Goal: Transaction & Acquisition: Purchase product/service

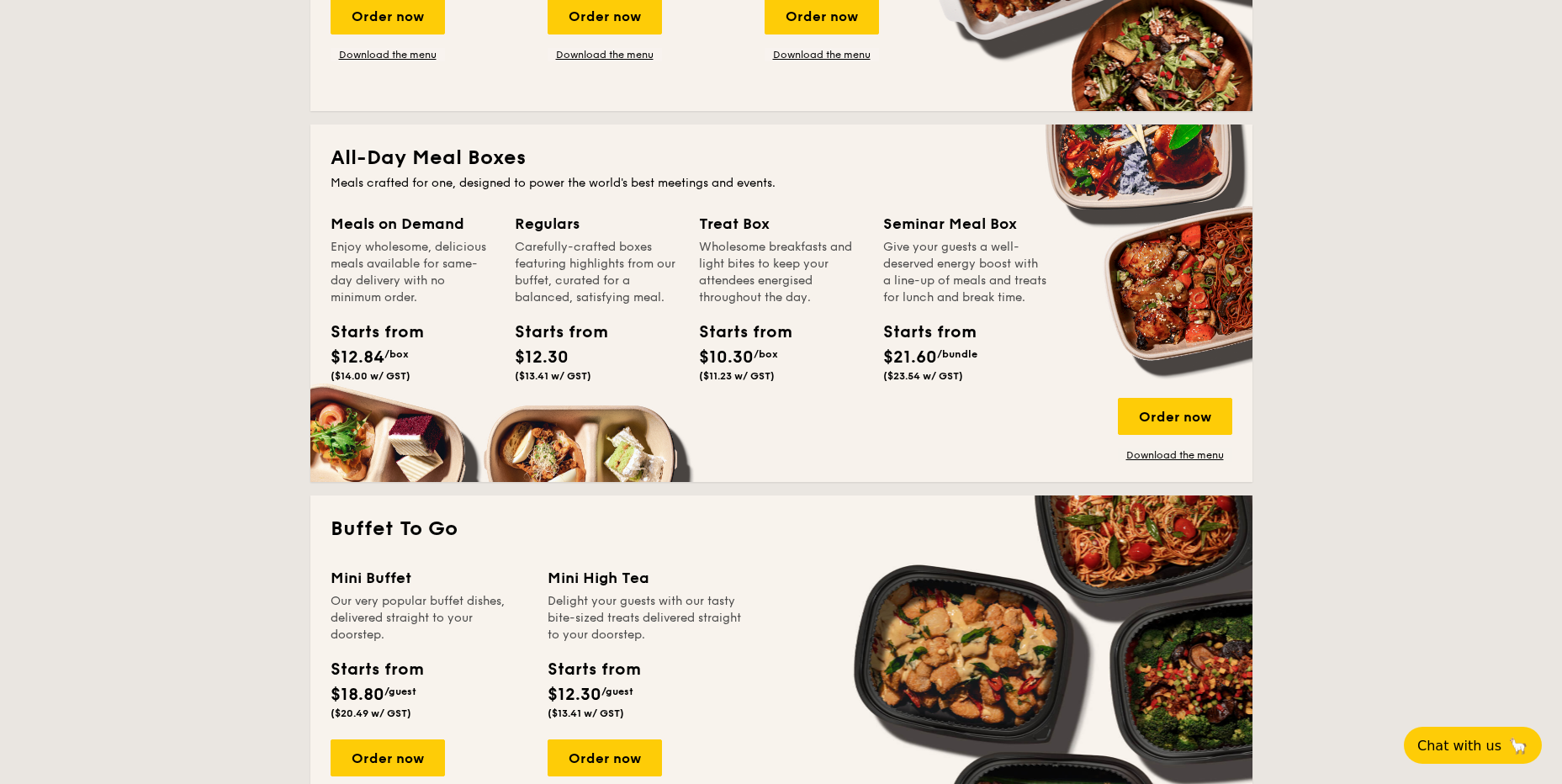
scroll to position [1262, 0]
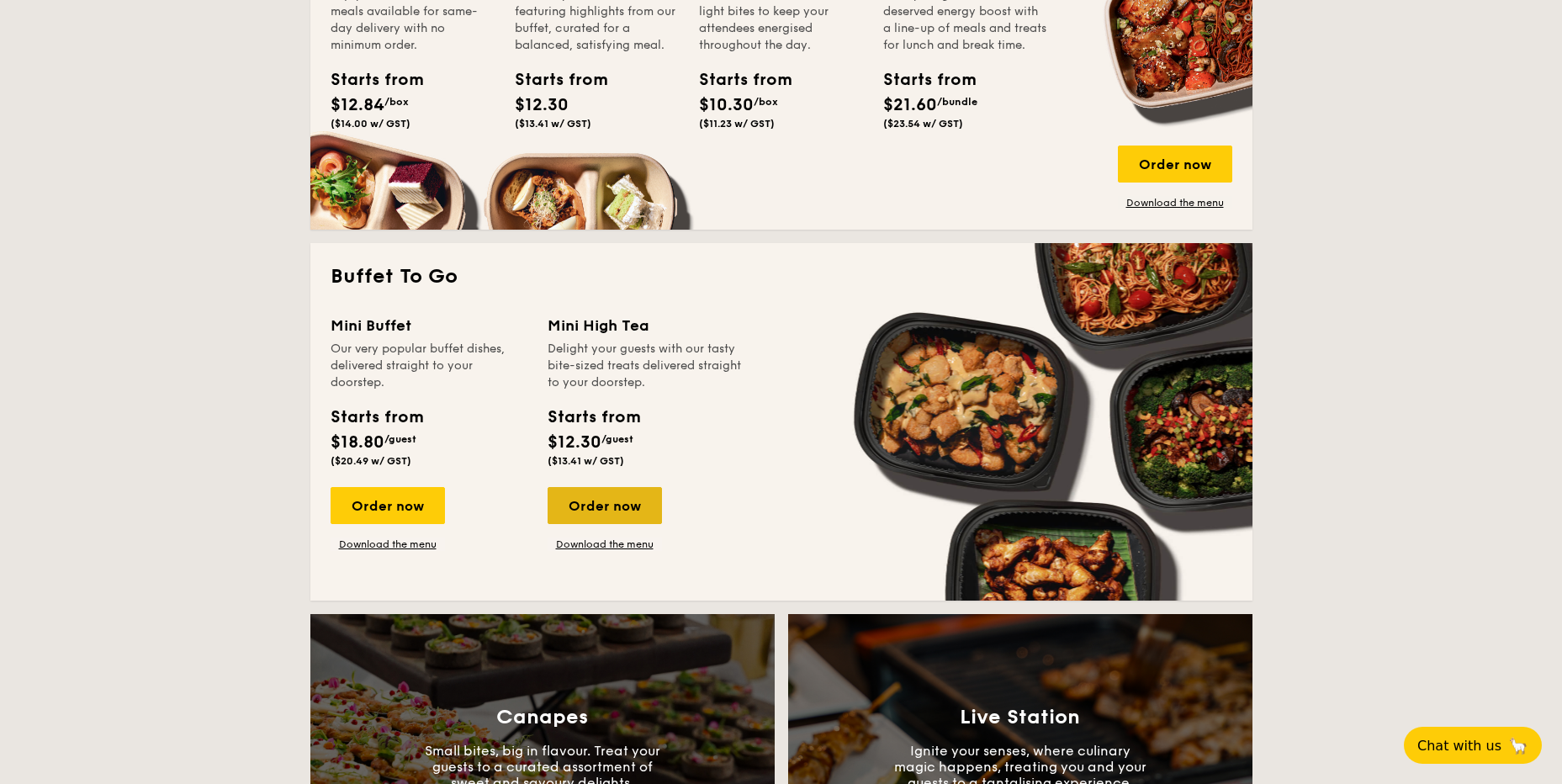
click at [600, 513] on div "Order now" at bounding box center [604, 505] width 115 height 37
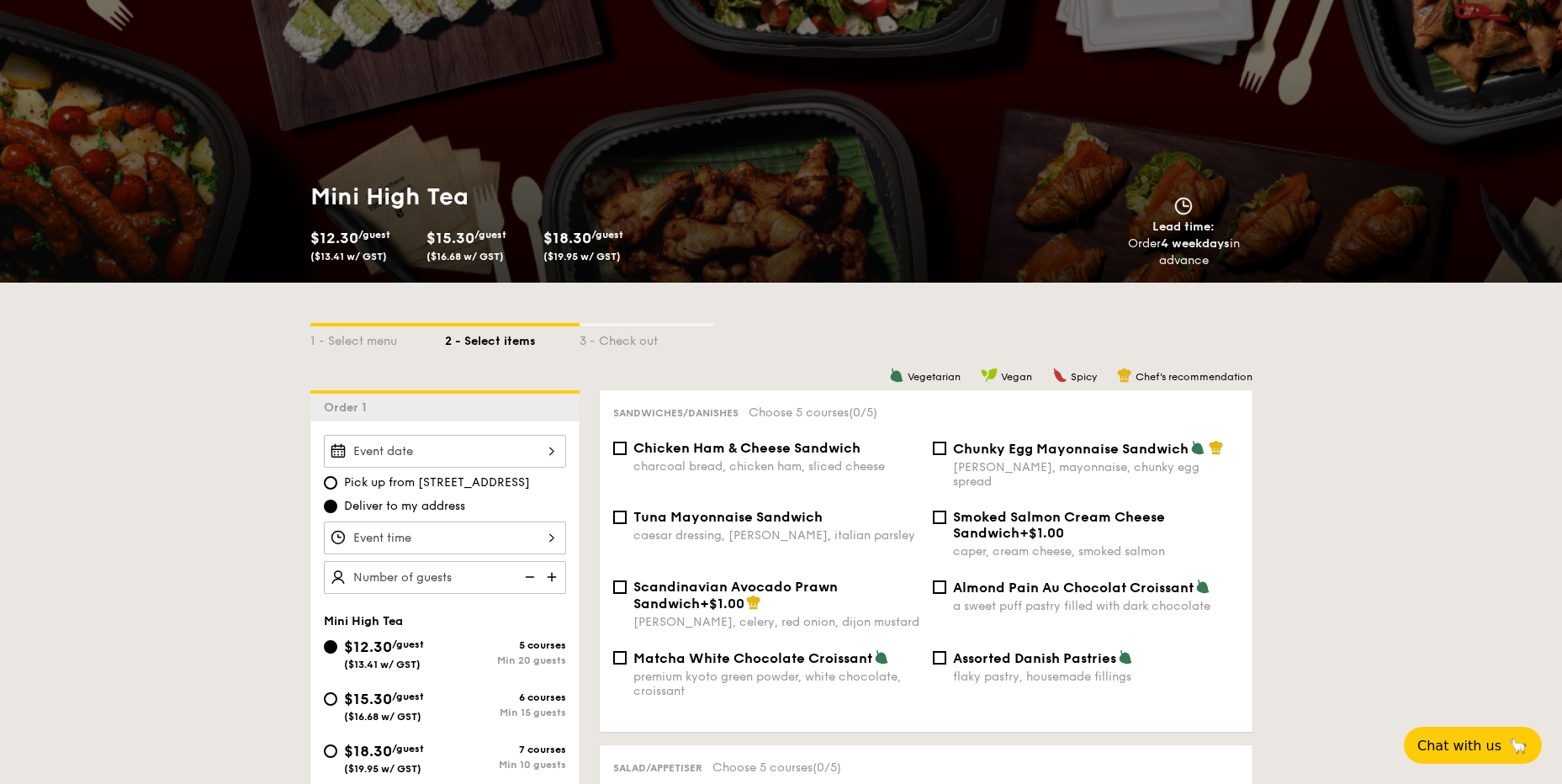
scroll to position [337, 0]
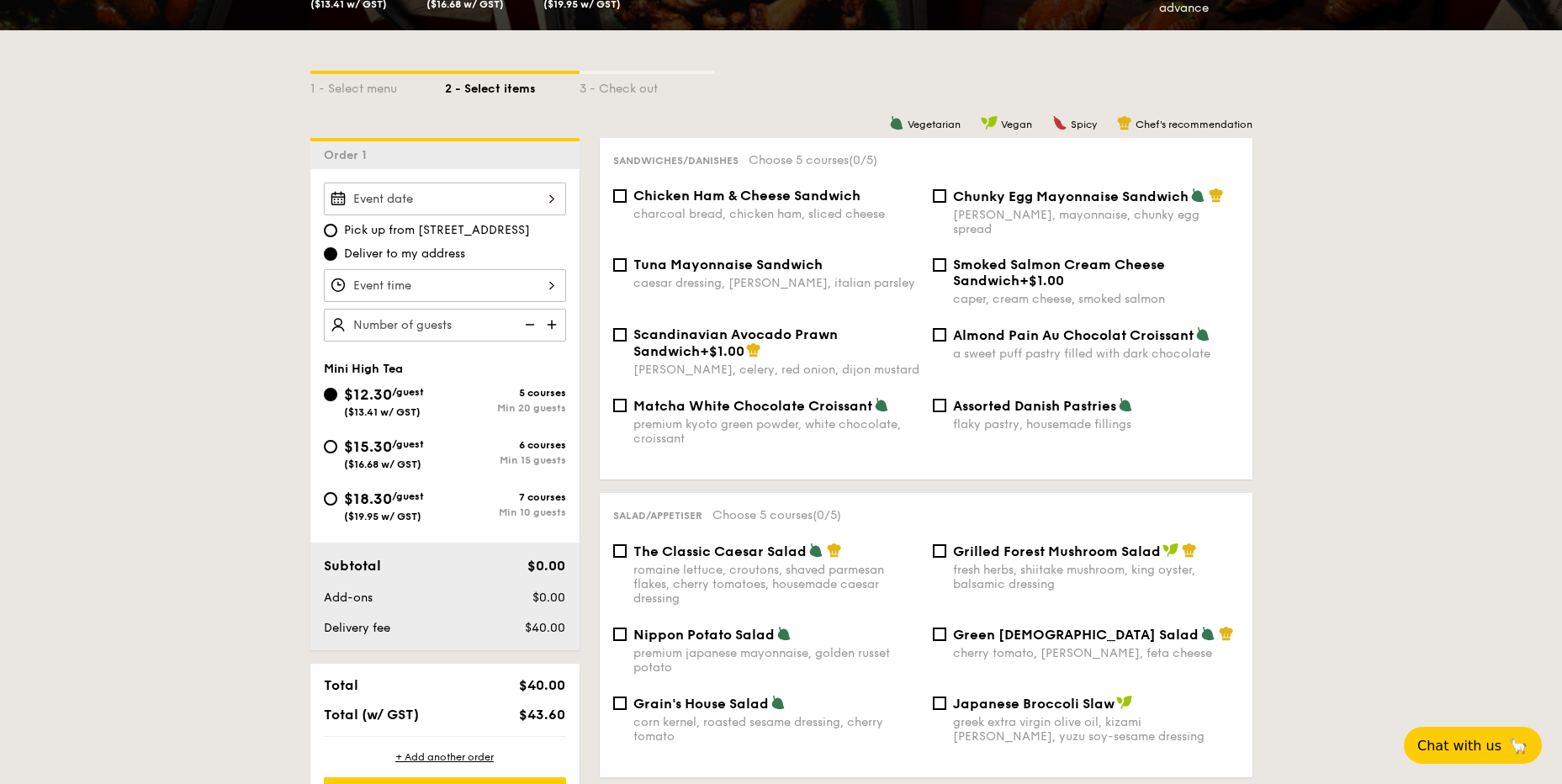
click at [627, 257] on div "Tuna Mayonnaise Sandwich caesar dressing, [GEOGRAPHIC_DATA], italian parsley" at bounding box center [766, 273] width 320 height 34
click at [615, 259] on input "Tuna Mayonnaise Sandwich caesar dressing, [GEOGRAPHIC_DATA], italian parsley" at bounding box center [620, 265] width 14 height 14
click at [620, 259] on input "Tuna Mayonnaise Sandwich caesar dressing, [GEOGRAPHIC_DATA], italian parsley" at bounding box center [620, 265] width 14 height 14
checkbox input "false"
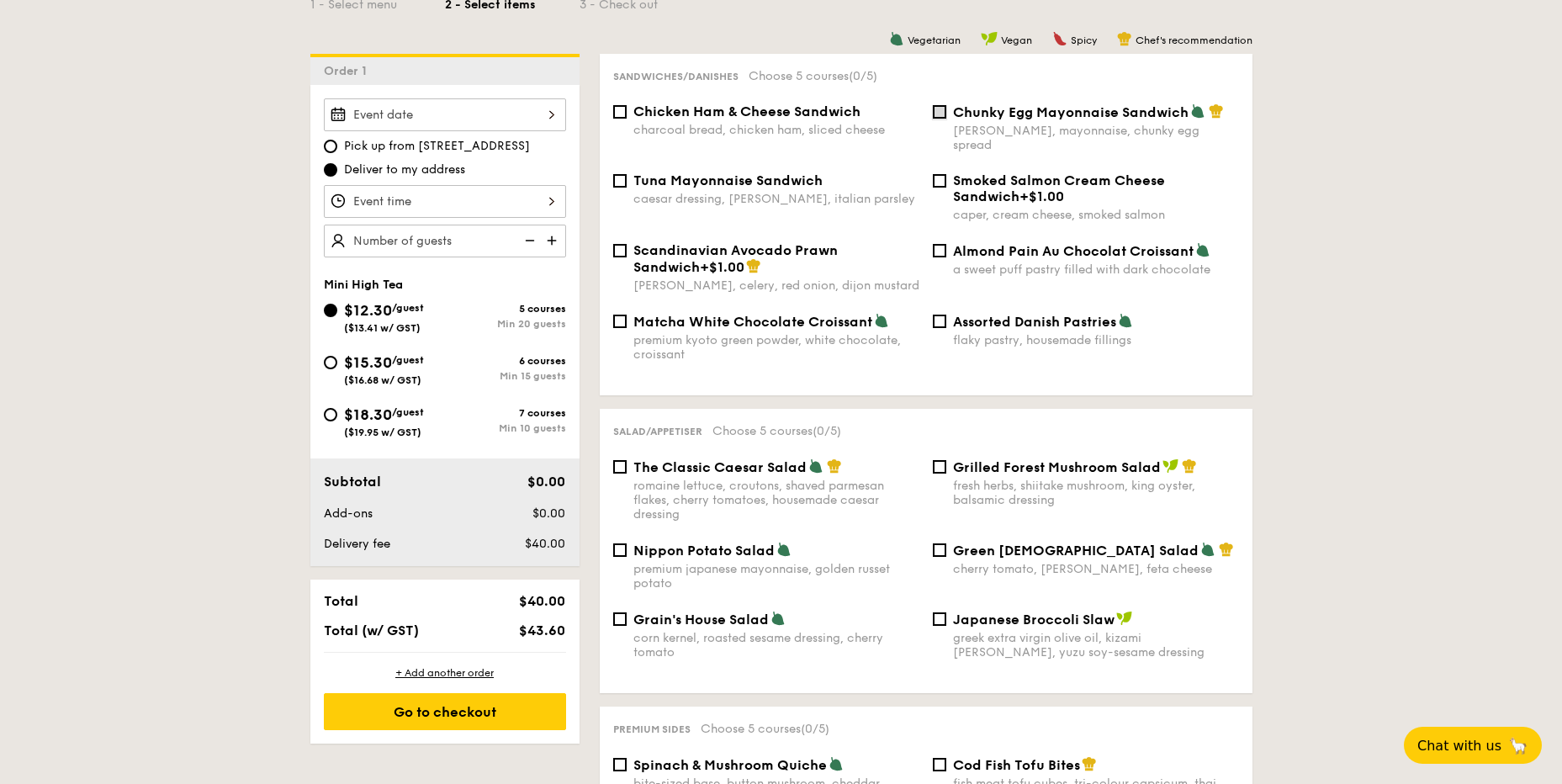
click at [939, 108] on input "Chunky Egg Mayonnaise Sandwich dijon mustard, mayonnaise, chunky egg spread" at bounding box center [939, 112] width 14 height 14
checkbox input "true"
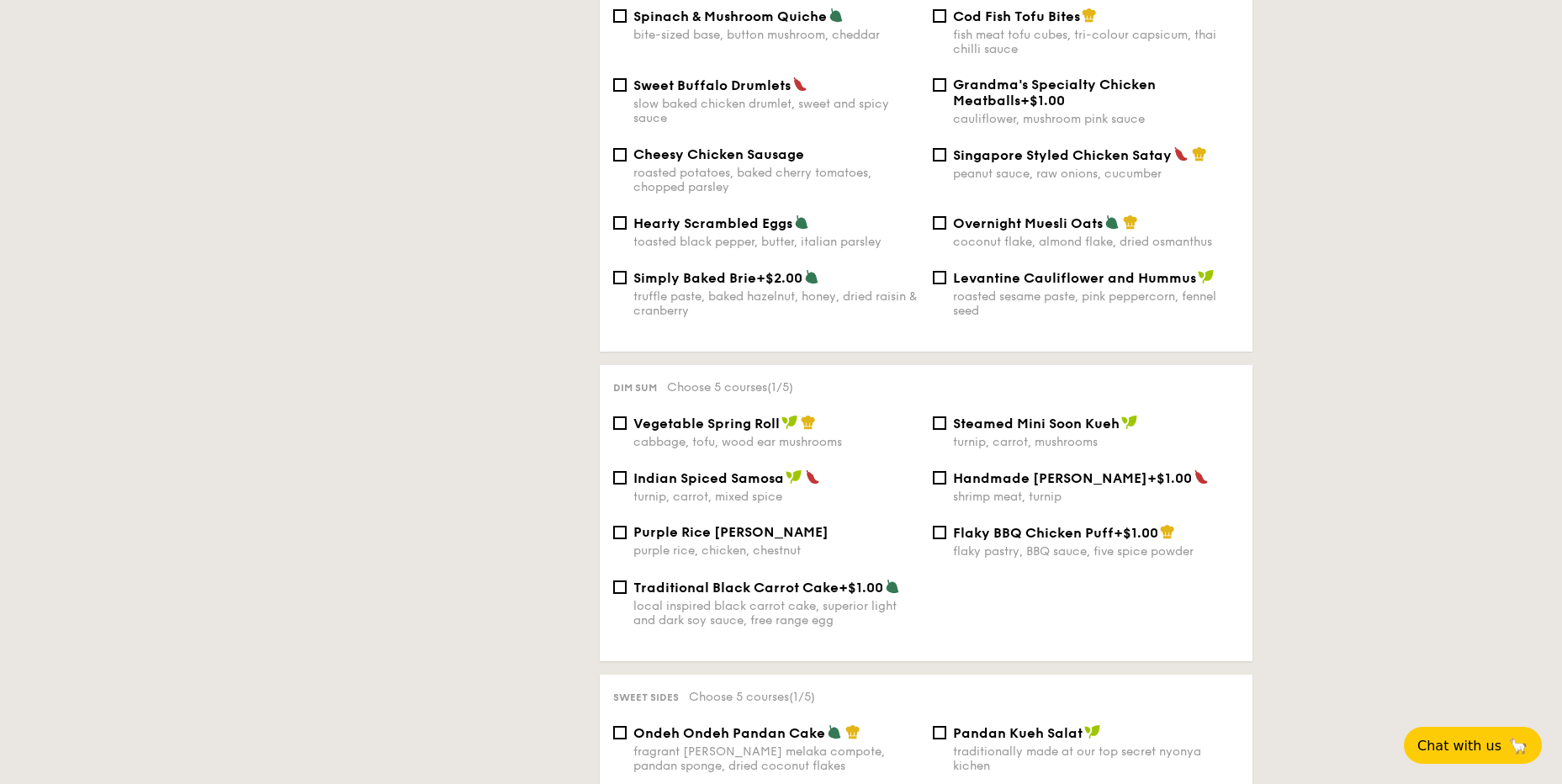
scroll to position [225, 0]
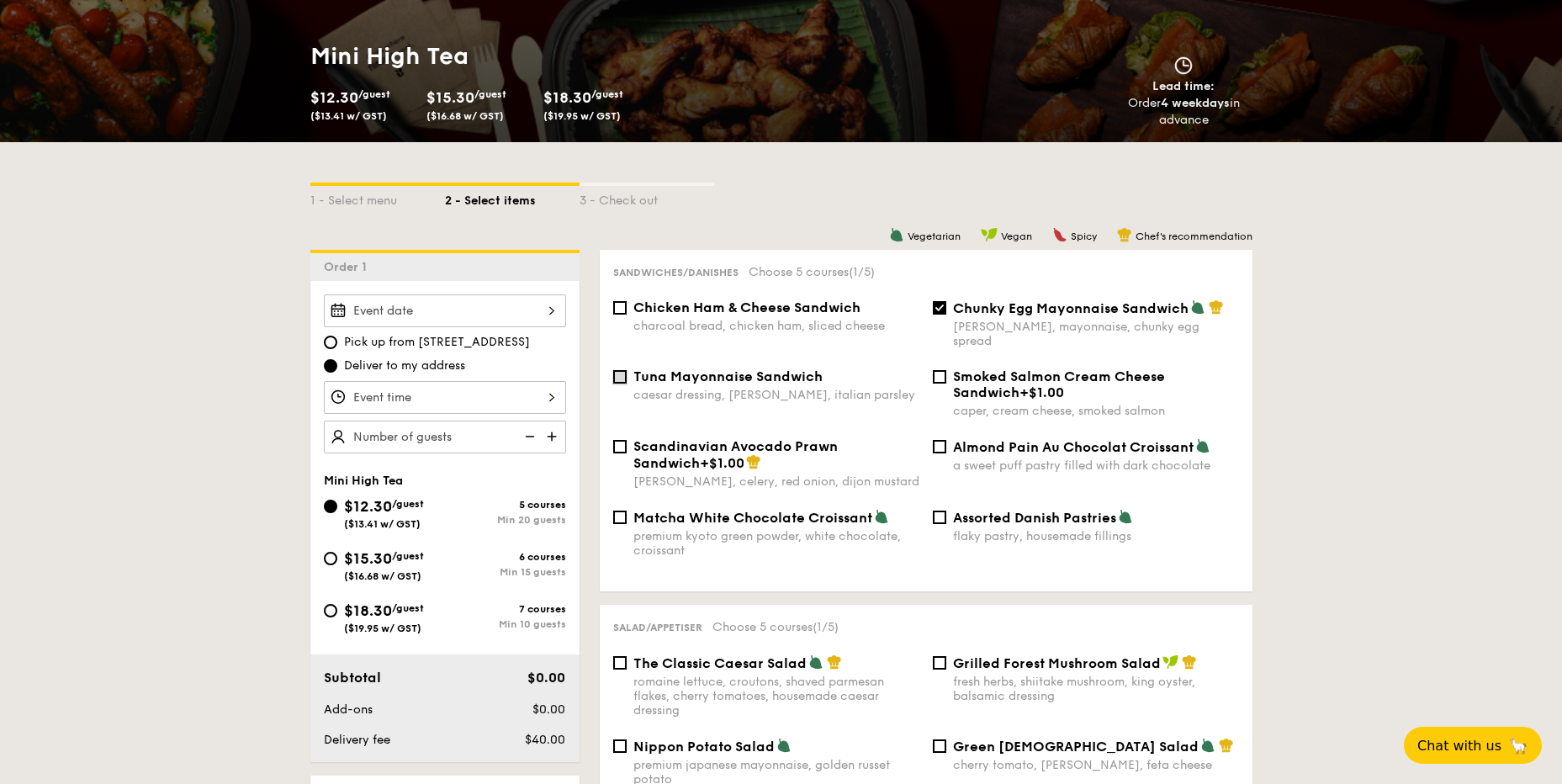
click at [616, 370] on input "Tuna Mayonnaise Sandwich caesar dressing, [GEOGRAPHIC_DATA], italian parsley" at bounding box center [620, 377] width 14 height 14
checkbox input "true"
click at [623, 308] on input "Chicken Ham & Cheese Sandwich charcoal bread, chicken ham, sliced cheese" at bounding box center [620, 307] width 14 height 14
checkbox input "true"
click at [947, 509] on div "Assorted Danish Pastries flaky pastry, housemade fillings" at bounding box center [1086, 526] width 320 height 35
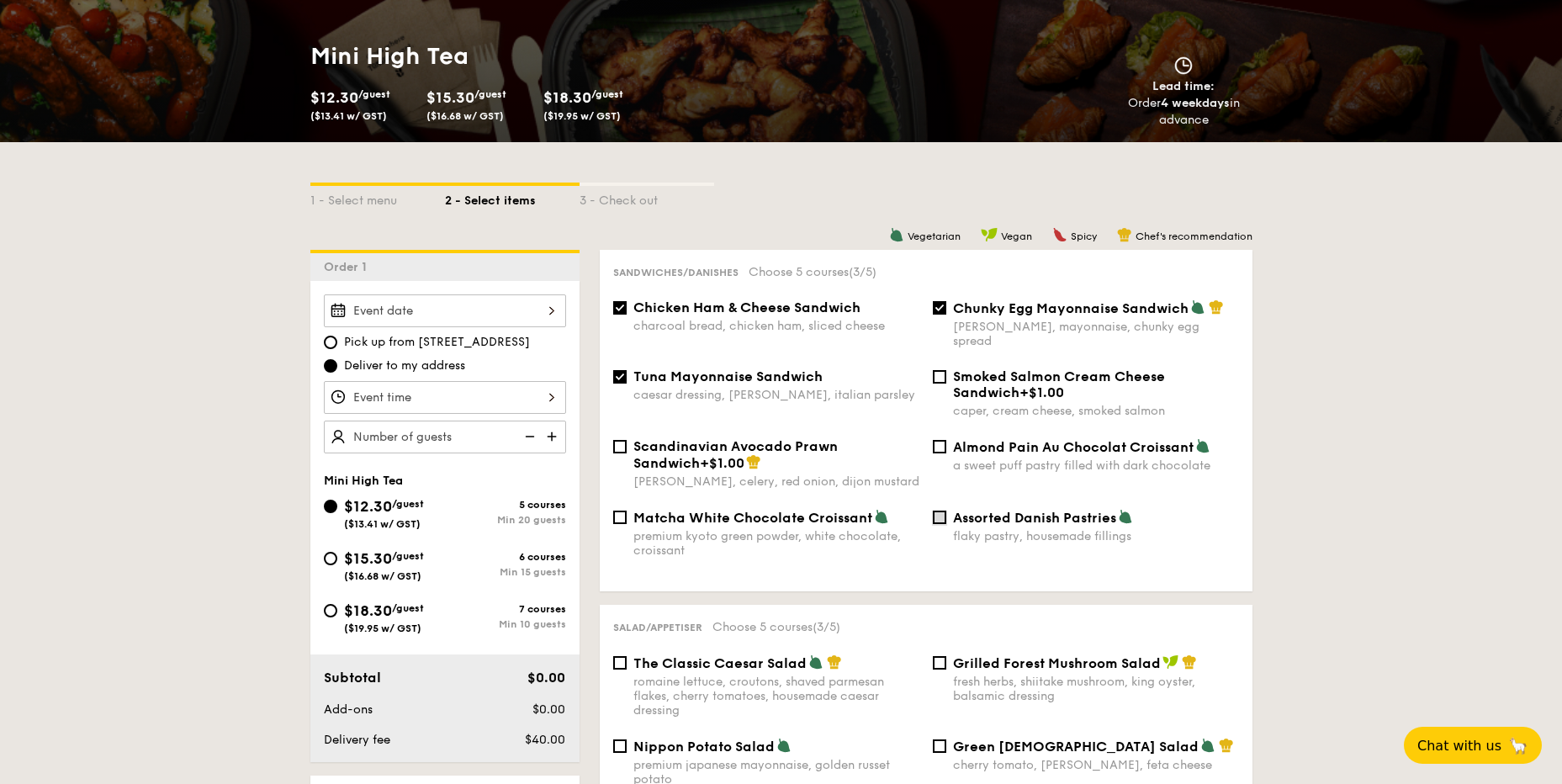
click at [936, 511] on input "Assorted Danish Pastries flaky pastry, housemade fillings" at bounding box center [939, 517] width 14 height 14
checkbox input "true"
click at [941, 440] on input "Almond Pain Au Chocolat Croissant a sweet puff pastry filled with dark chocolate" at bounding box center [939, 447] width 14 height 14
checkbox input "true"
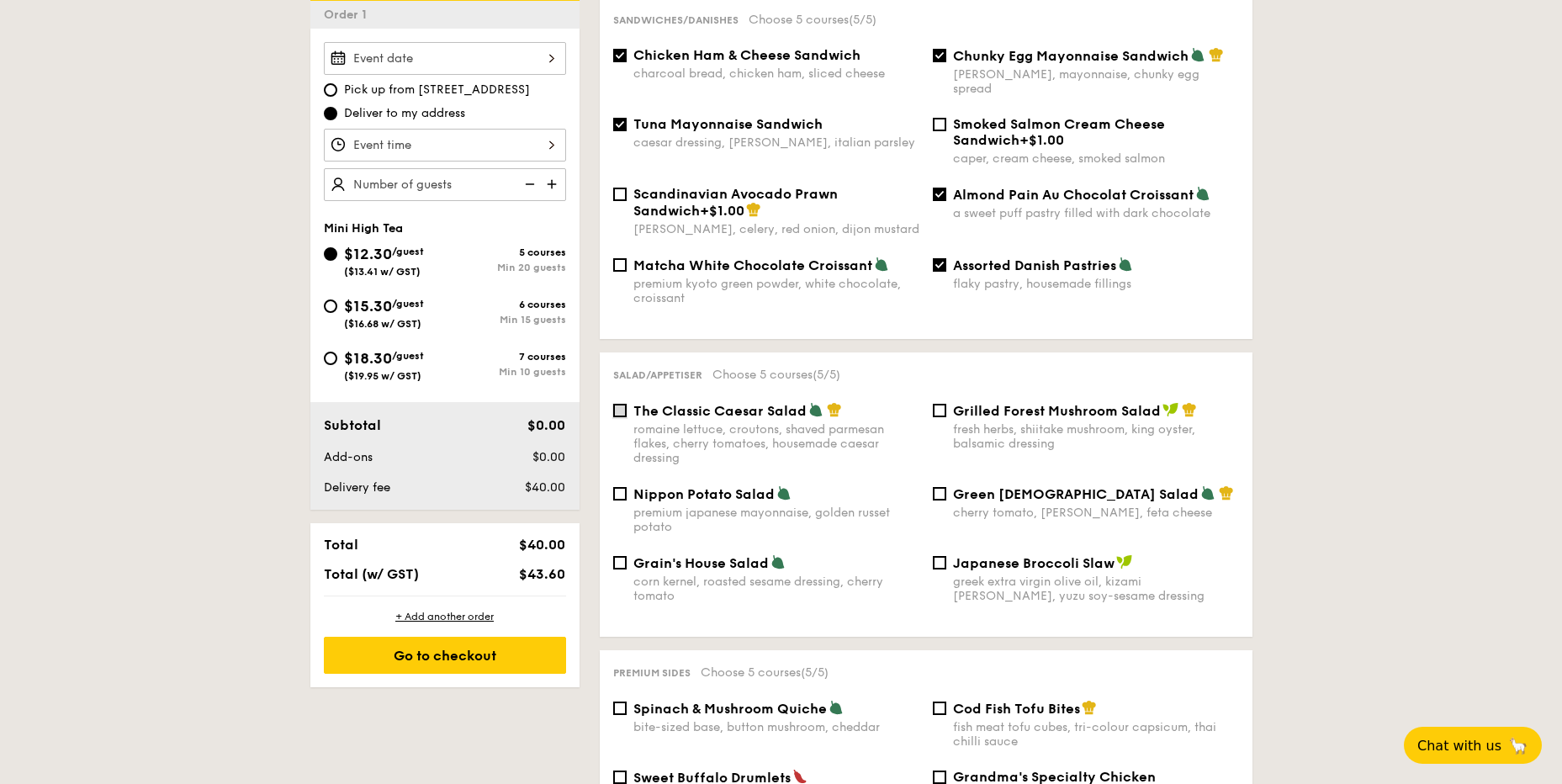
click at [617, 403] on input "The Classic Caesar Salad romaine lettuce, croutons, shaved parmesan flakes, che…" at bounding box center [620, 410] width 14 height 14
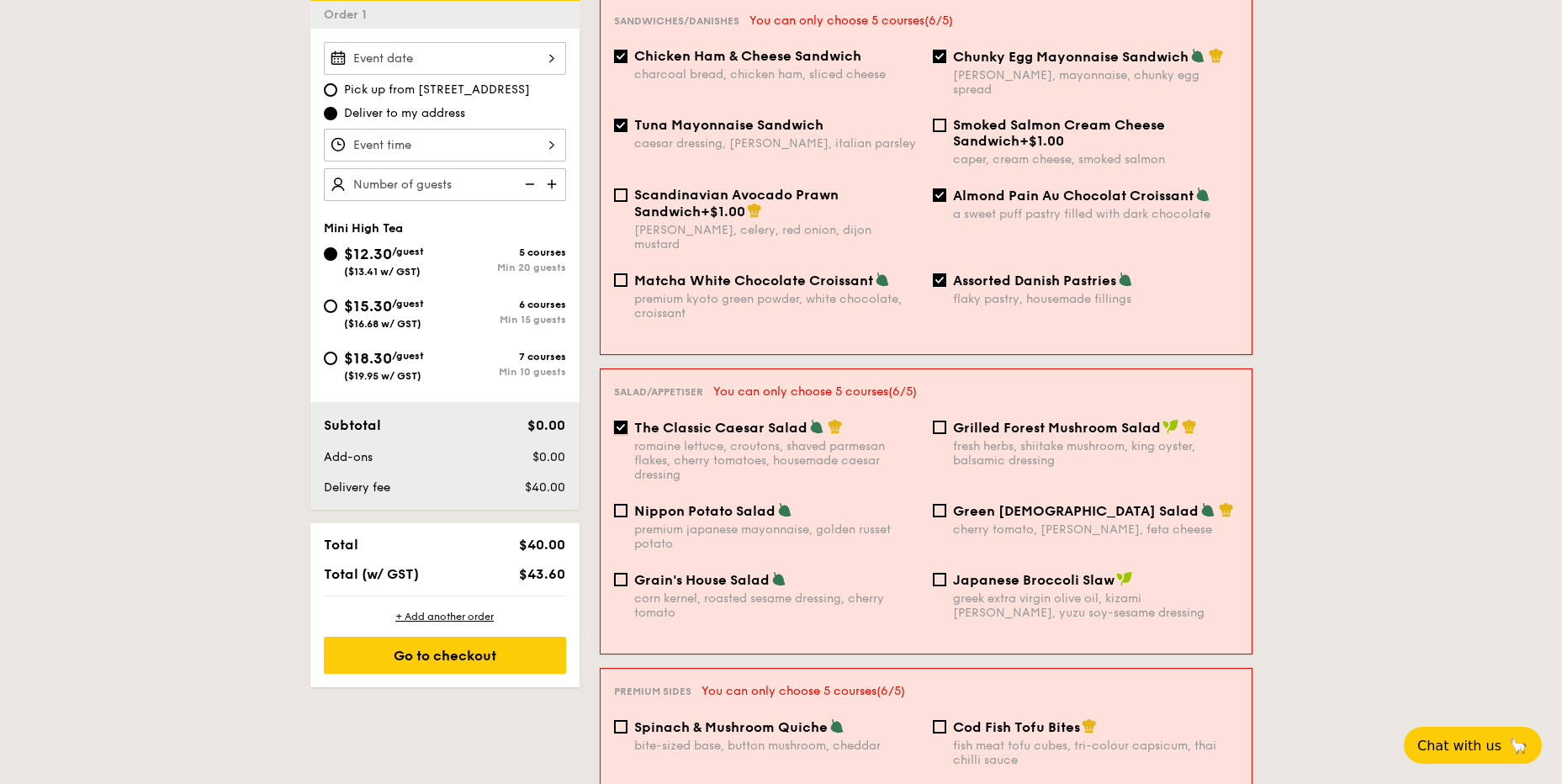
click at [618, 421] on input "The Classic Caesar Salad romaine lettuce, croutons, shaved parmesan flakes, che…" at bounding box center [621, 427] width 14 height 14
checkbox input "false"
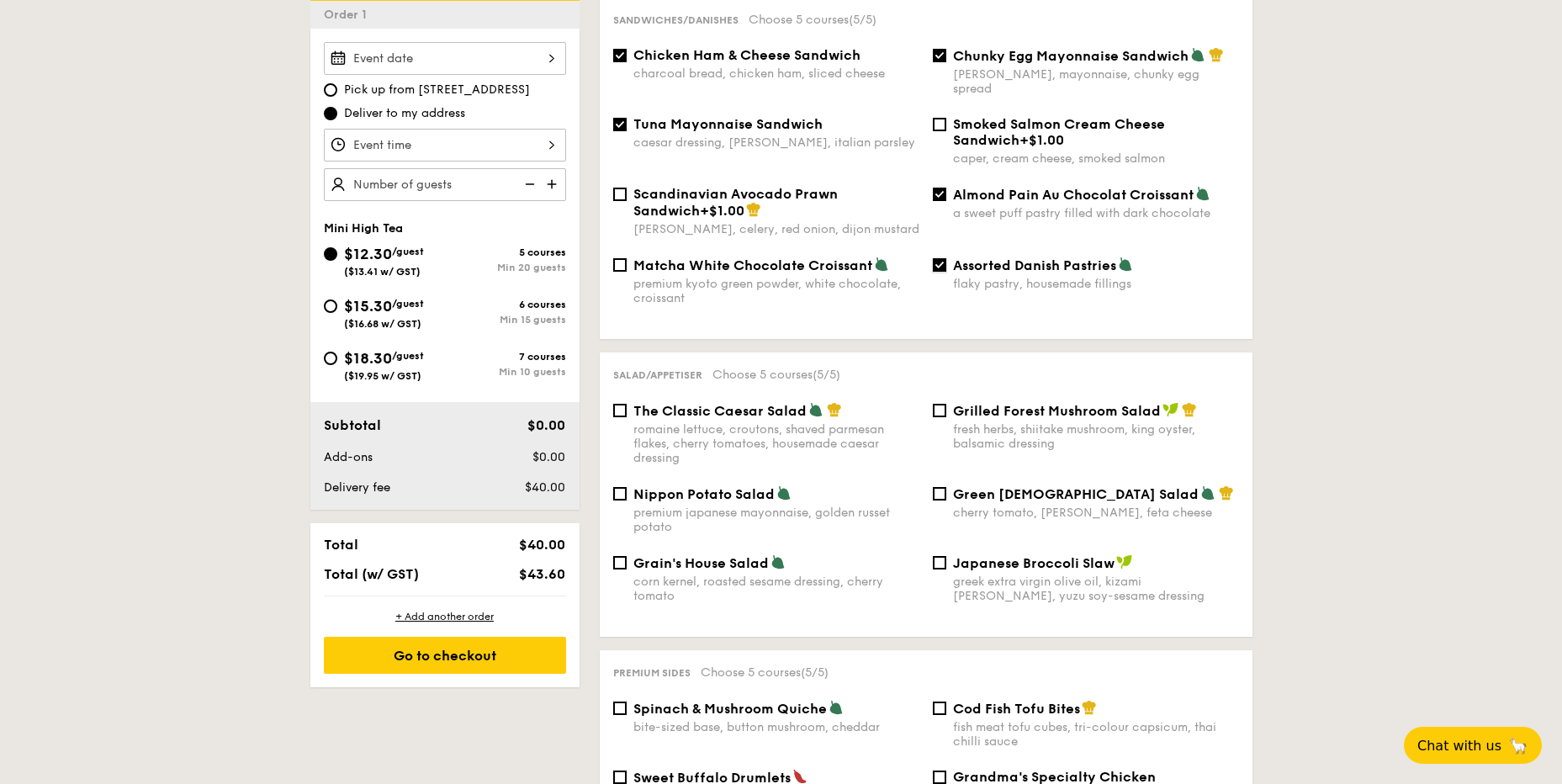
click at [941, 259] on input "Assorted Danish Pastries flaky pastry, housemade fillings" at bounding box center [939, 265] width 14 height 14
checkbox input "false"
click at [939, 188] on input "Almond Pain Au Chocolat Croissant a sweet puff pastry filled with dark chocolate" at bounding box center [939, 194] width 14 height 14
checkbox input "false"
click at [617, 56] on input "Chicken Ham & Cheese Sandwich charcoal bread, chicken ham, sliced cheese" at bounding box center [620, 55] width 14 height 14
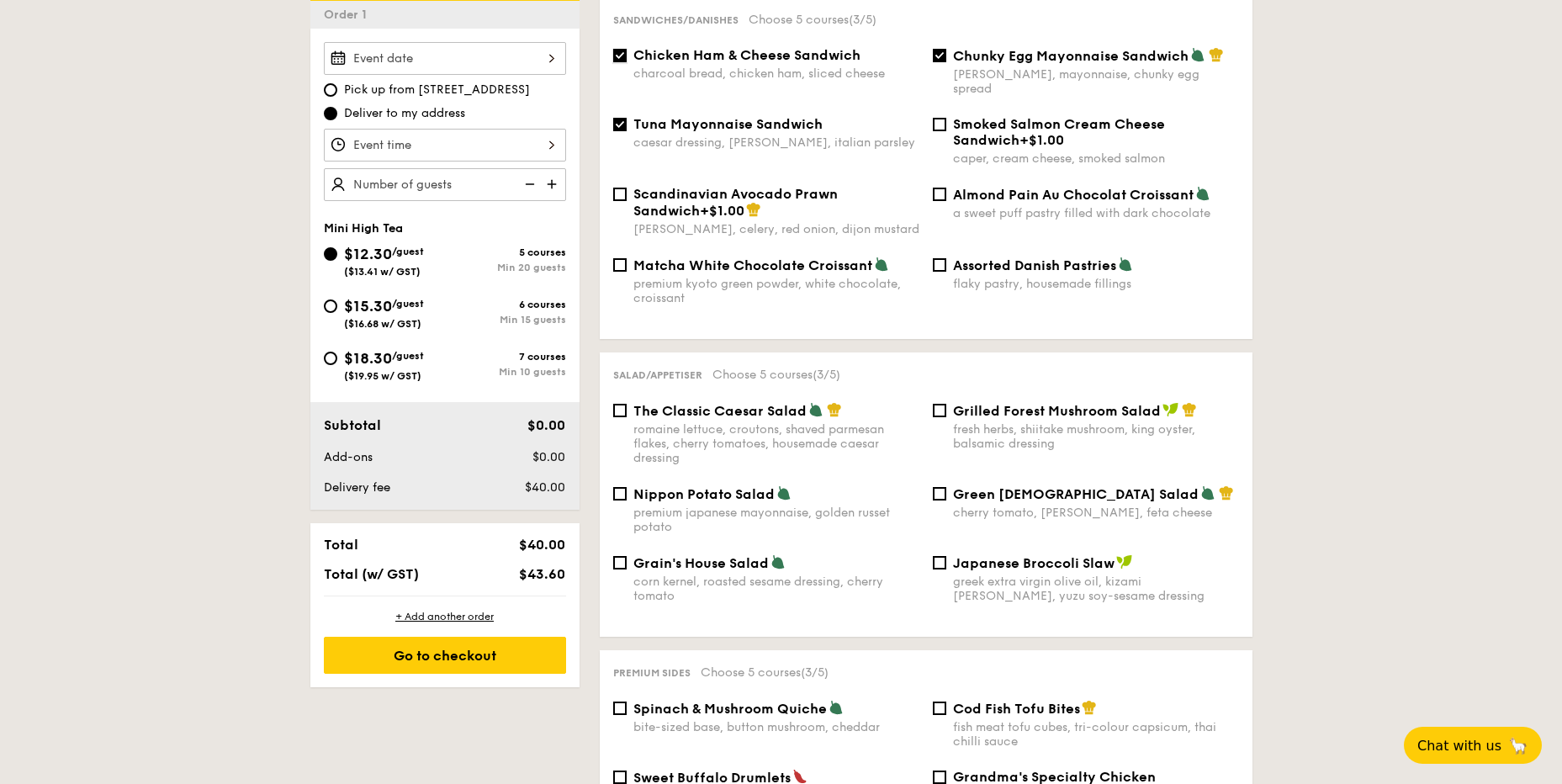
checkbox input "false"
click at [942, 556] on input "Japanese Broccoli Slaw greek extra virgin olive oil, kizami [PERSON_NAME], yuzu…" at bounding box center [939, 562] width 14 height 14
checkbox input "false"
click at [941, 487] on input "Green Goddess Salad cherry tomato, [PERSON_NAME], feta cheese" at bounding box center [939, 493] width 14 height 14
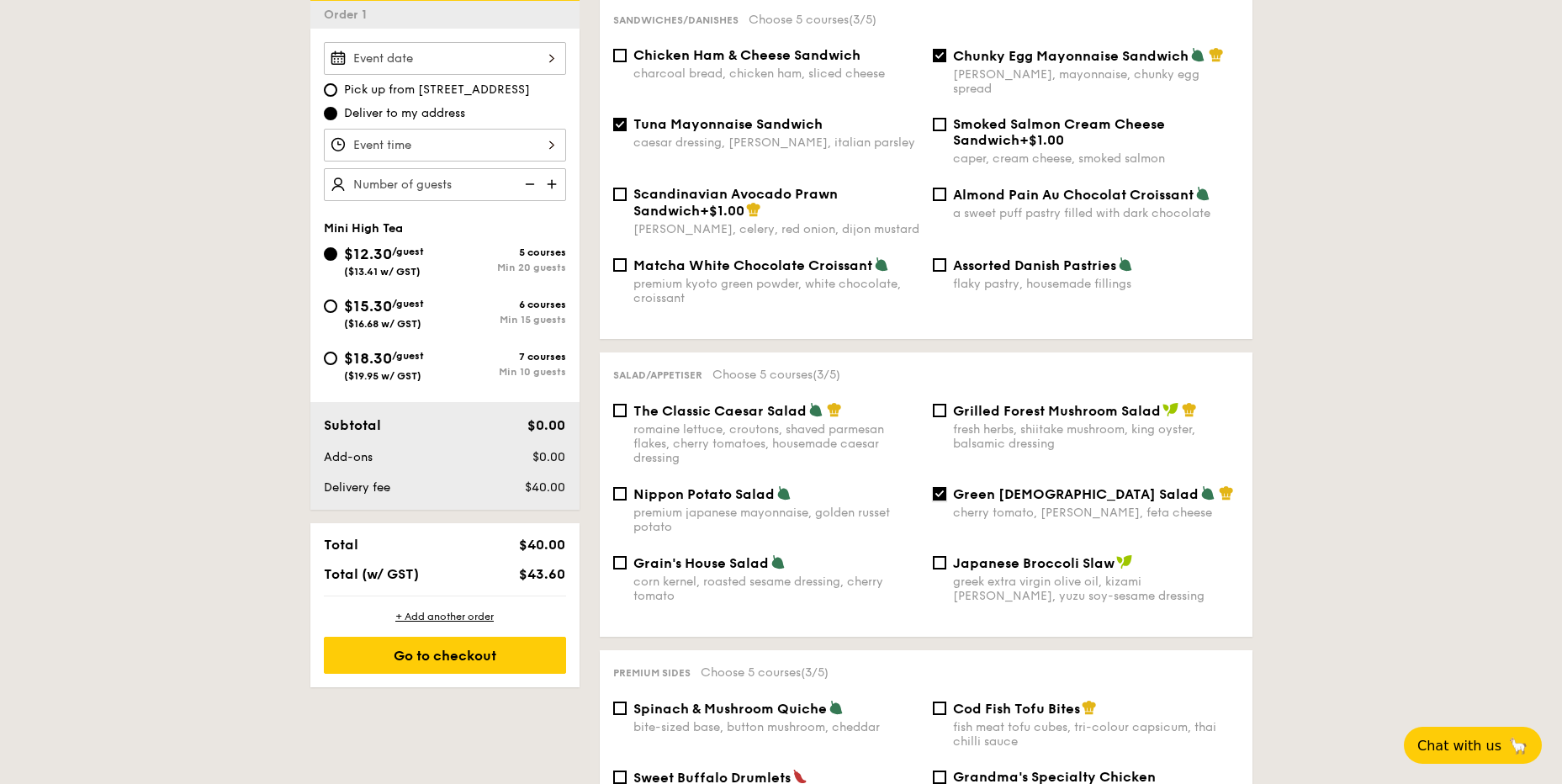
scroll to position [646, 0]
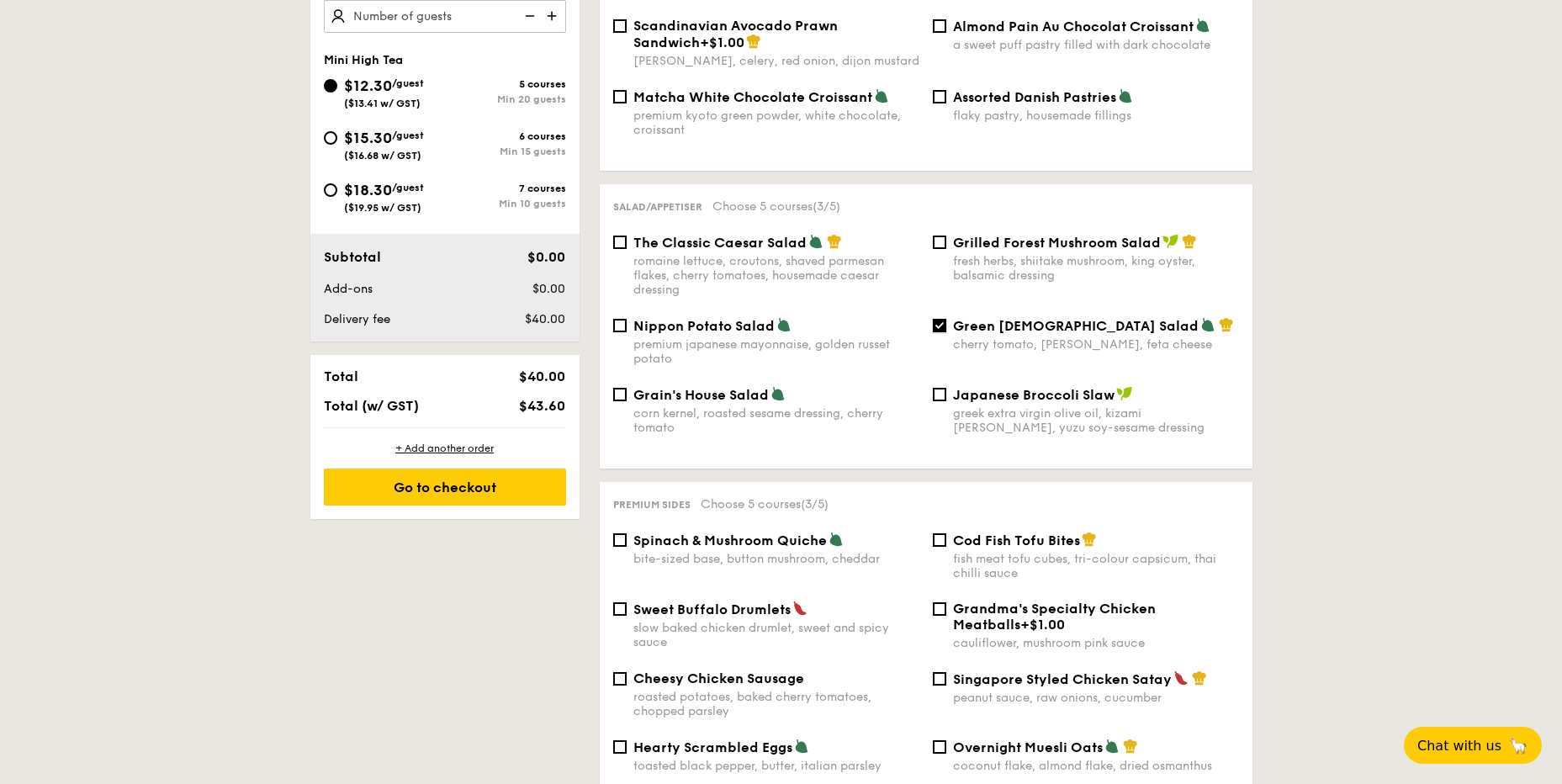
click at [944, 319] on input "Green Goddess Salad cherry tomato, [PERSON_NAME], feta cheese" at bounding box center [939, 326] width 14 height 14
checkbox input "false"
click at [941, 388] on input "Japanese Broccoli Slaw greek extra virgin olive oil, kizami [PERSON_NAME], yuzu…" at bounding box center [939, 394] width 14 height 14
click at [938, 388] on input "Japanese Broccoli Slaw greek extra virgin olive oil, kizami [PERSON_NAME], yuzu…" at bounding box center [939, 394] width 14 height 14
checkbox input "false"
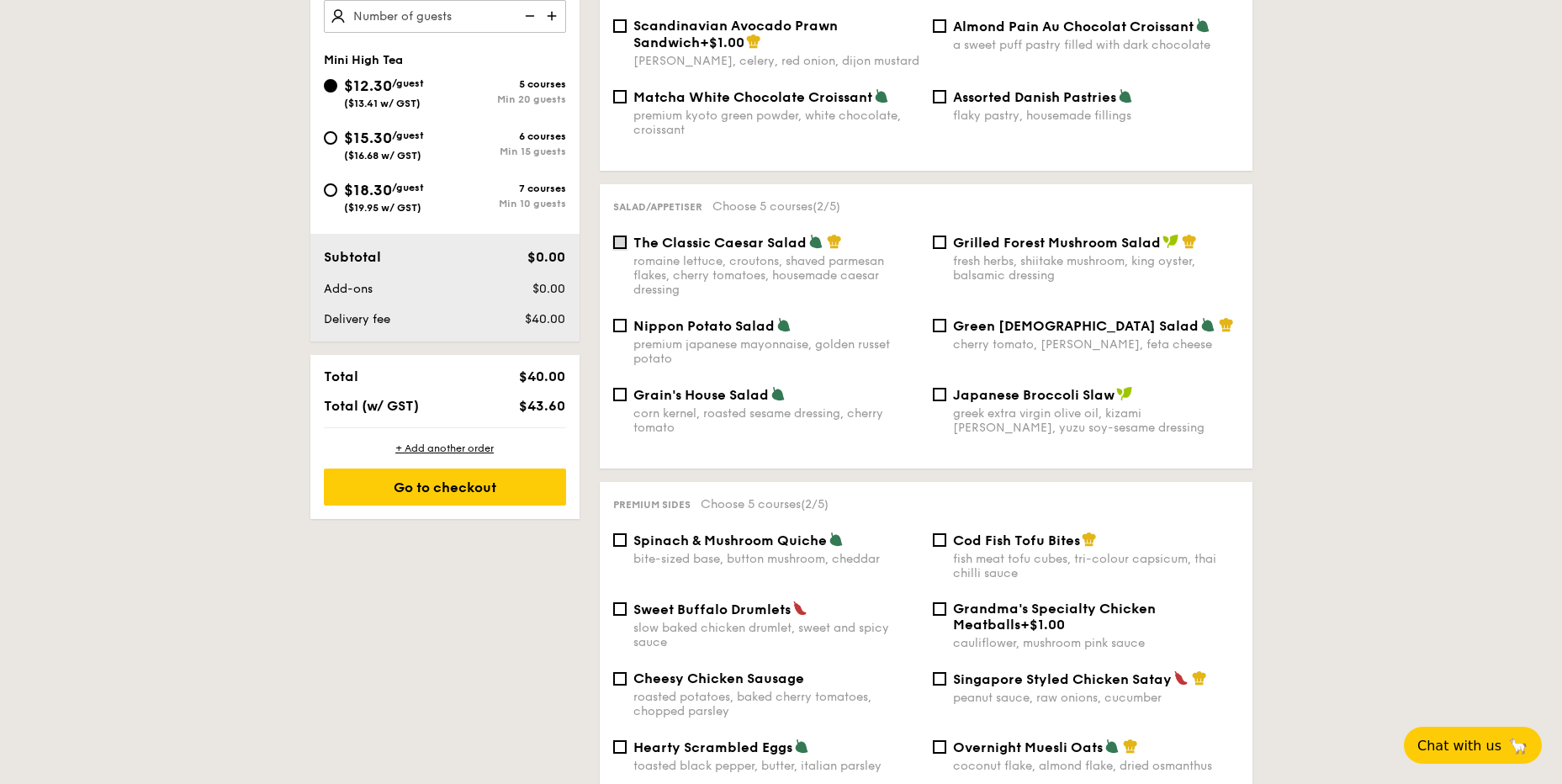
click at [617, 236] on input "The Classic Caesar Salad romaine lettuce, croutons, shaved parmesan flakes, che…" at bounding box center [620, 242] width 14 height 14
checkbox input "true"
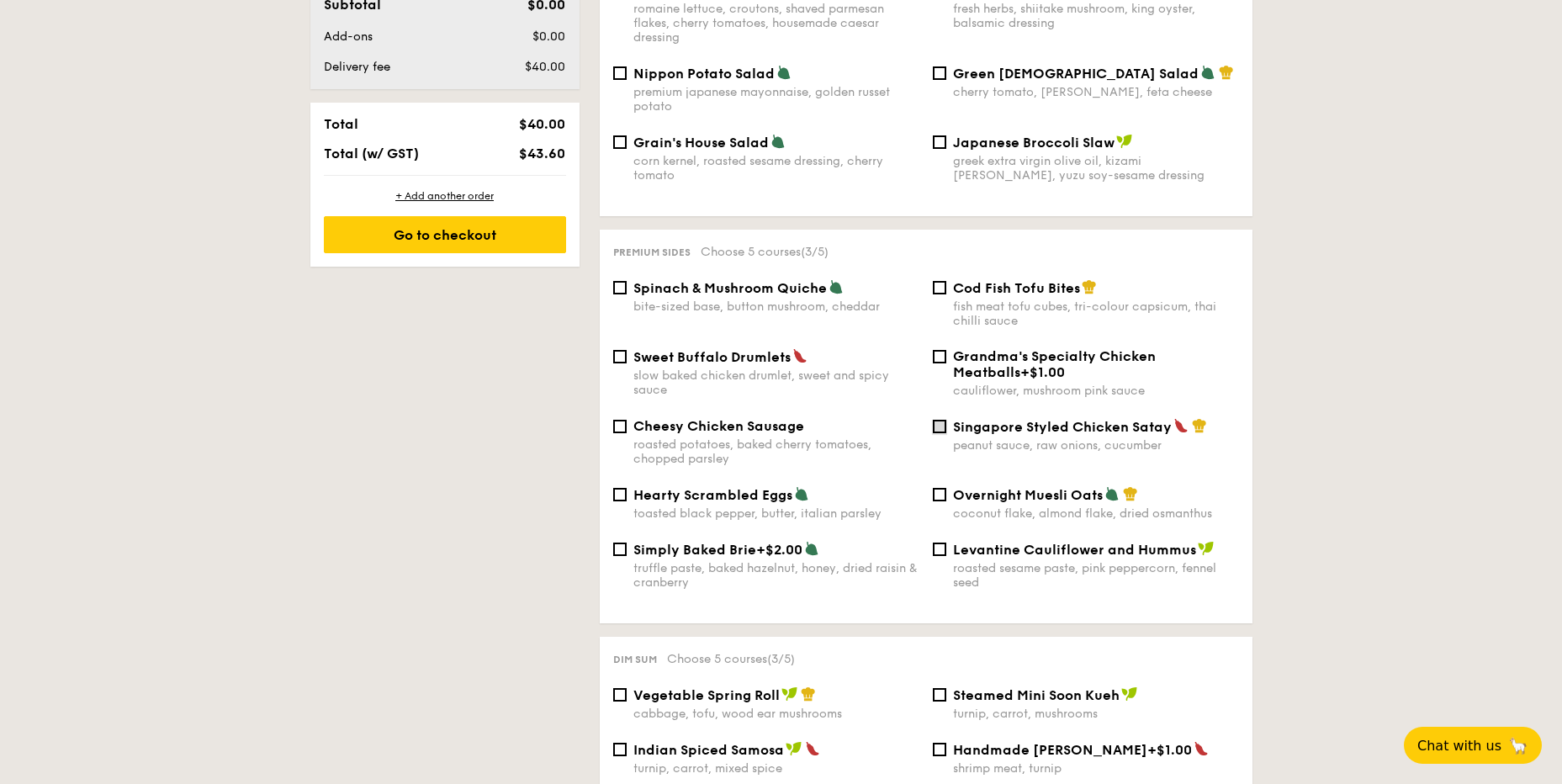
click at [938, 420] on input "Singapore Styled Chicken Satay peanut sauce, raw onions, cucumber" at bounding box center [939, 426] width 14 height 14
click at [941, 420] on input "Singapore Styled Chicken Satay peanut sauce, raw onions, cucumber" at bounding box center [939, 426] width 14 height 14
checkbox input "false"
click at [941, 281] on input "Cod Fish Tofu Bites fish meat tofu cubes, tri-colour capsicum, thai chilli sauce" at bounding box center [939, 287] width 14 height 14
checkbox input "true"
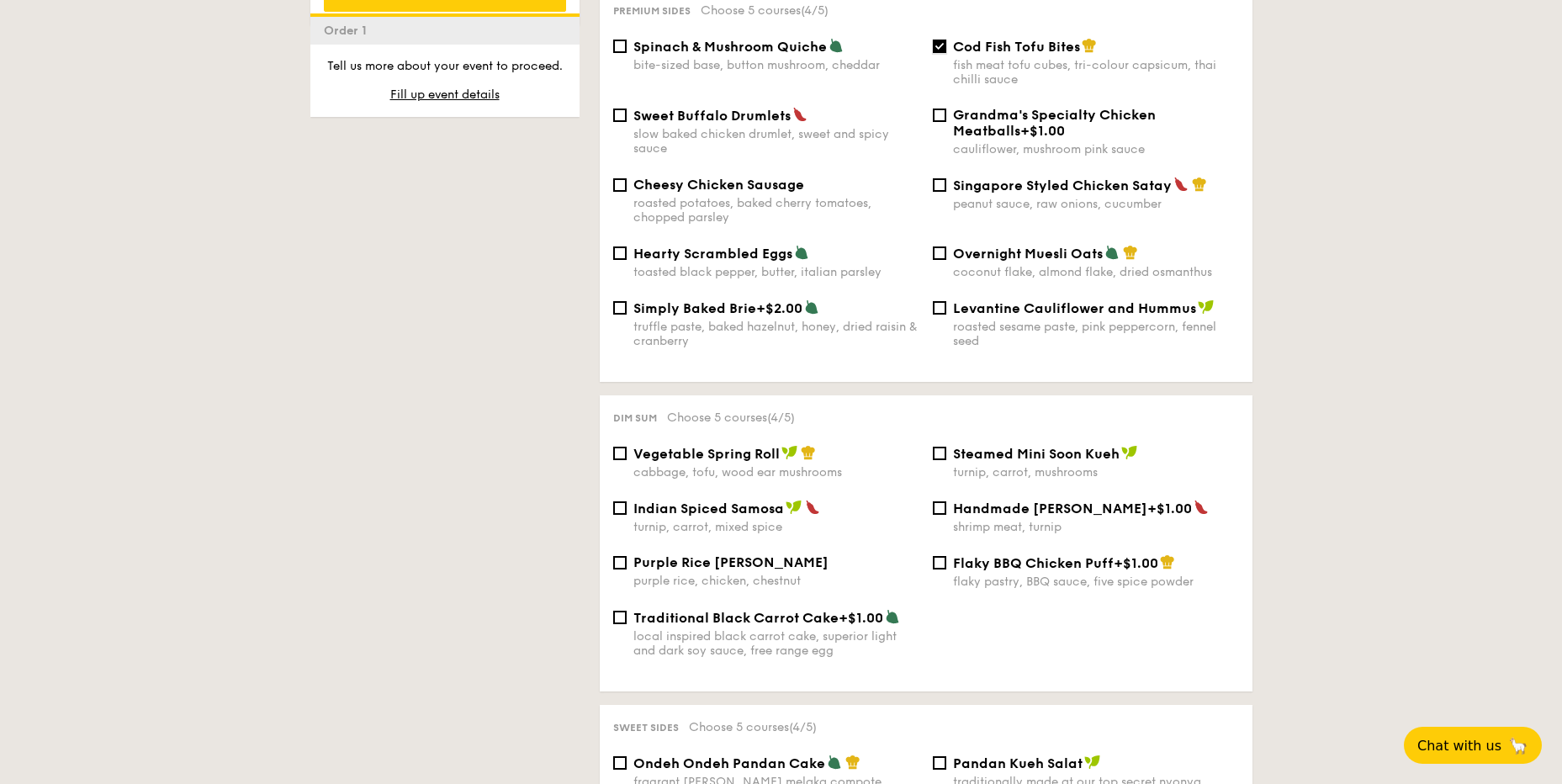
scroll to position [1402, 0]
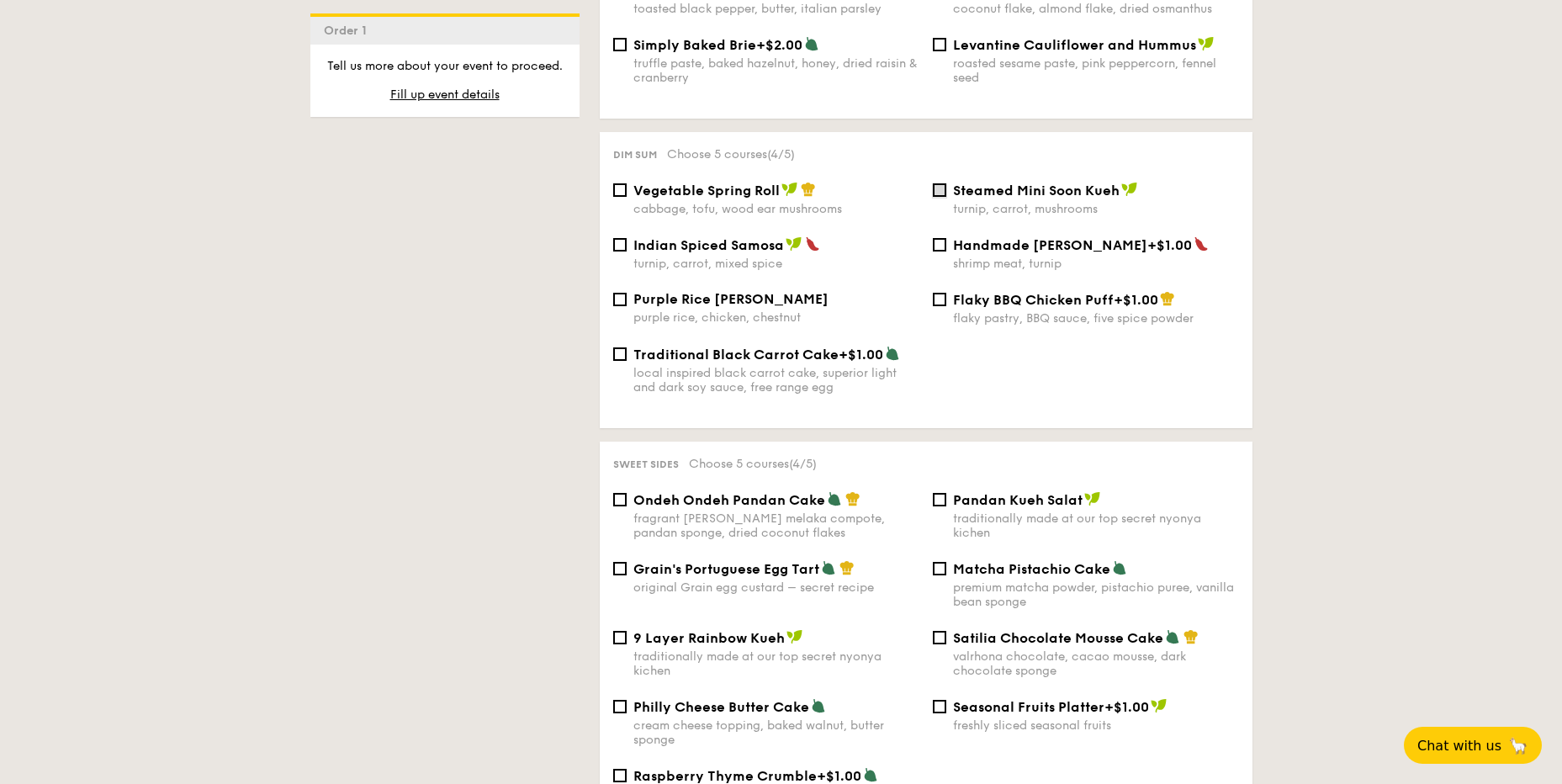
click at [943, 183] on input "Steamed Mini Soon Kueh turnip, carrot, mushrooms" at bounding box center [939, 190] width 14 height 14
checkbox input "true"
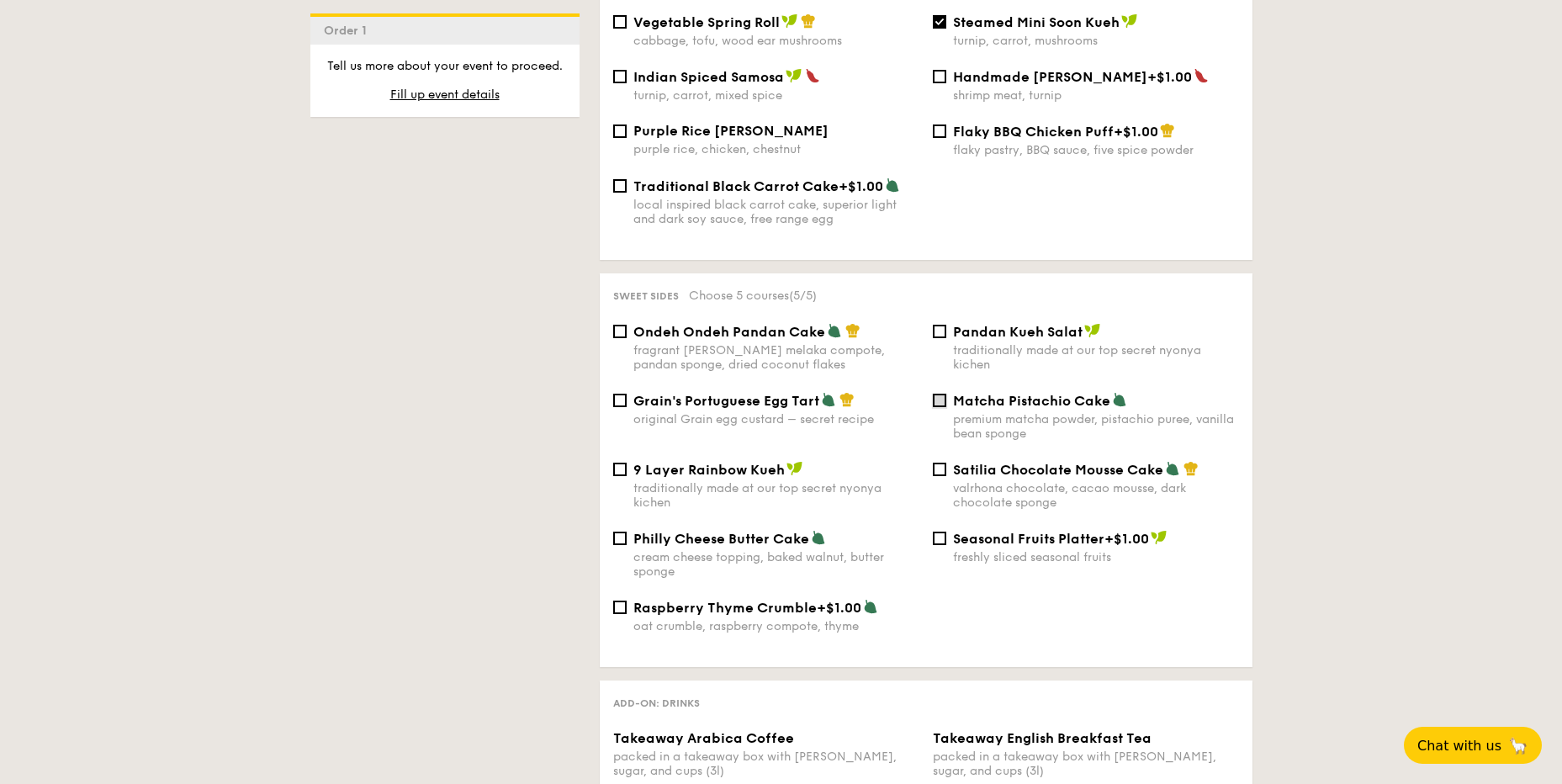
click at [942, 393] on input "Matcha Pistachio Cake premium matcha powder, pistachio puree, vanilla bean spon…" at bounding box center [939, 400] width 14 height 14
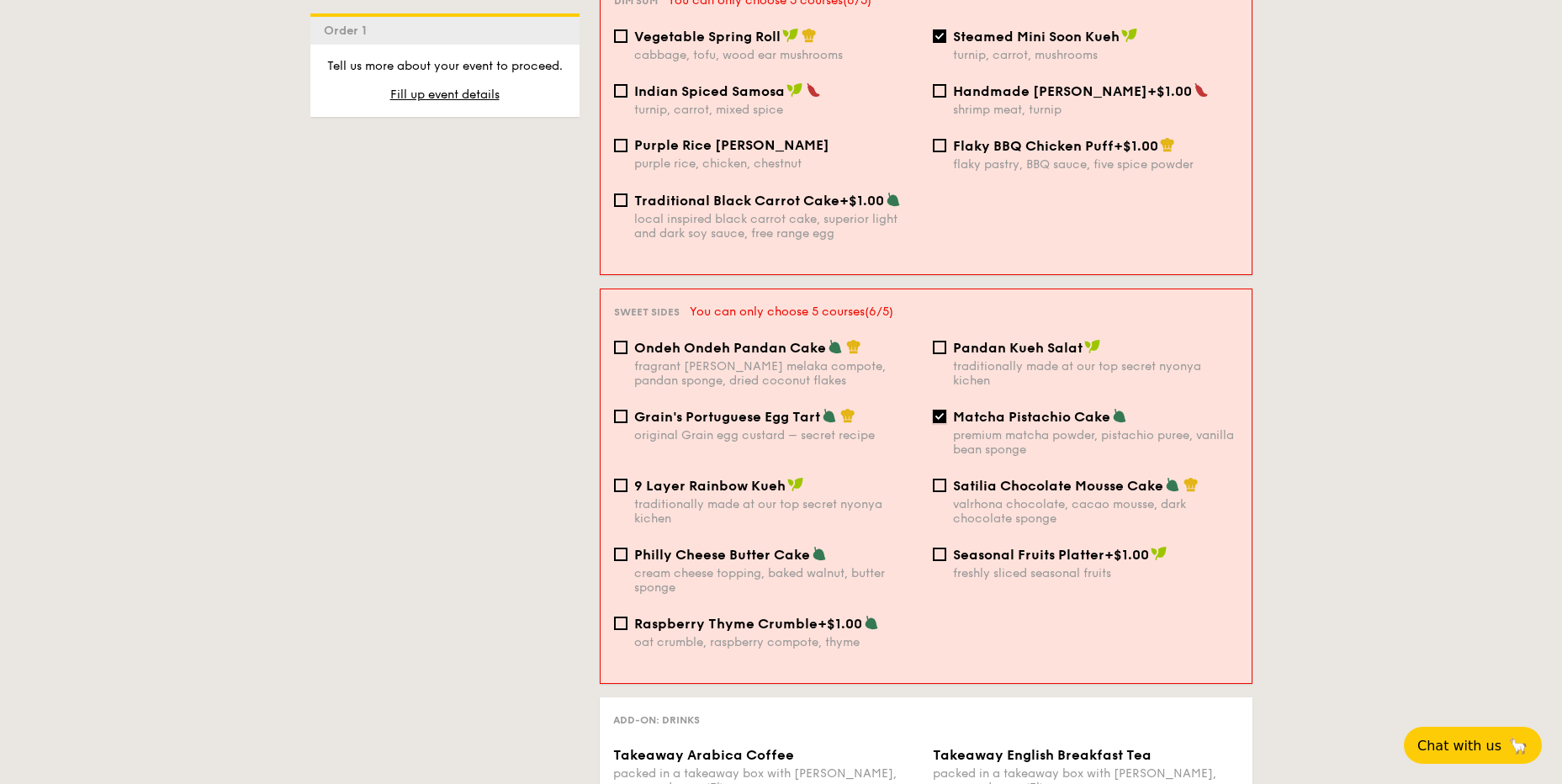
click at [938, 410] on input "Matcha Pistachio Cake premium matcha powder, pistachio puree, vanilla bean spon…" at bounding box center [939, 416] width 14 height 14
checkbox input "false"
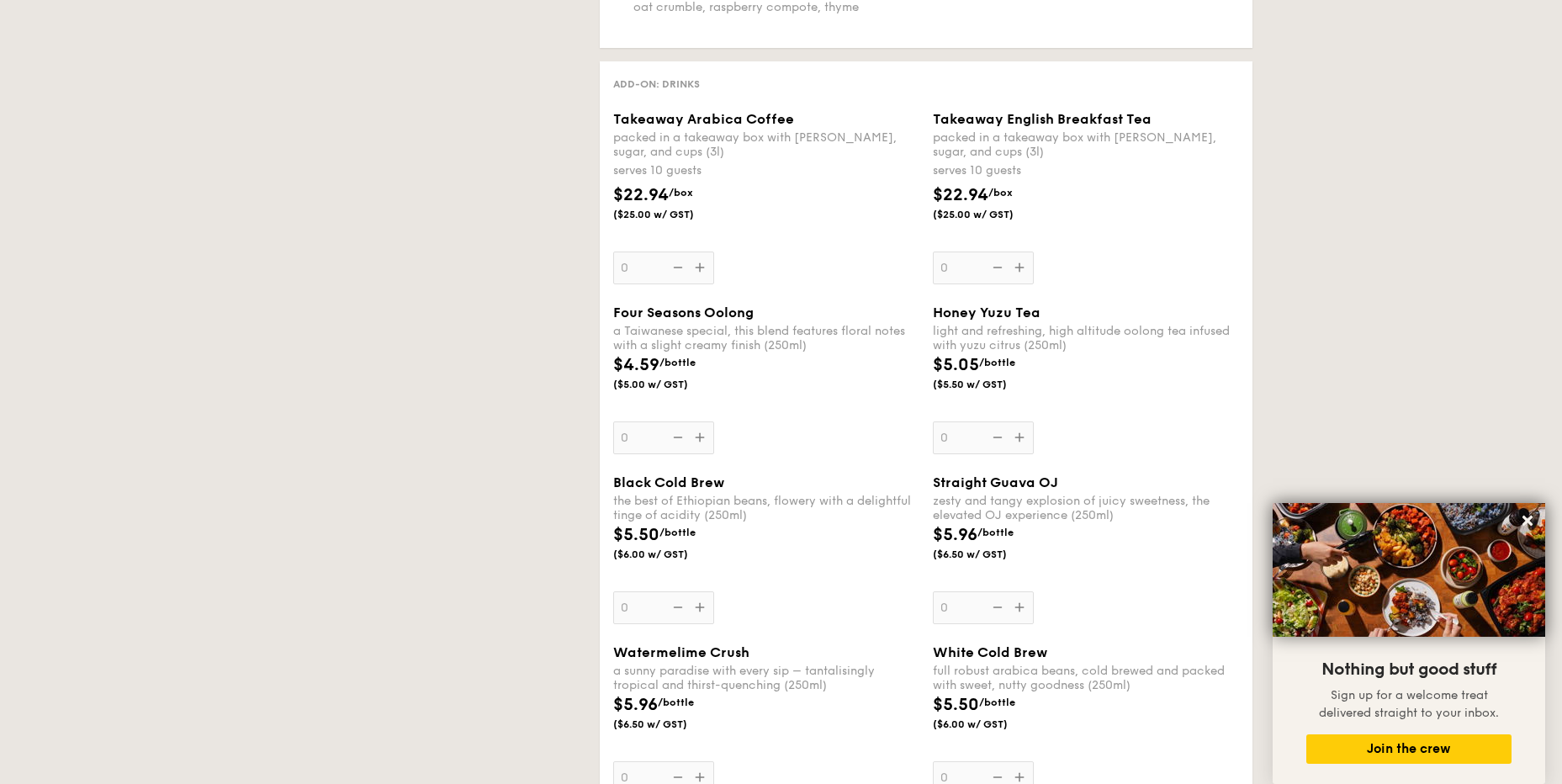
scroll to position [309, 0]
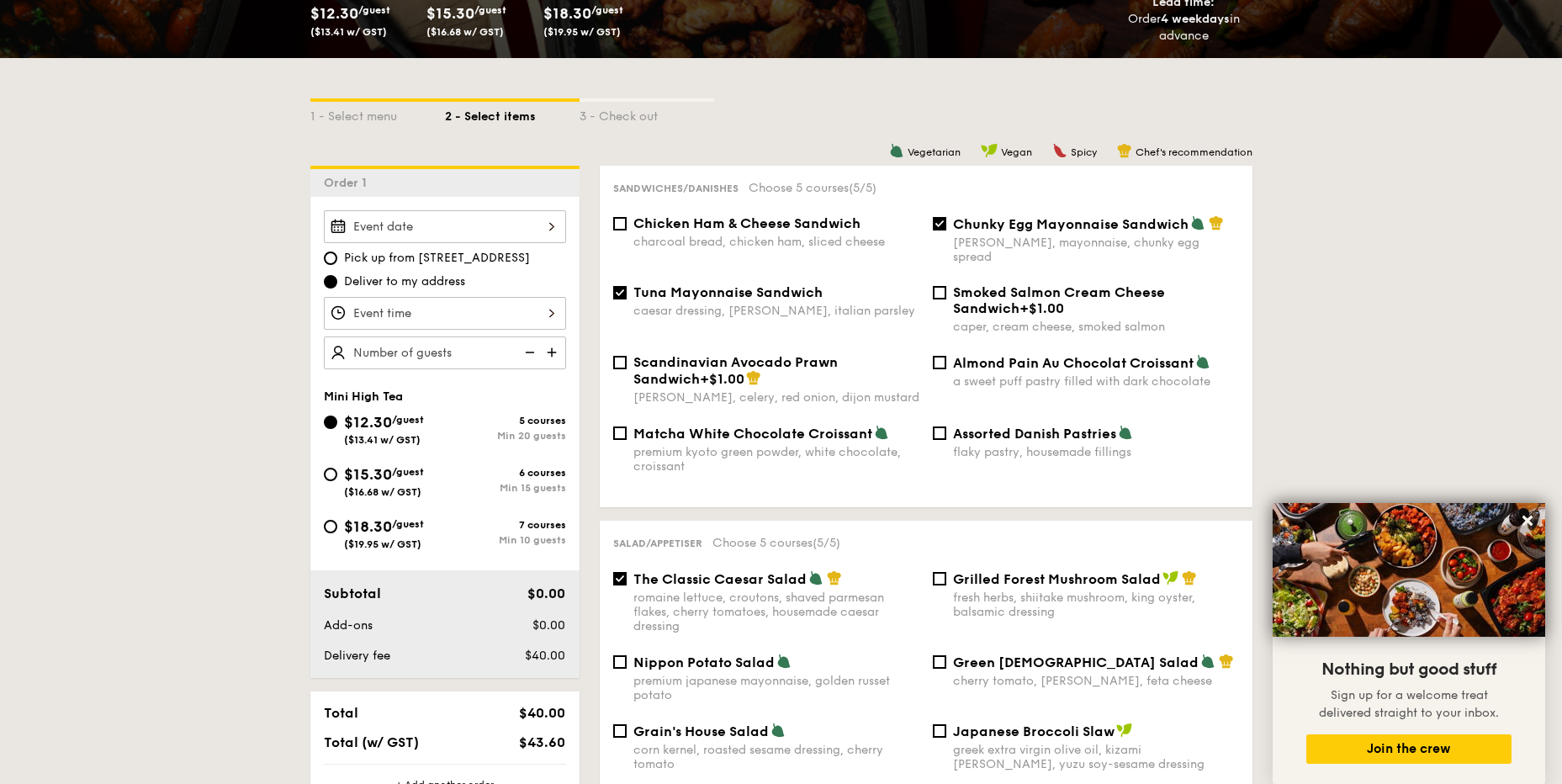
click at [552, 352] on img at bounding box center [554, 352] width 26 height 32
type input "35 guests"
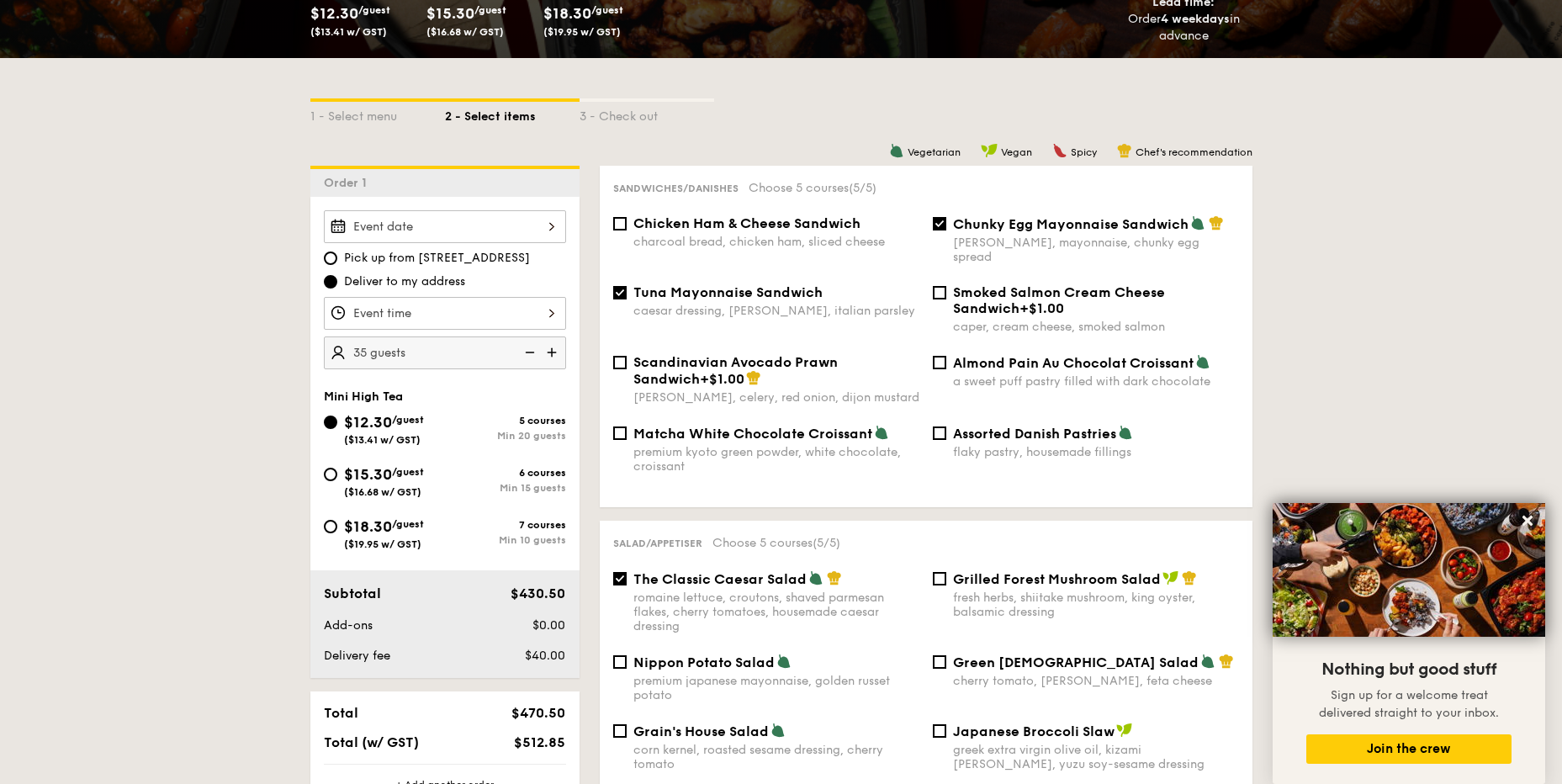
click at [544, 229] on input "Takeaway Arabica Coffee packed in a takeaway box with [PERSON_NAME], sugar, and…" at bounding box center [445, 226] width 242 height 33
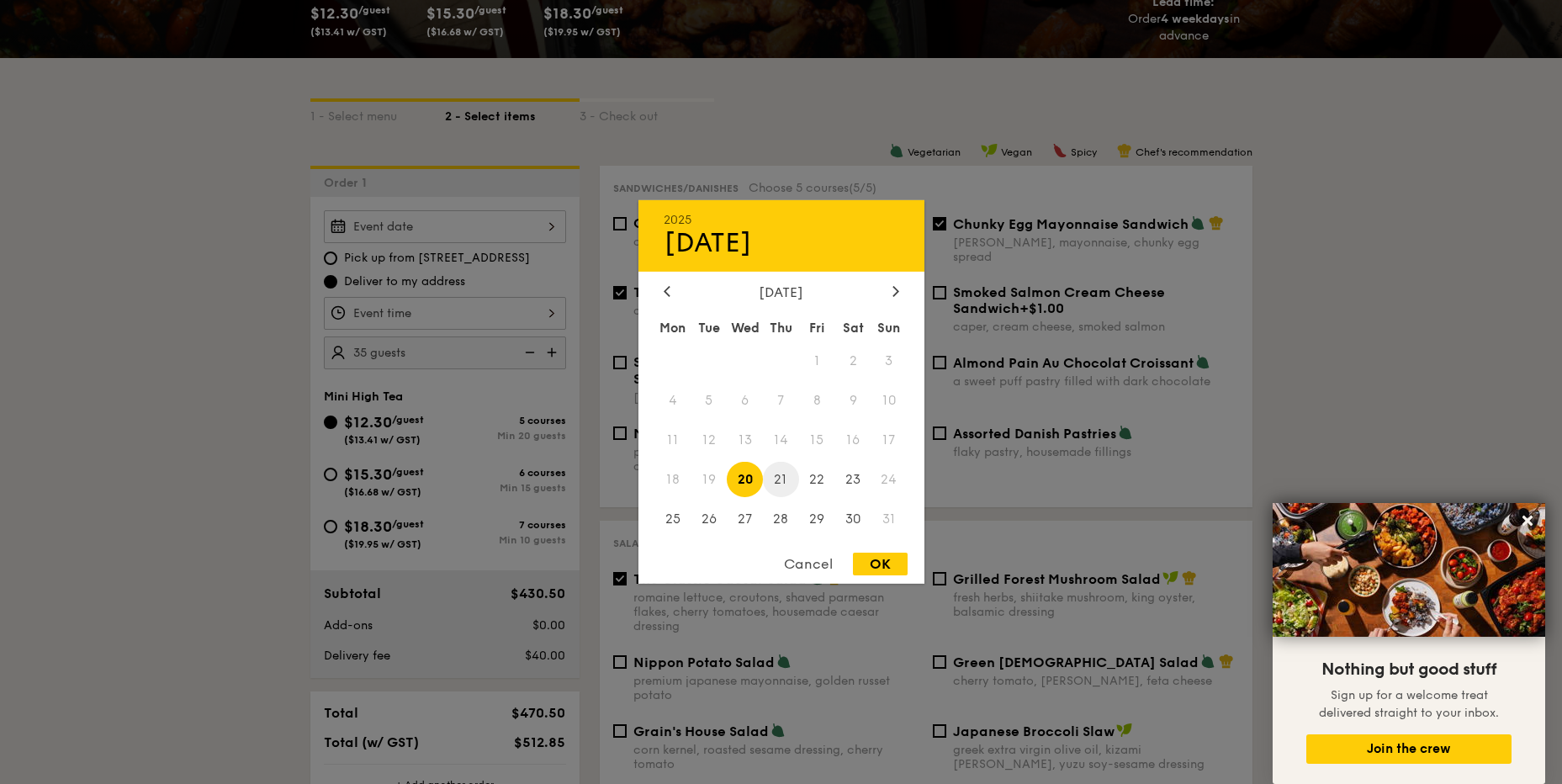
click at [778, 480] on span "21" at bounding box center [781, 479] width 36 height 36
drag, startPoint x: 885, startPoint y: 569, endPoint x: 468, endPoint y: 524, distance: 419.4
click at [885, 565] on div "OK" at bounding box center [881, 564] width 55 height 23
type input "[DATE]"
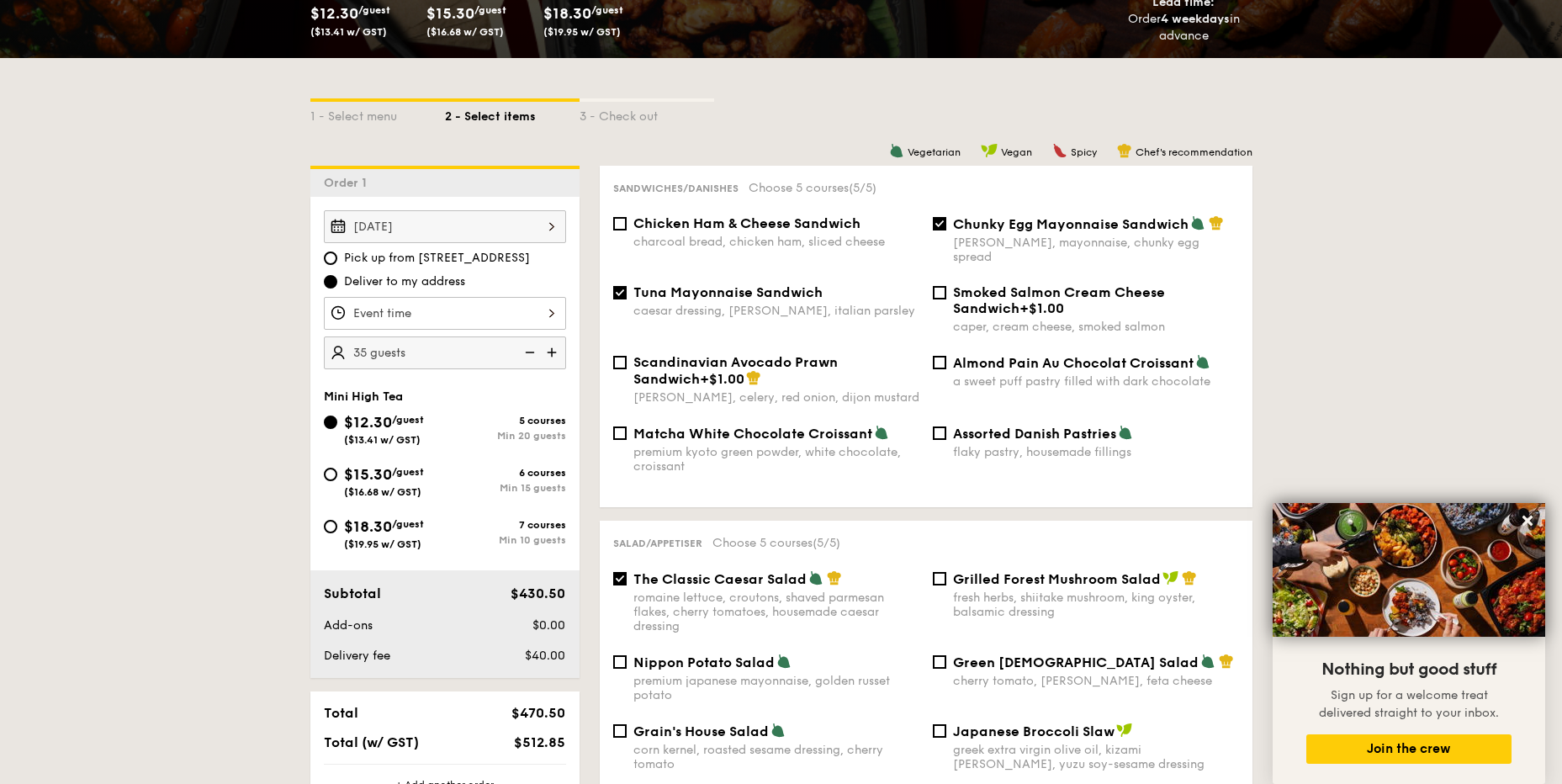
click at [526, 314] on input "Takeaway Arabica Coffee packed in a takeaway box with [PERSON_NAME], sugar, and…" at bounding box center [445, 314] width 242 height 33
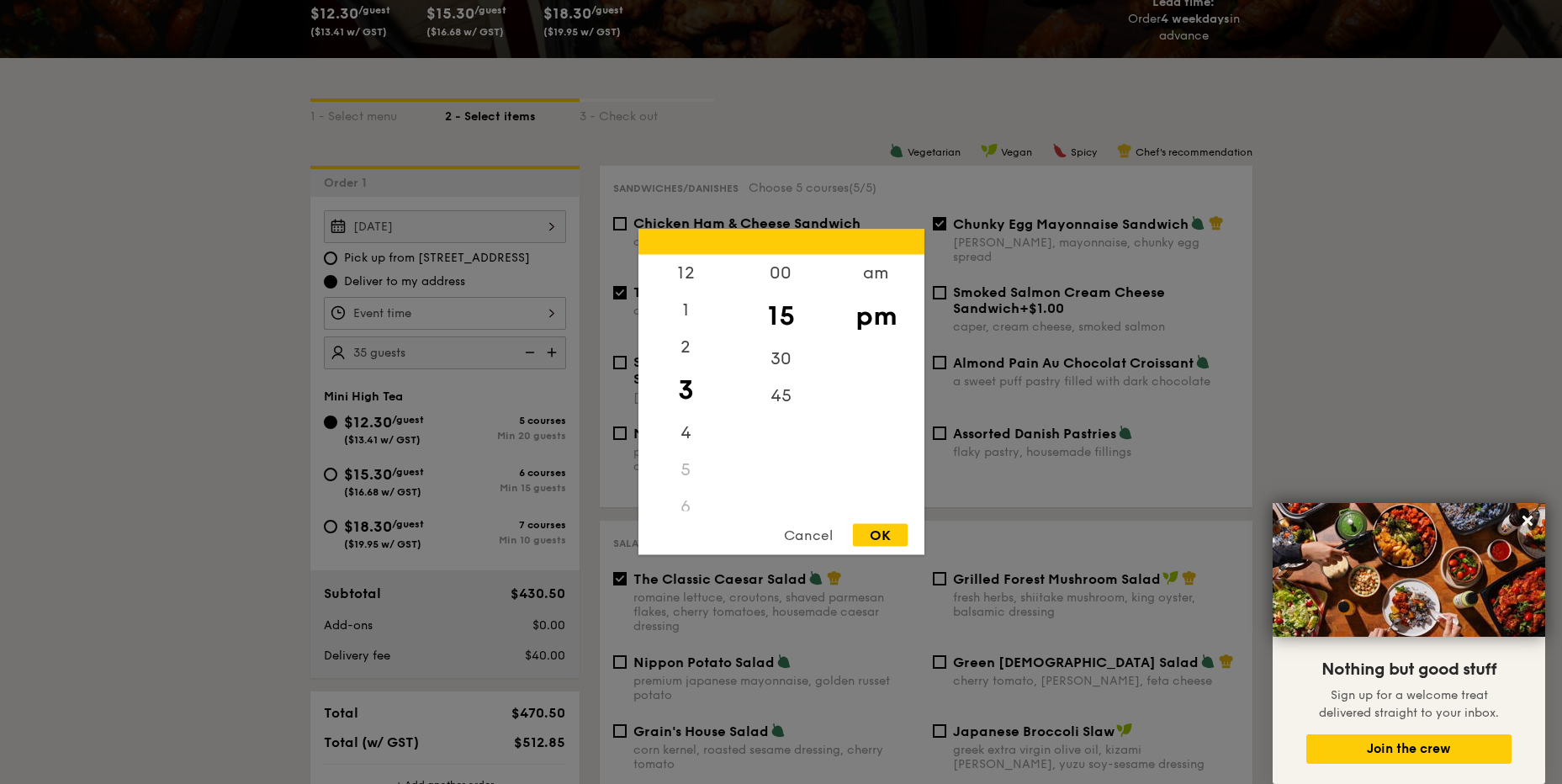
click at [681, 471] on div "5" at bounding box center [686, 470] width 95 height 37
click at [688, 472] on div "5" at bounding box center [686, 470] width 95 height 37
click at [688, 432] on div "4" at bounding box center [686, 438] width 95 height 49
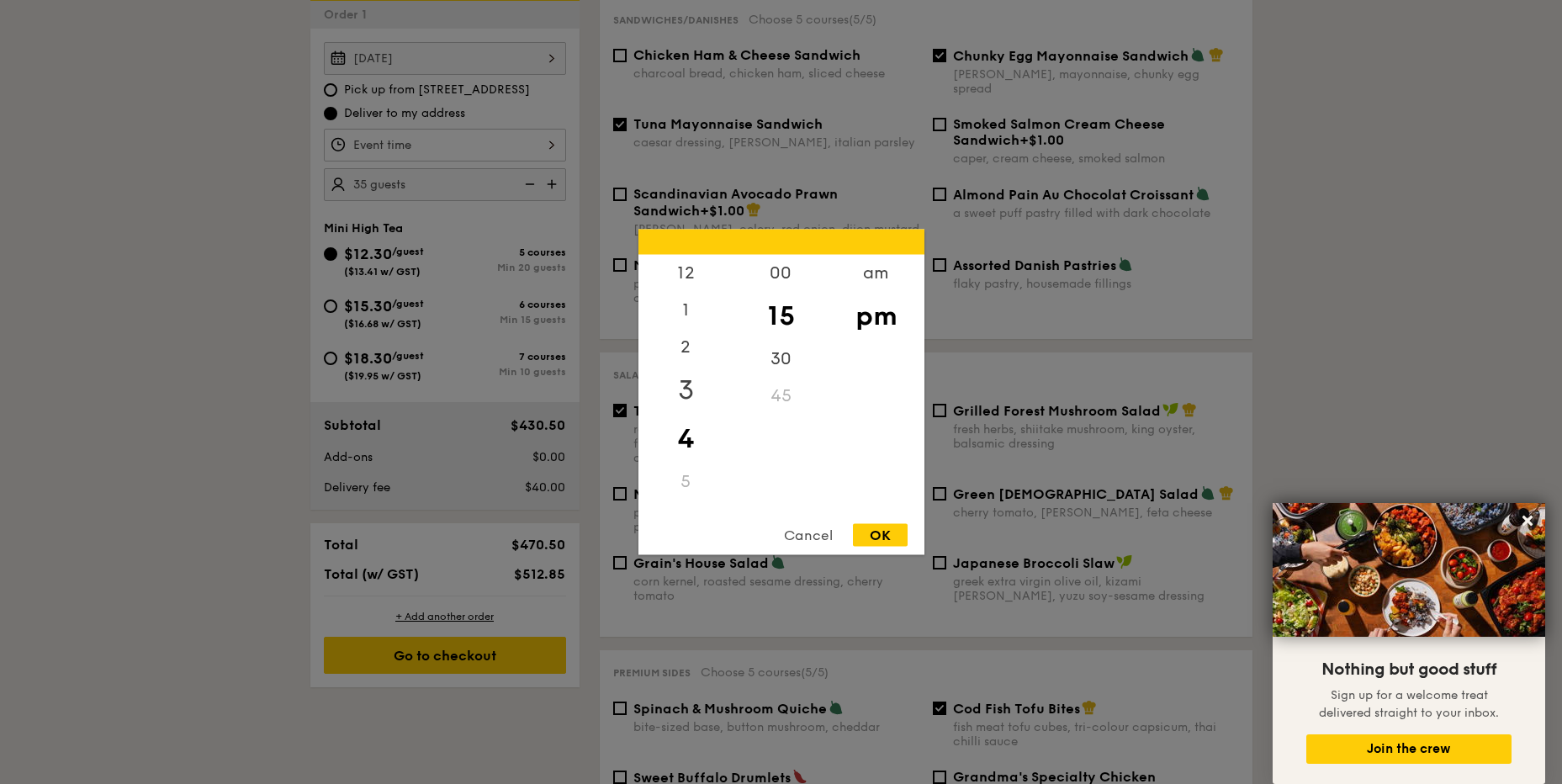
click at [687, 385] on div "3" at bounding box center [686, 390] width 95 height 49
click at [683, 471] on div "5" at bounding box center [686, 470] width 95 height 37
click at [692, 436] on div "4" at bounding box center [686, 438] width 95 height 49
click at [687, 473] on div "5" at bounding box center [686, 470] width 95 height 37
click at [782, 366] on div "30" at bounding box center [781, 365] width 95 height 49
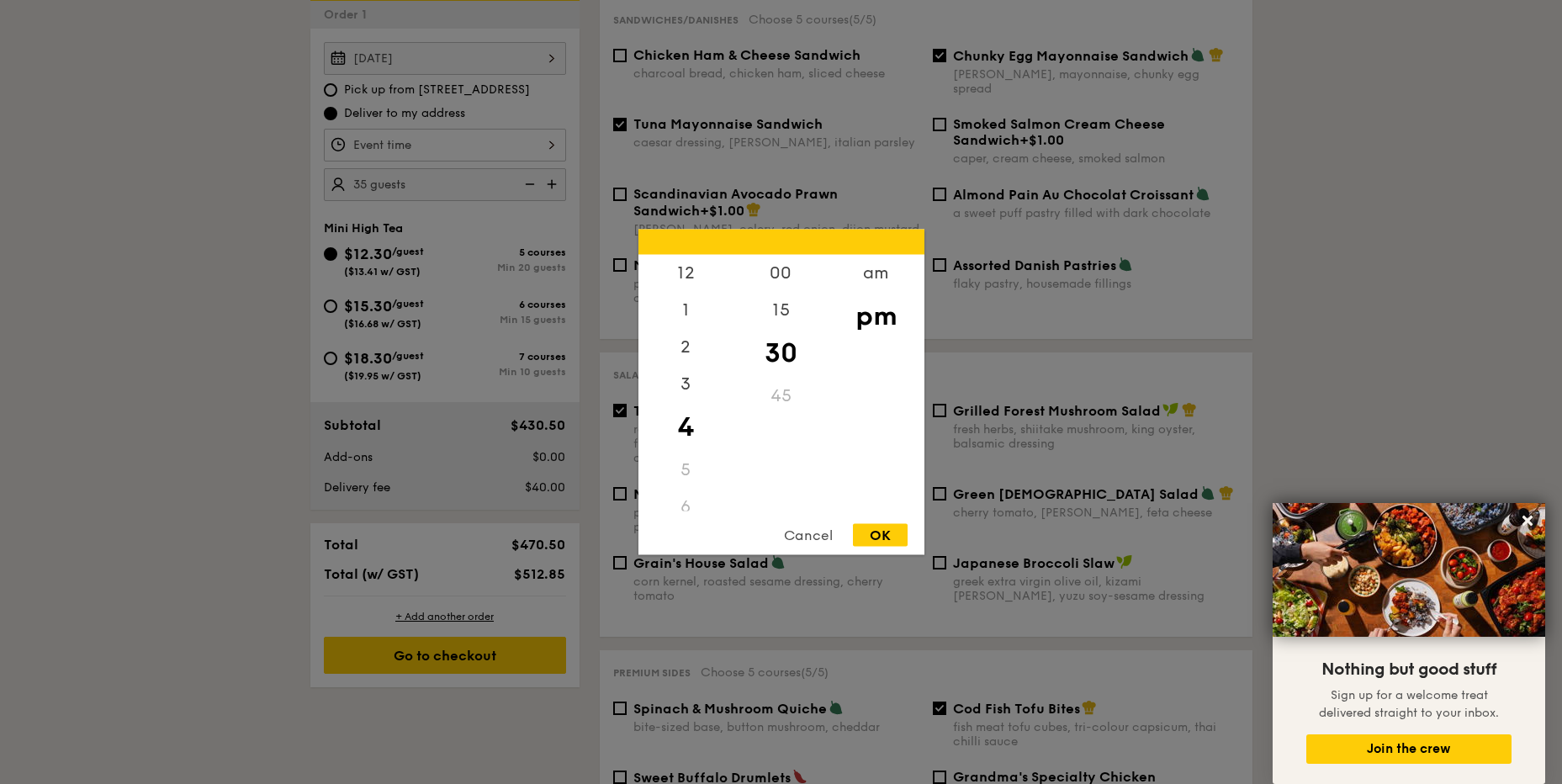
click at [778, 404] on div "45" at bounding box center [781, 396] width 95 height 37
click at [881, 534] on div "OK" at bounding box center [881, 535] width 55 height 23
type input "4:30PM"
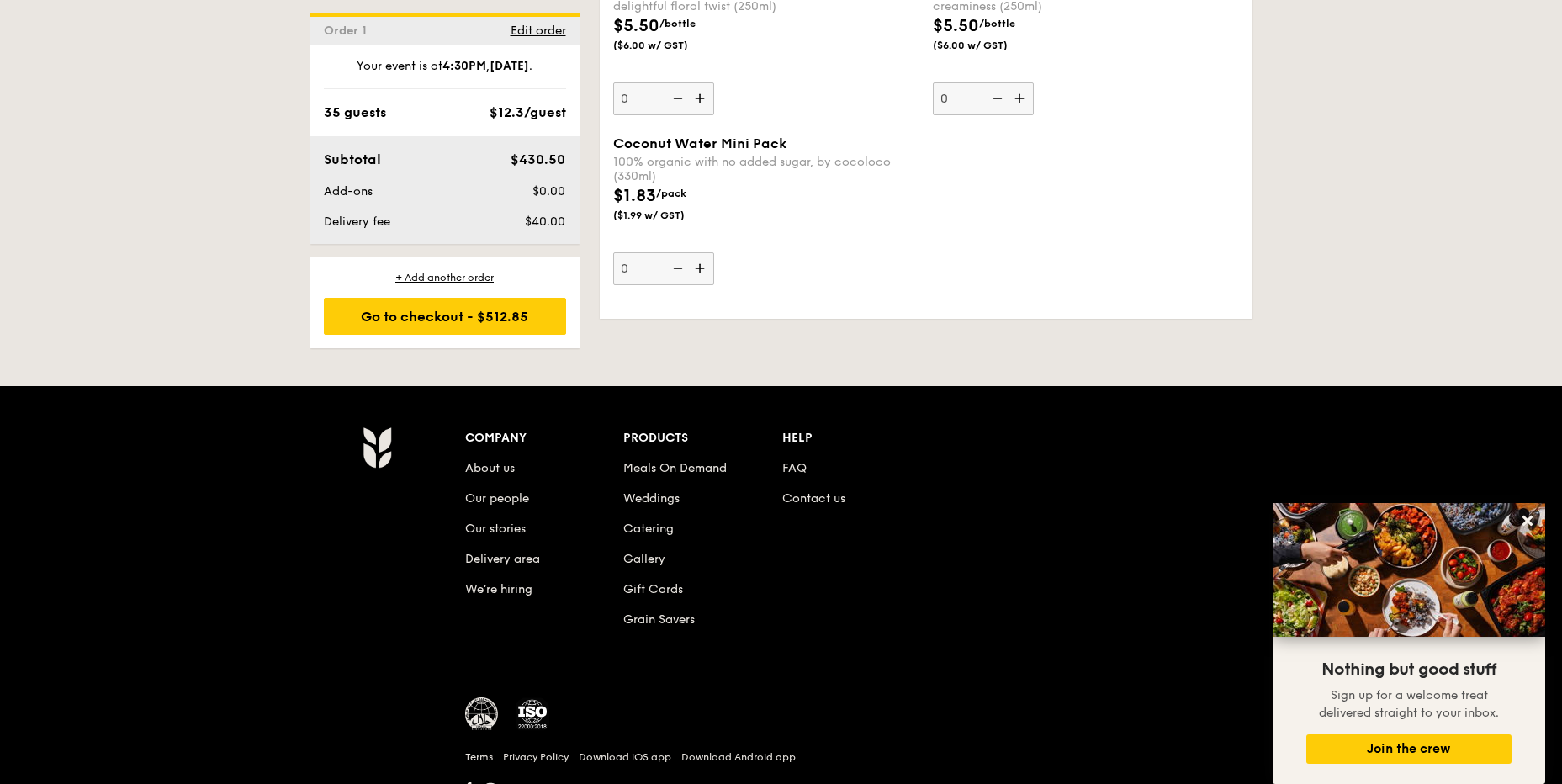
scroll to position [2860, 0]
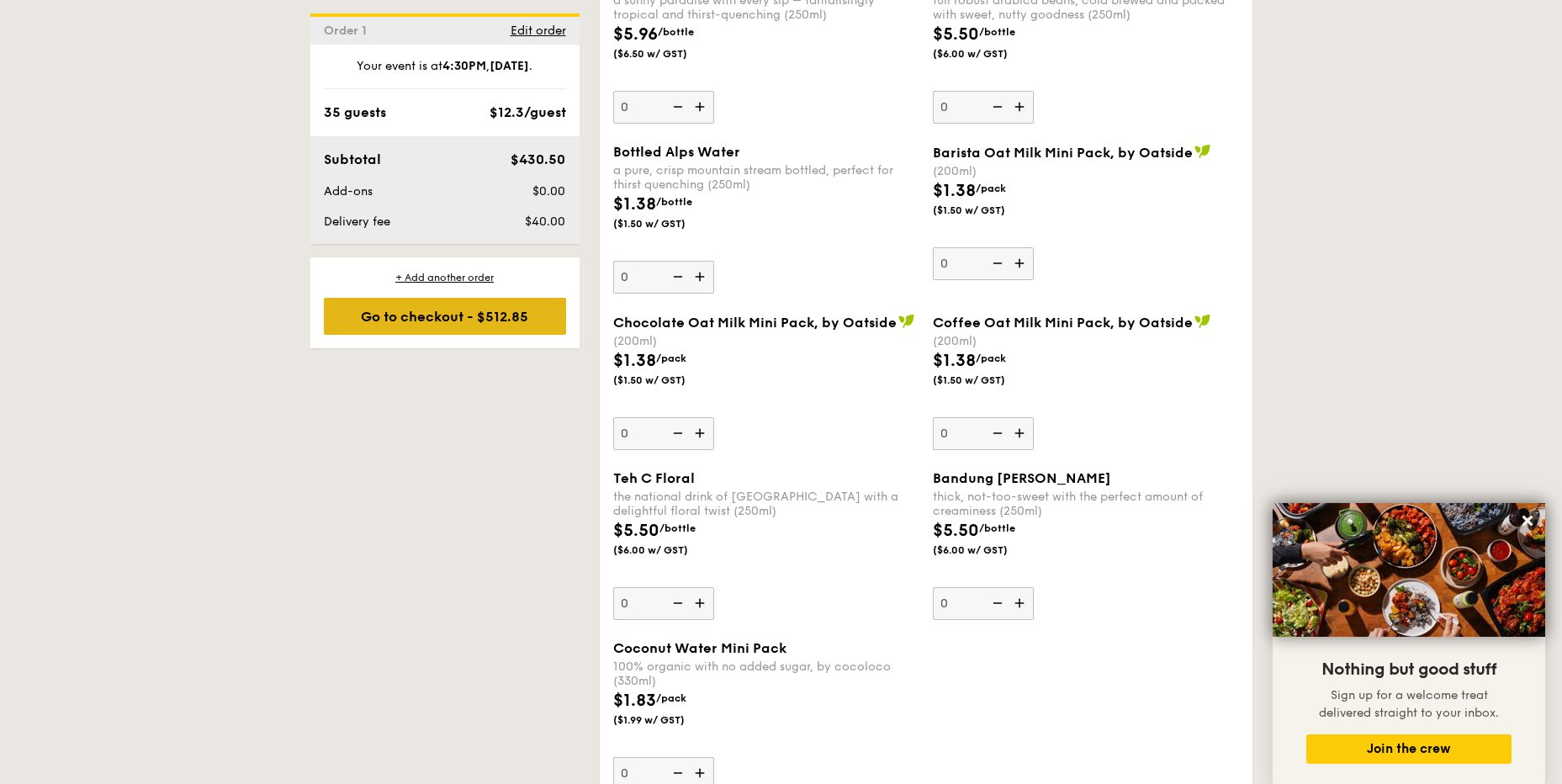
click at [476, 323] on div "Go to checkout - $512.85" at bounding box center [445, 316] width 242 height 37
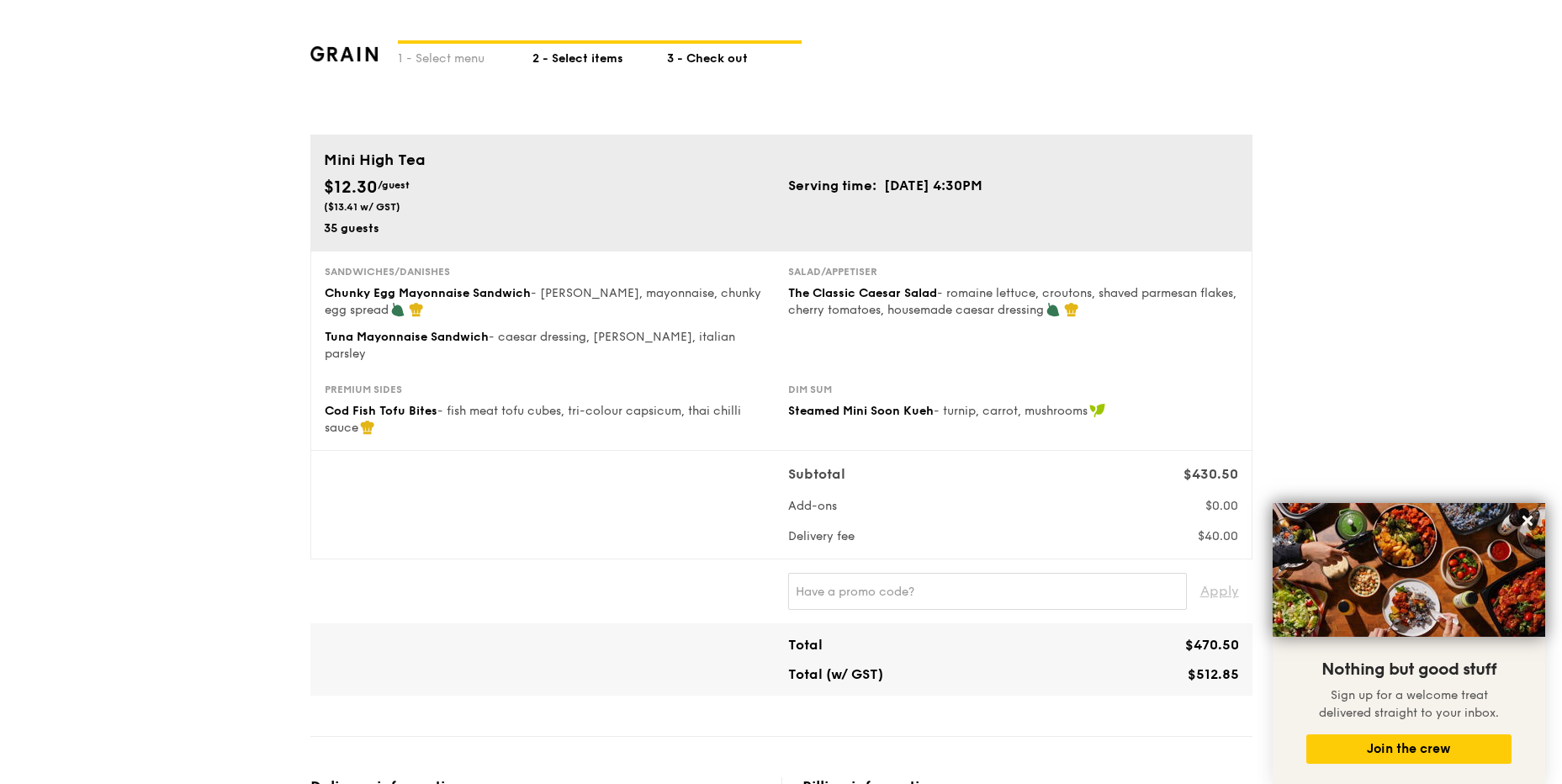
click at [580, 57] on div "2 - Select items" at bounding box center [600, 56] width 135 height 24
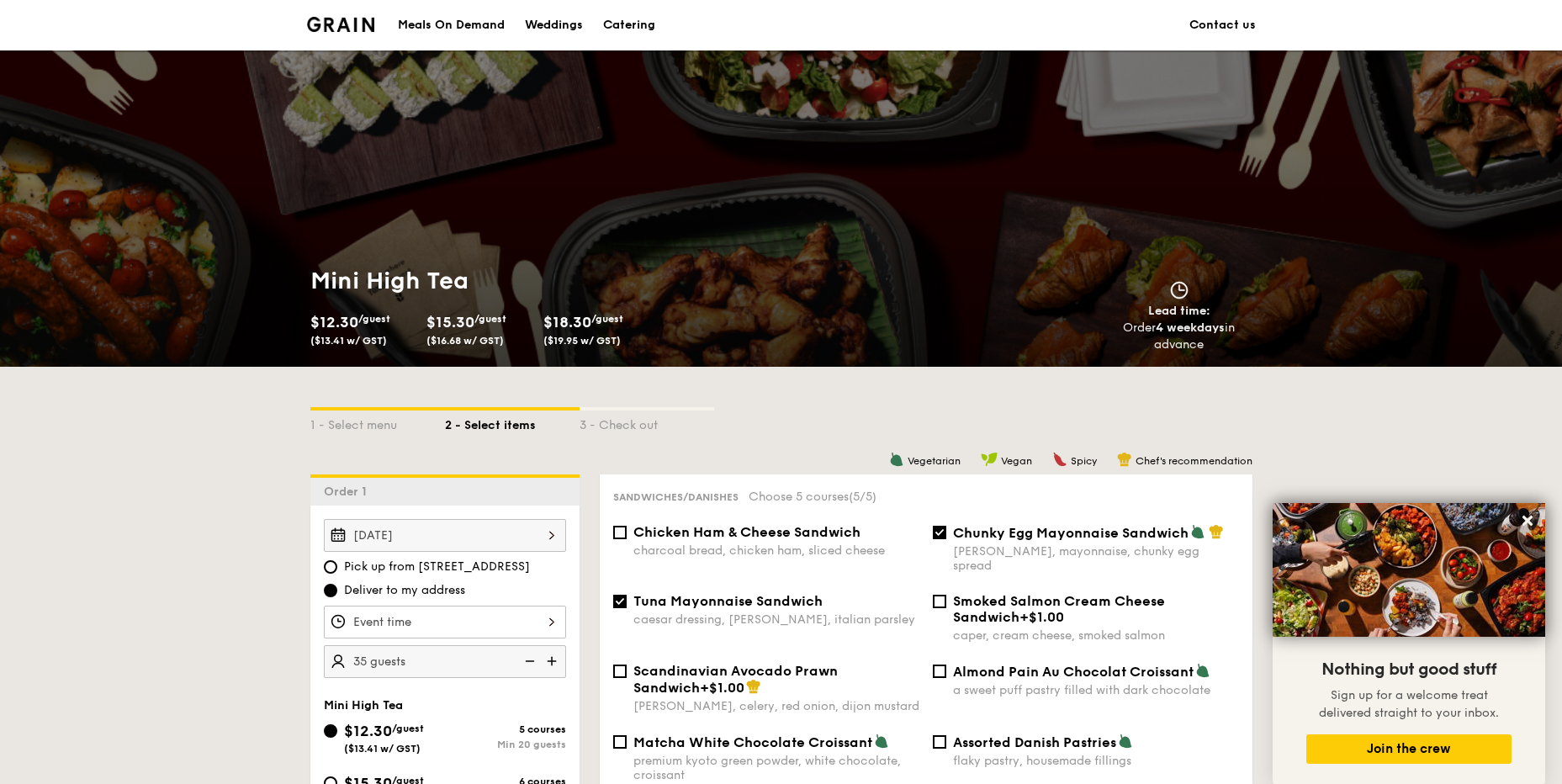
click at [555, 666] on img at bounding box center [554, 661] width 26 height 32
type input "40 guests"
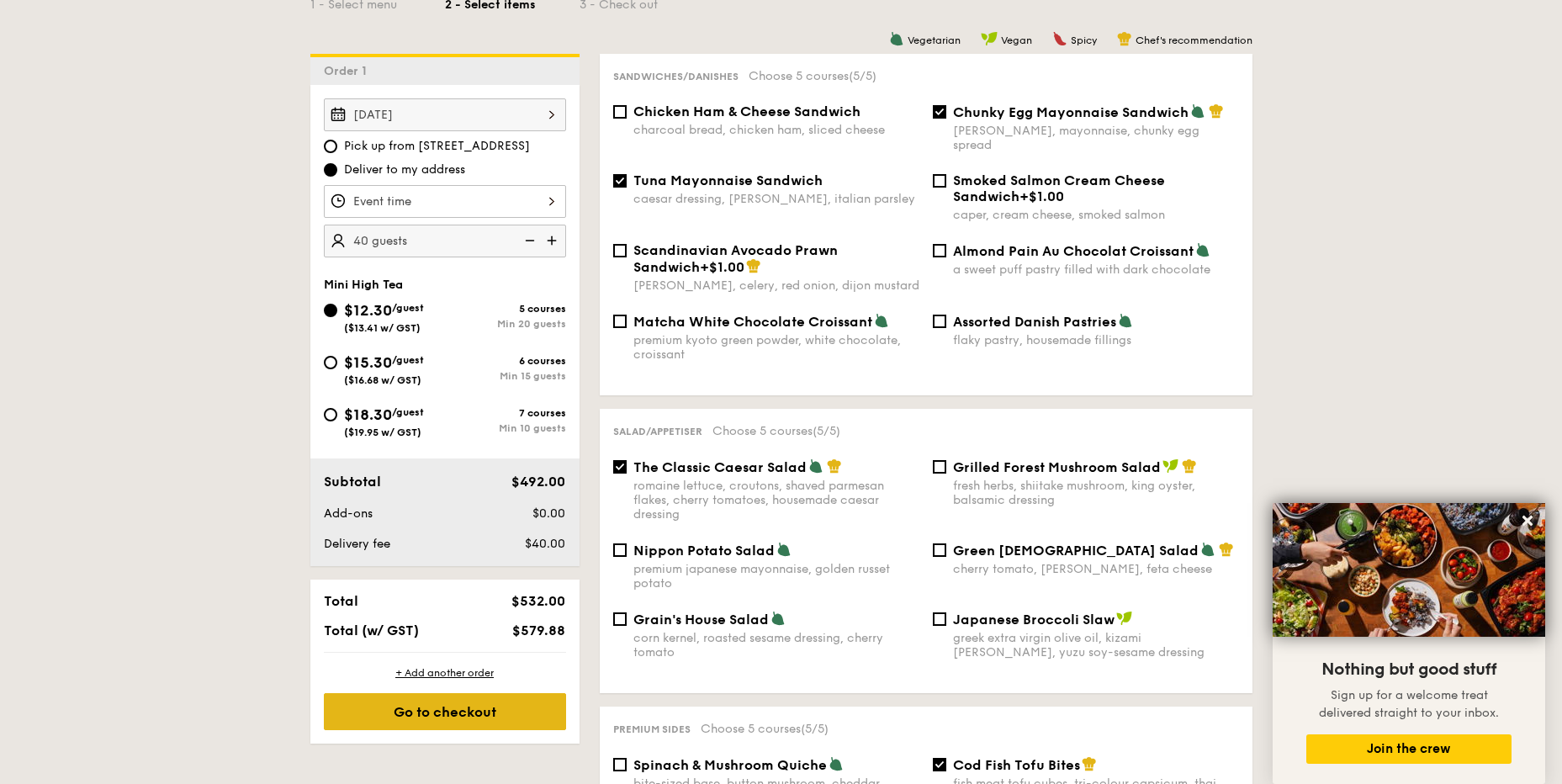
click at [471, 712] on div "Go to checkout" at bounding box center [445, 712] width 242 height 37
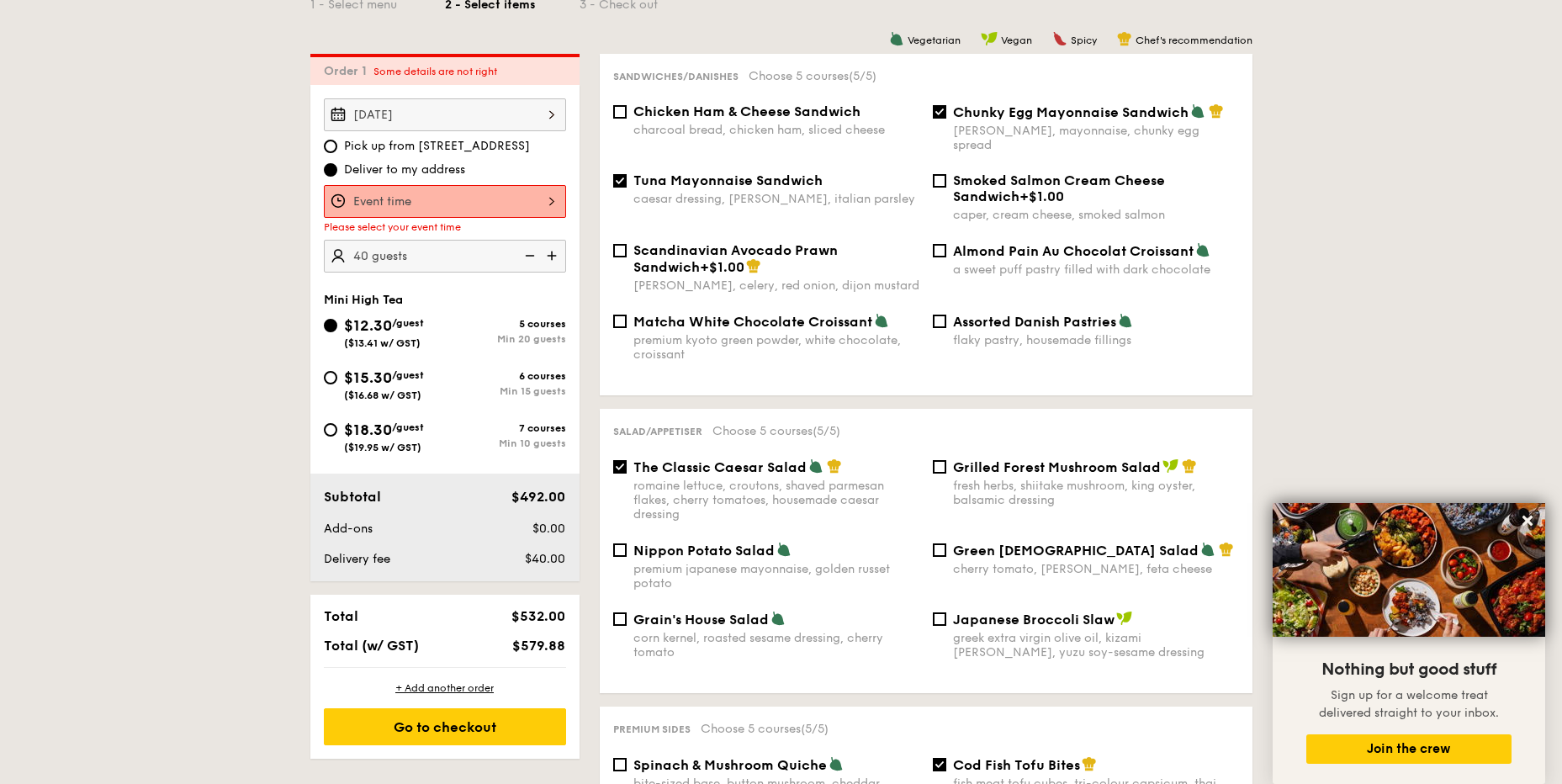
scroll to position [449, 0]
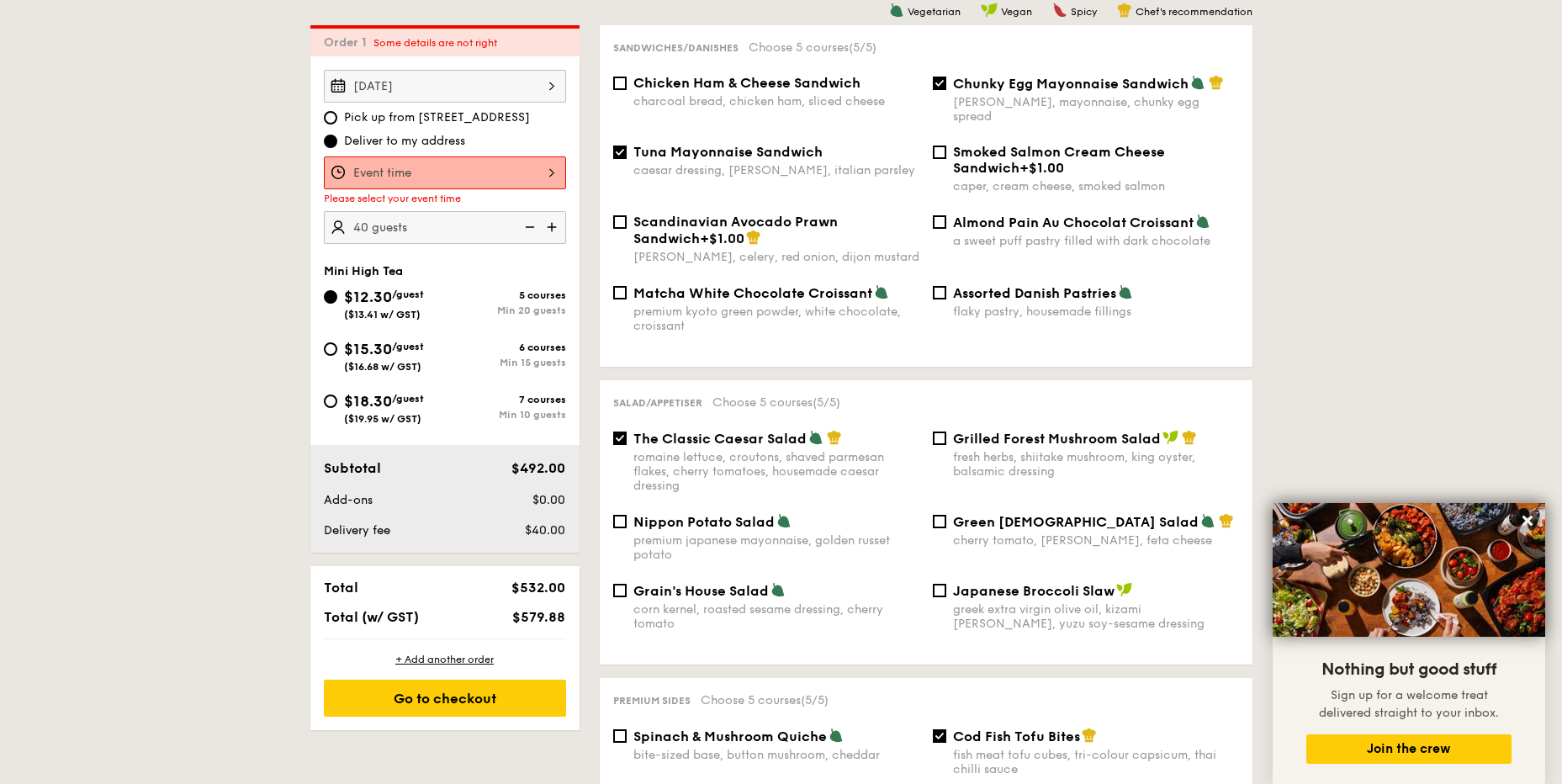
click at [523, 163] on input "Takeaway Arabica Coffee packed in a takeaway box with [PERSON_NAME], sugar, and…" at bounding box center [445, 173] width 242 height 33
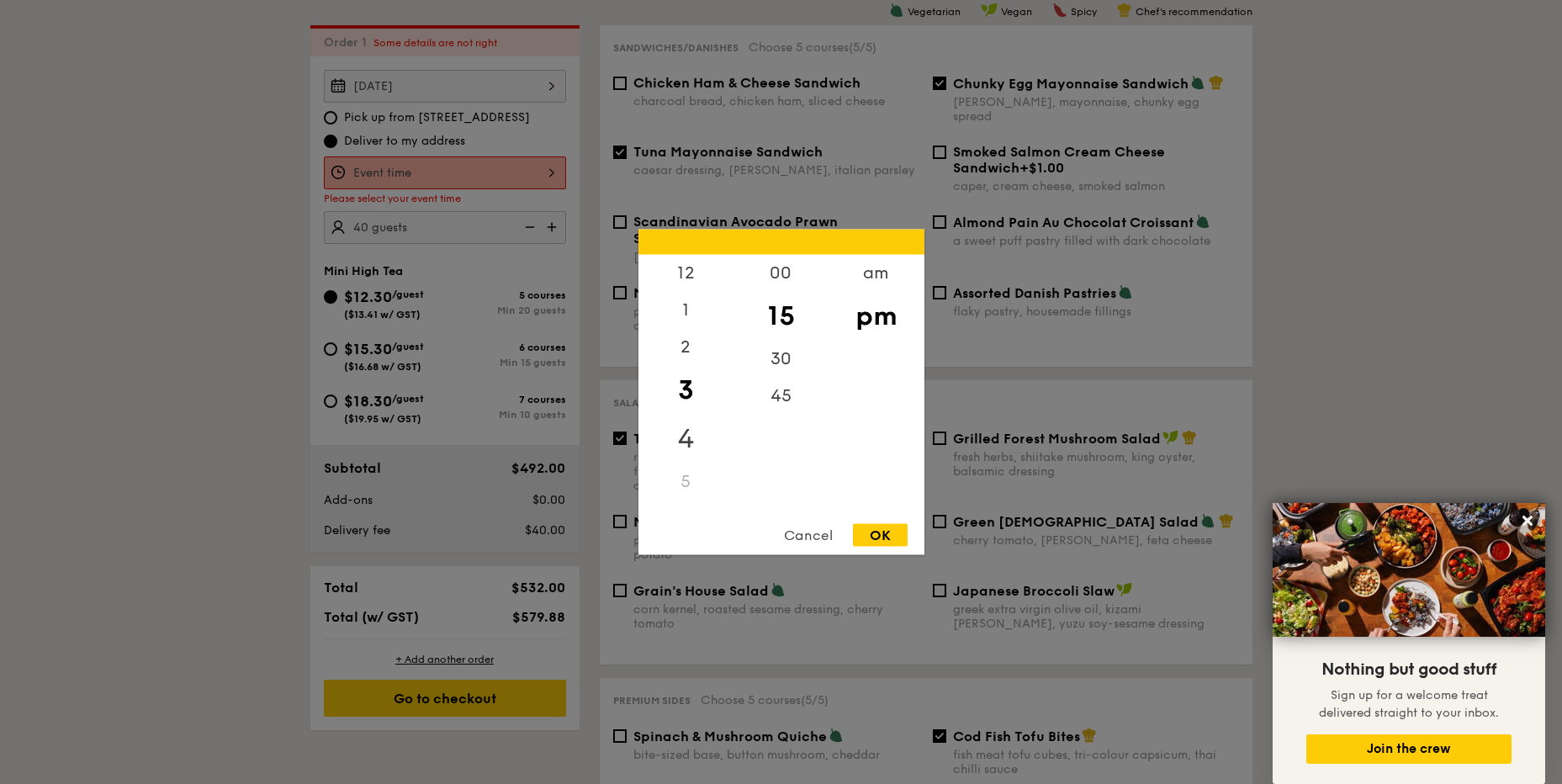
click at [688, 443] on div "4" at bounding box center [686, 438] width 95 height 49
click at [781, 359] on div "30" at bounding box center [781, 365] width 95 height 49
click at [776, 395] on div "45" at bounding box center [781, 396] width 95 height 37
click at [879, 535] on div "OK" at bounding box center [881, 535] width 55 height 23
type input "4:30PM"
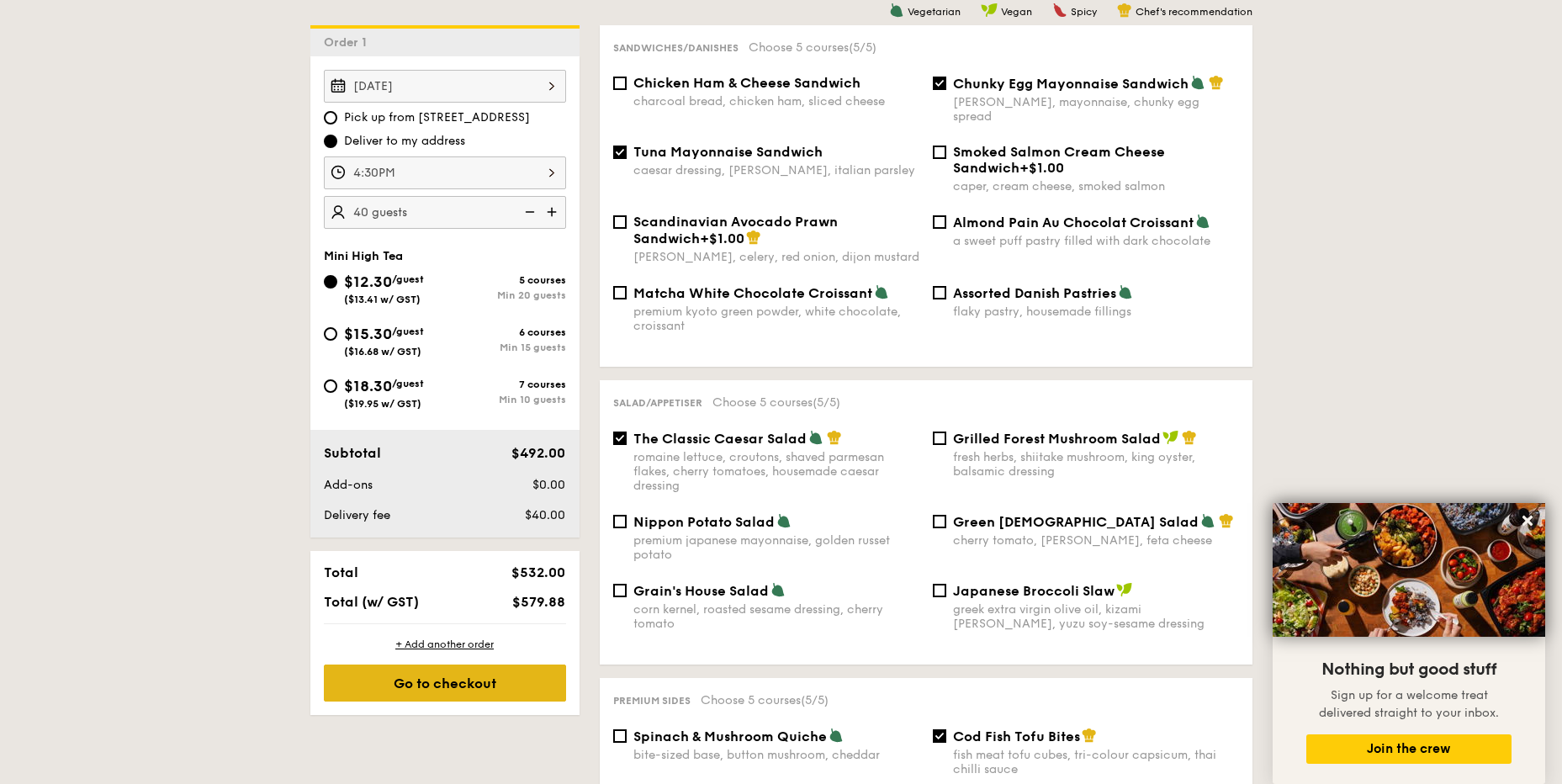
click at [488, 684] on div "Go to checkout" at bounding box center [445, 683] width 242 height 37
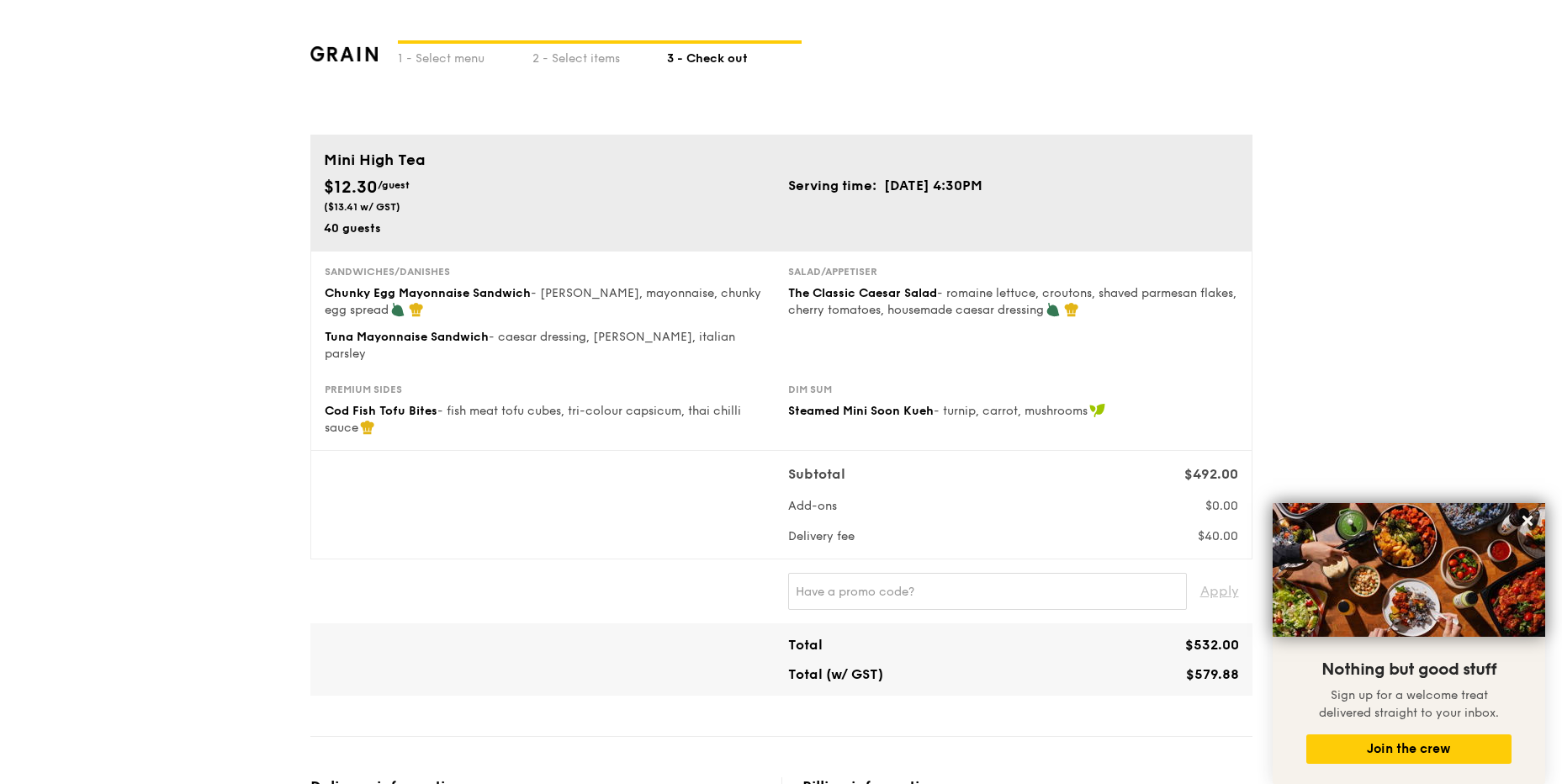
scroll to position [84, 0]
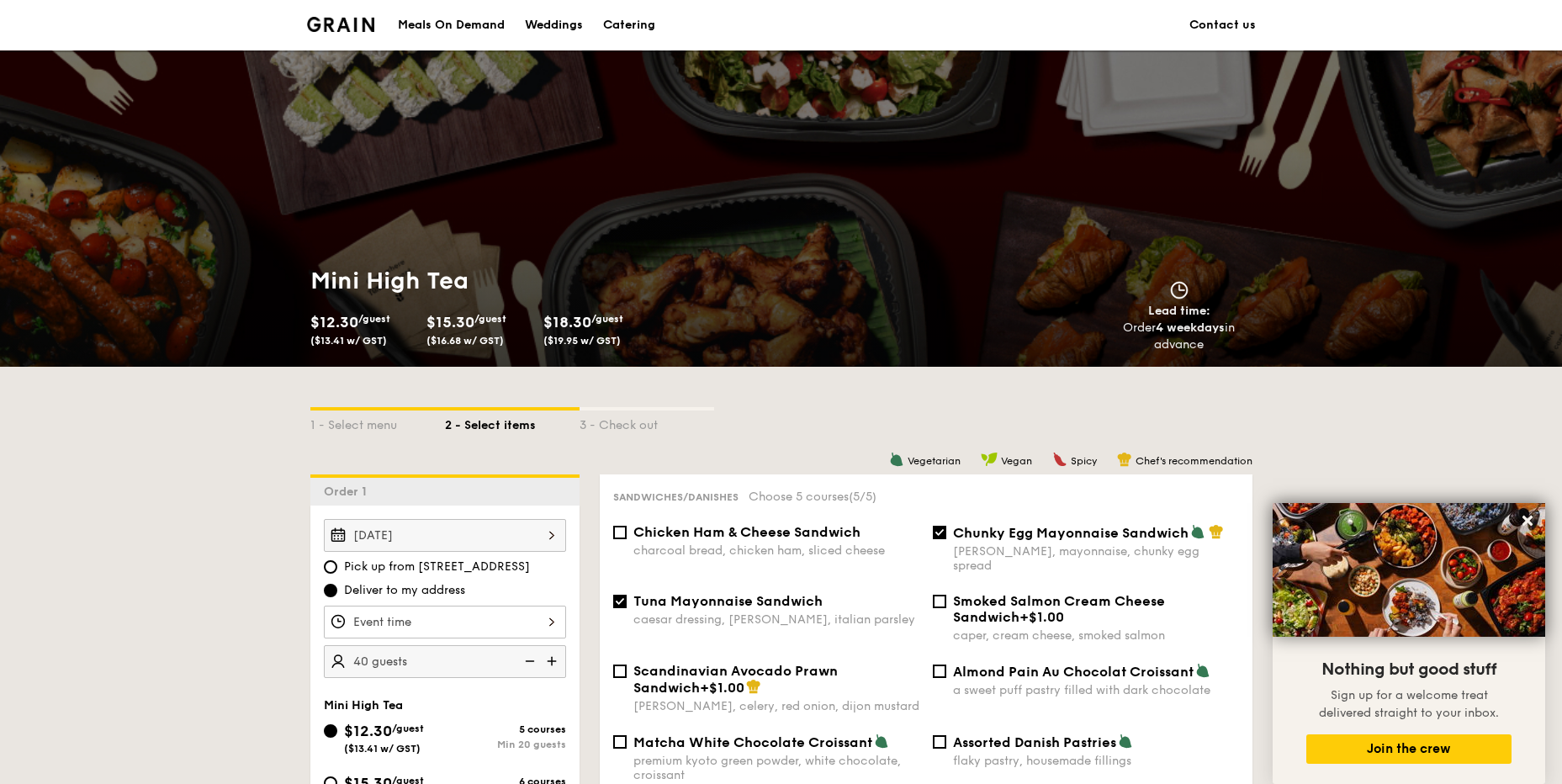
click at [479, 23] on div "Meals On Demand" at bounding box center [451, 25] width 106 height 50
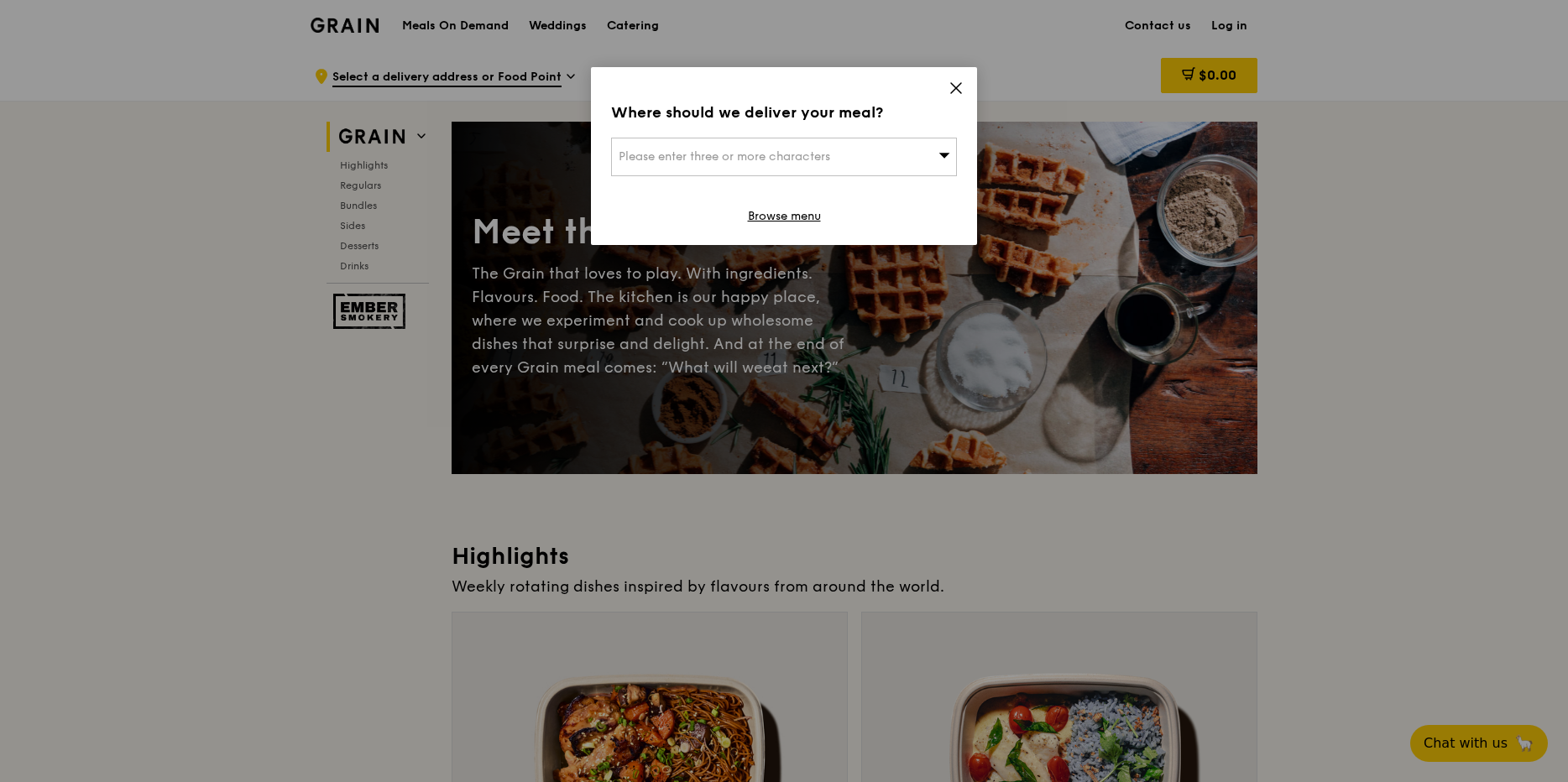
click at [953, 88] on icon at bounding box center [956, 88] width 16 height 16
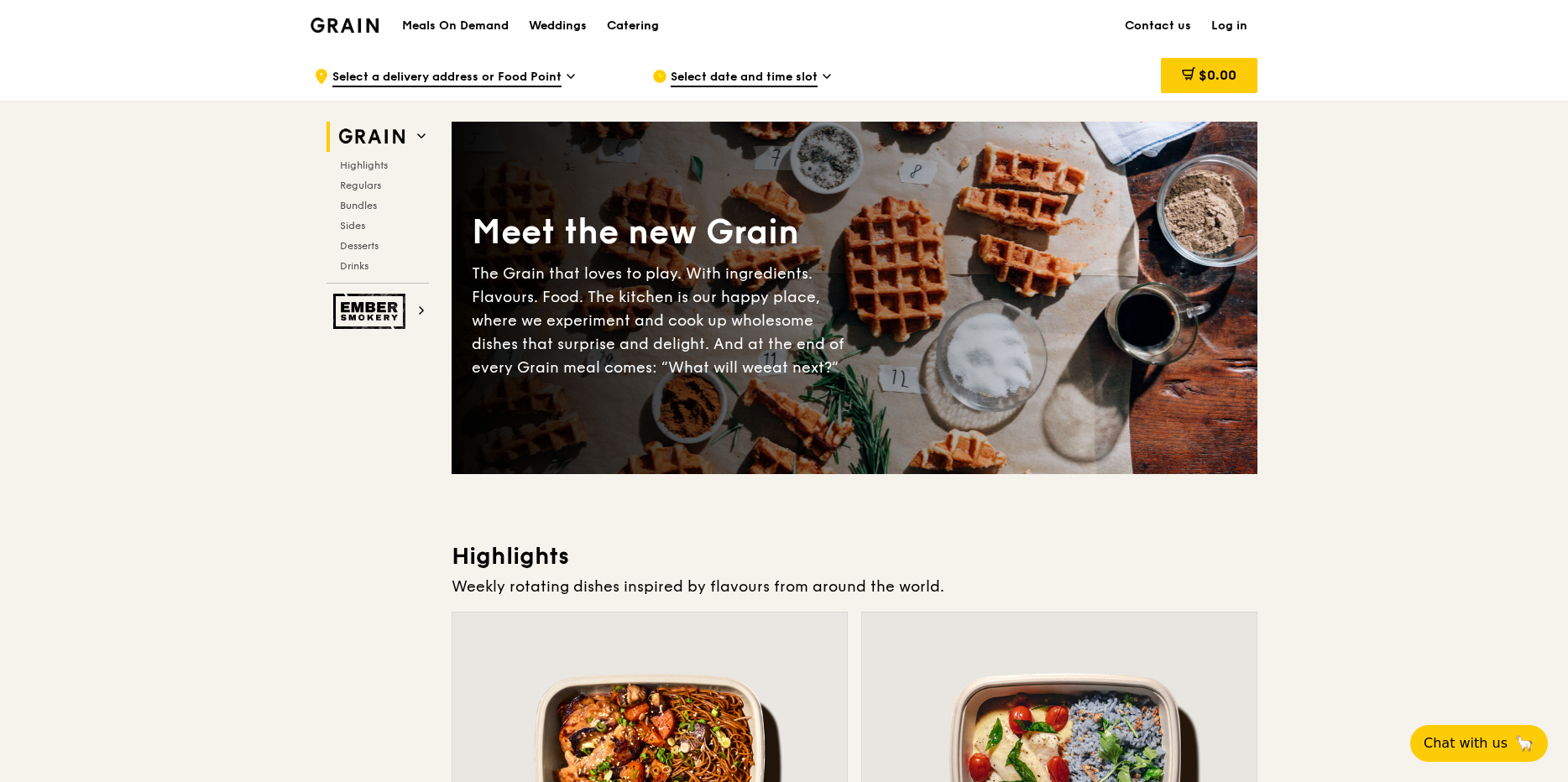
click at [627, 27] on div "Catering" at bounding box center [632, 26] width 52 height 50
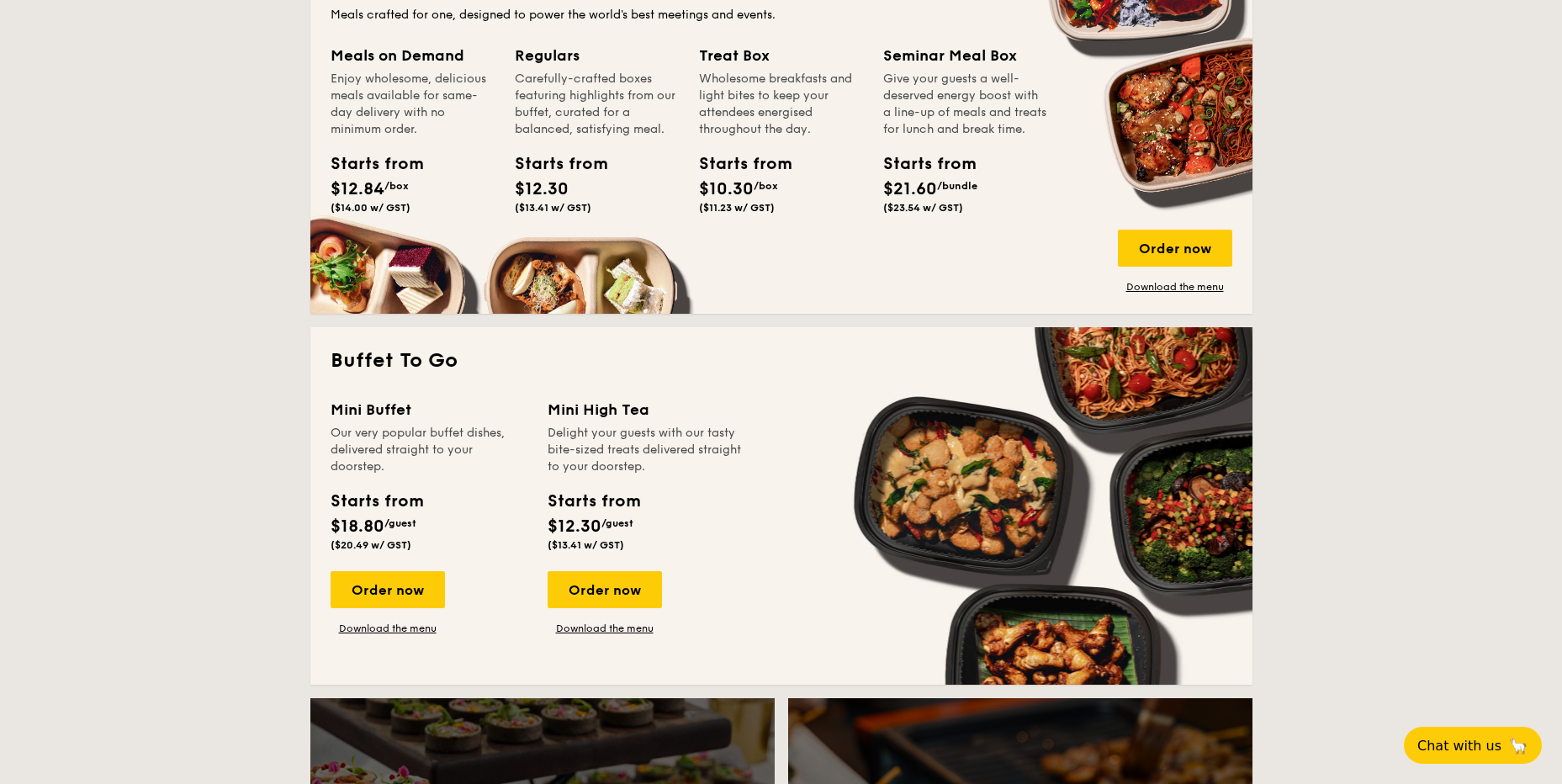
scroll to position [1093, 0]
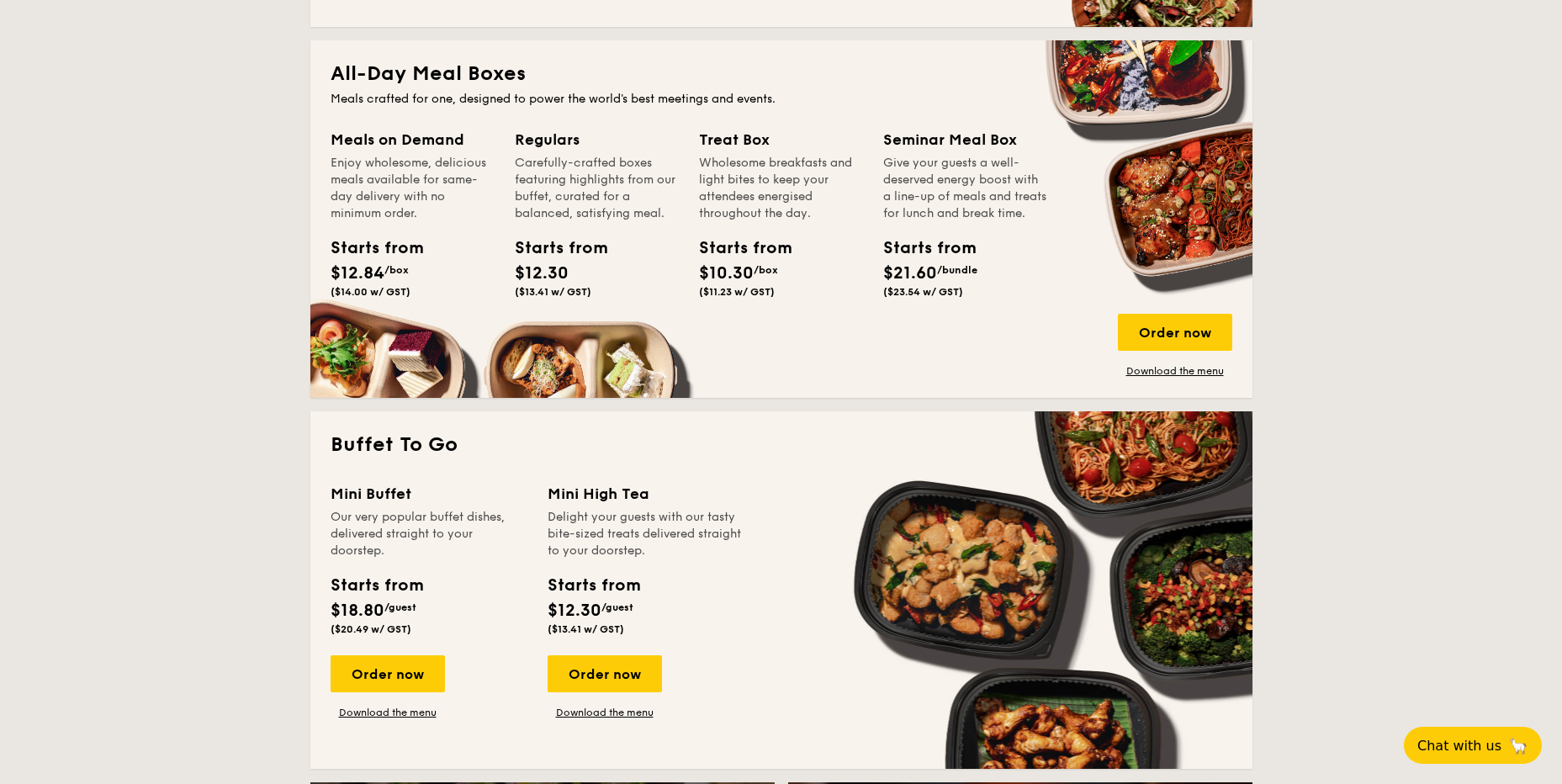
scroll to position [1324, 0]
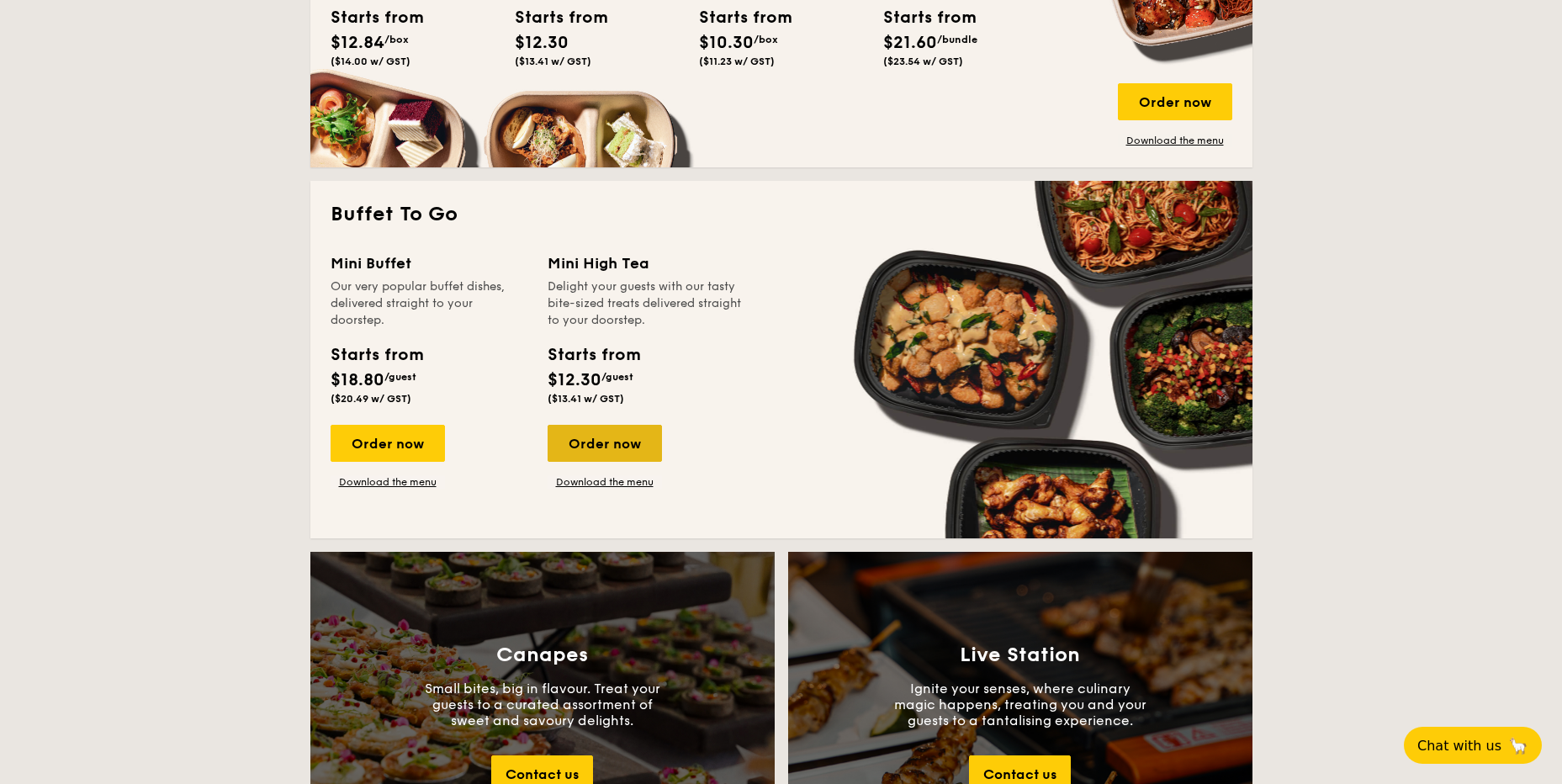
click at [615, 425] on div "Order now" at bounding box center [604, 443] width 115 height 37
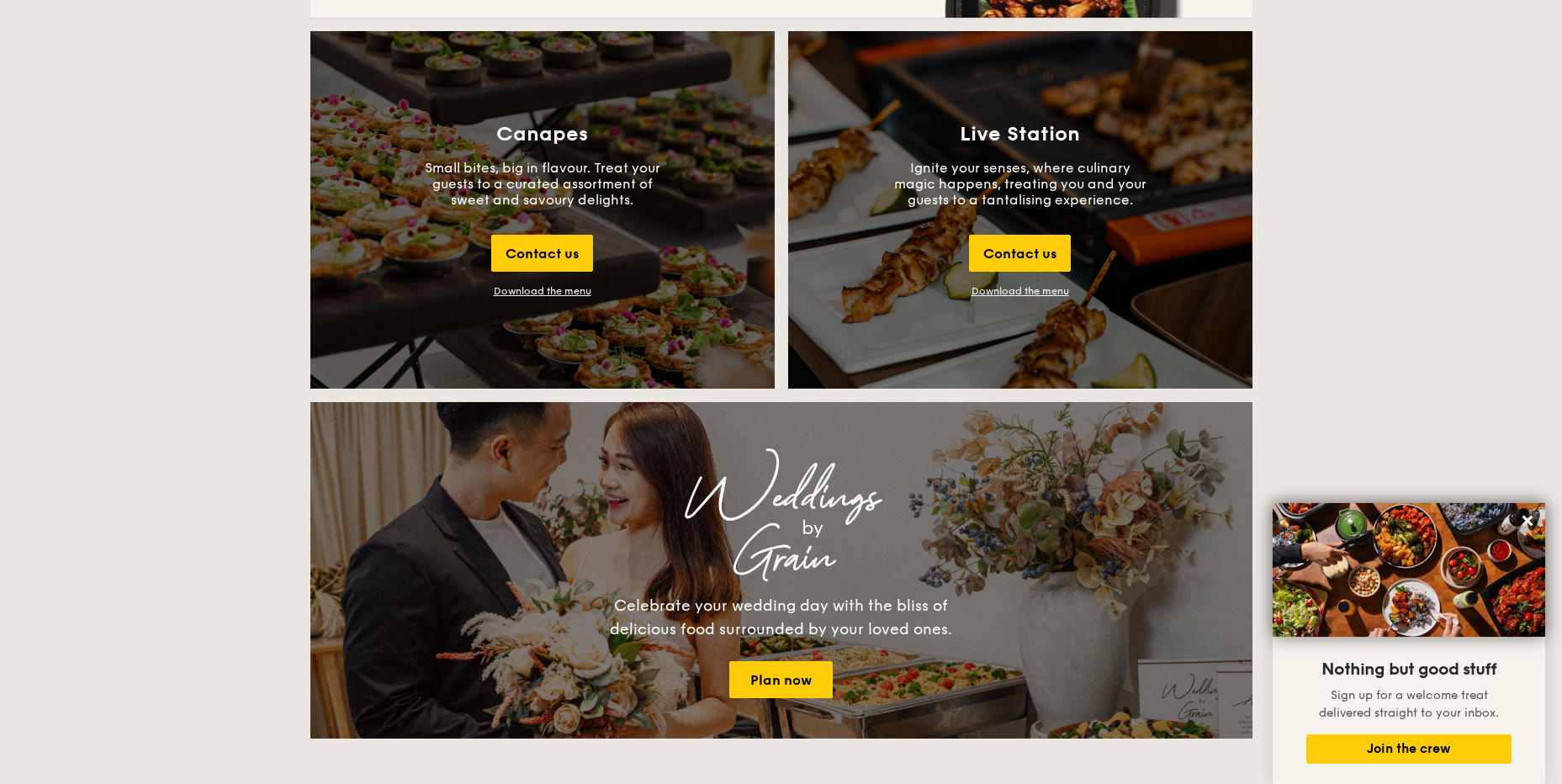
scroll to position [1508, 0]
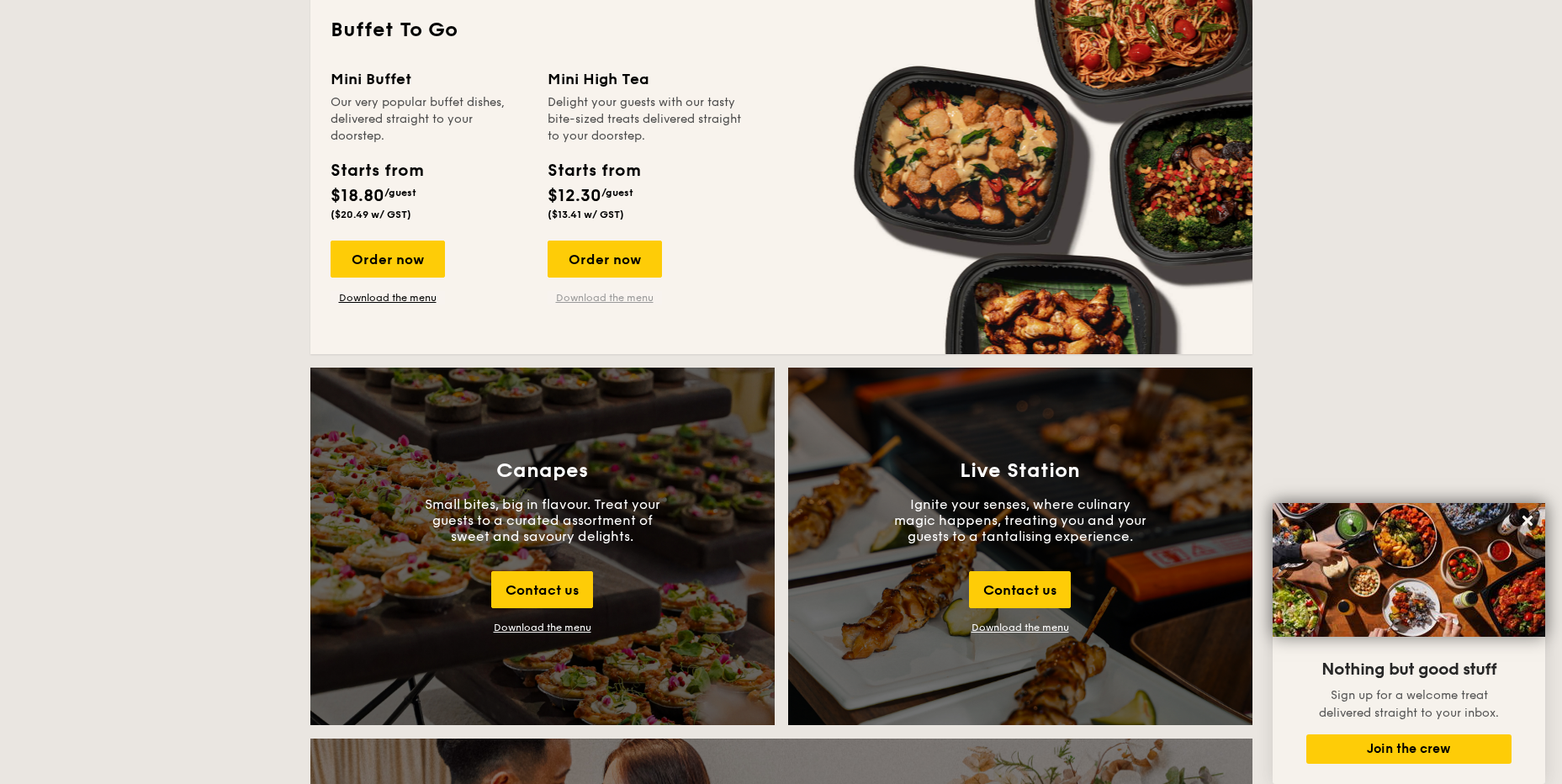
click at [582, 299] on link "Download the menu" at bounding box center [604, 297] width 115 height 14
click at [605, 260] on div "Order now" at bounding box center [604, 259] width 115 height 37
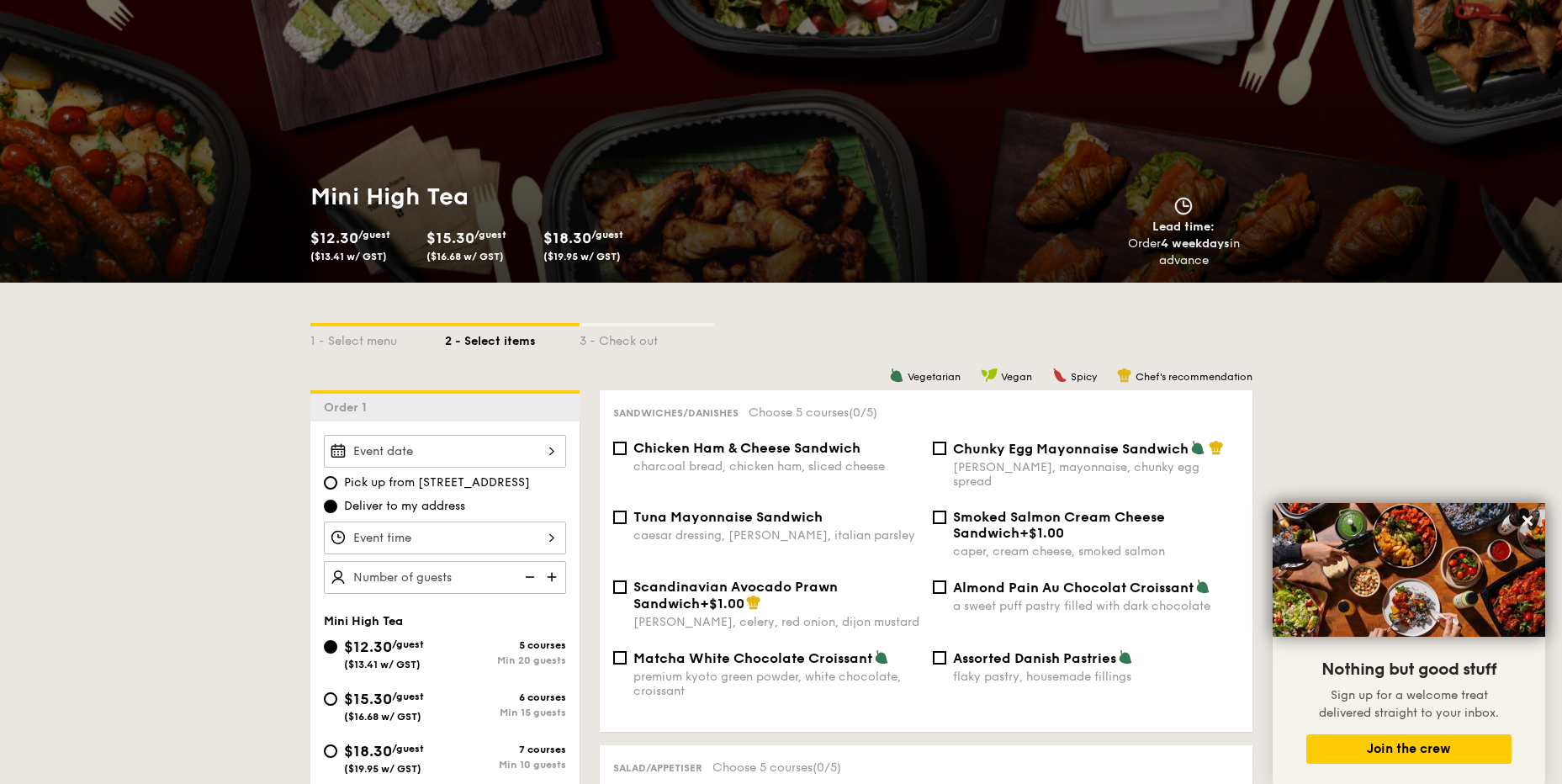
scroll to position [168, 0]
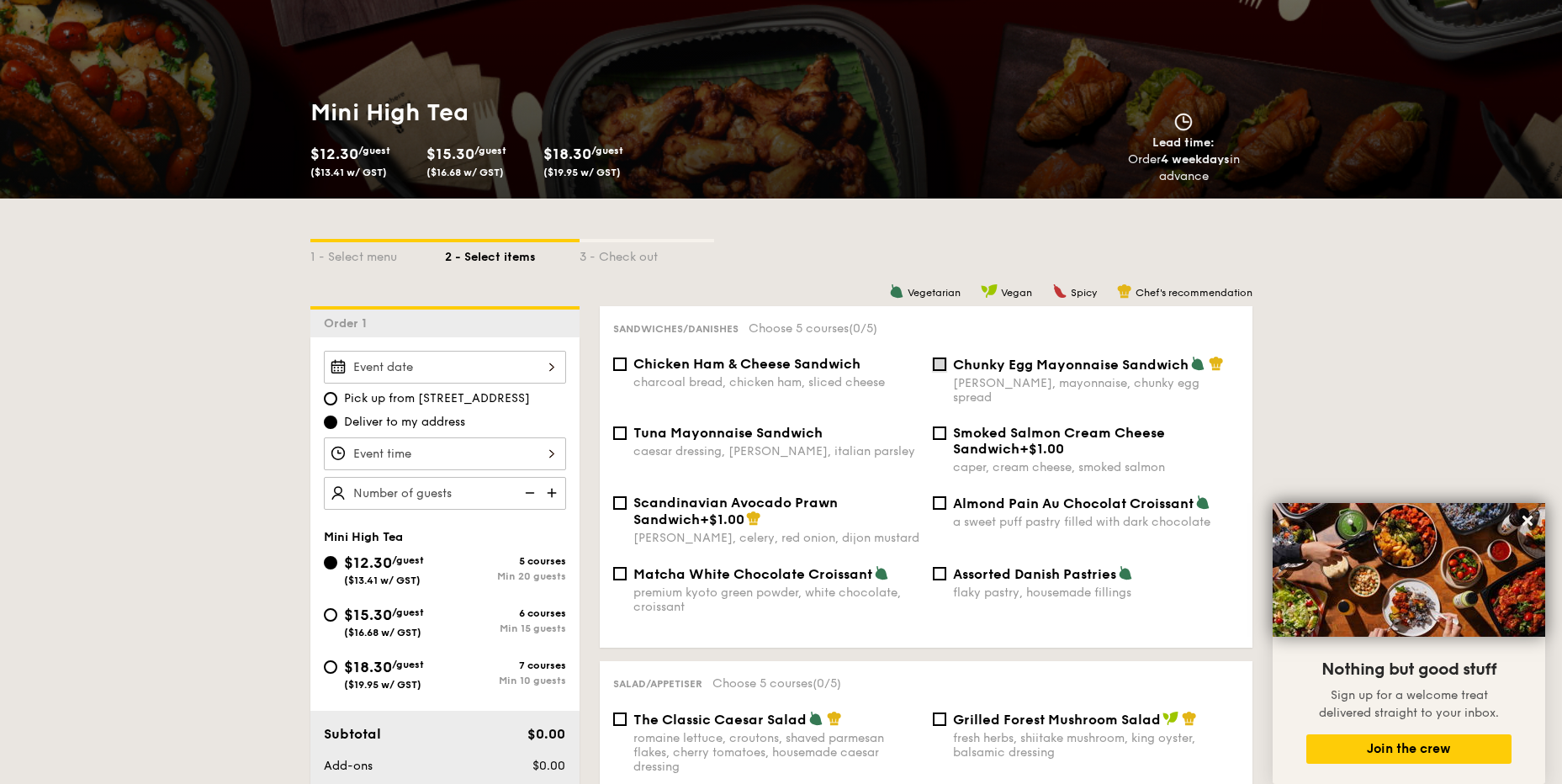
click at [938, 364] on input "Chunky Egg Mayonnaise Sandwich dijon mustard, mayonnaise, chunky egg spread" at bounding box center [939, 364] width 14 height 14
checkbox input "true"
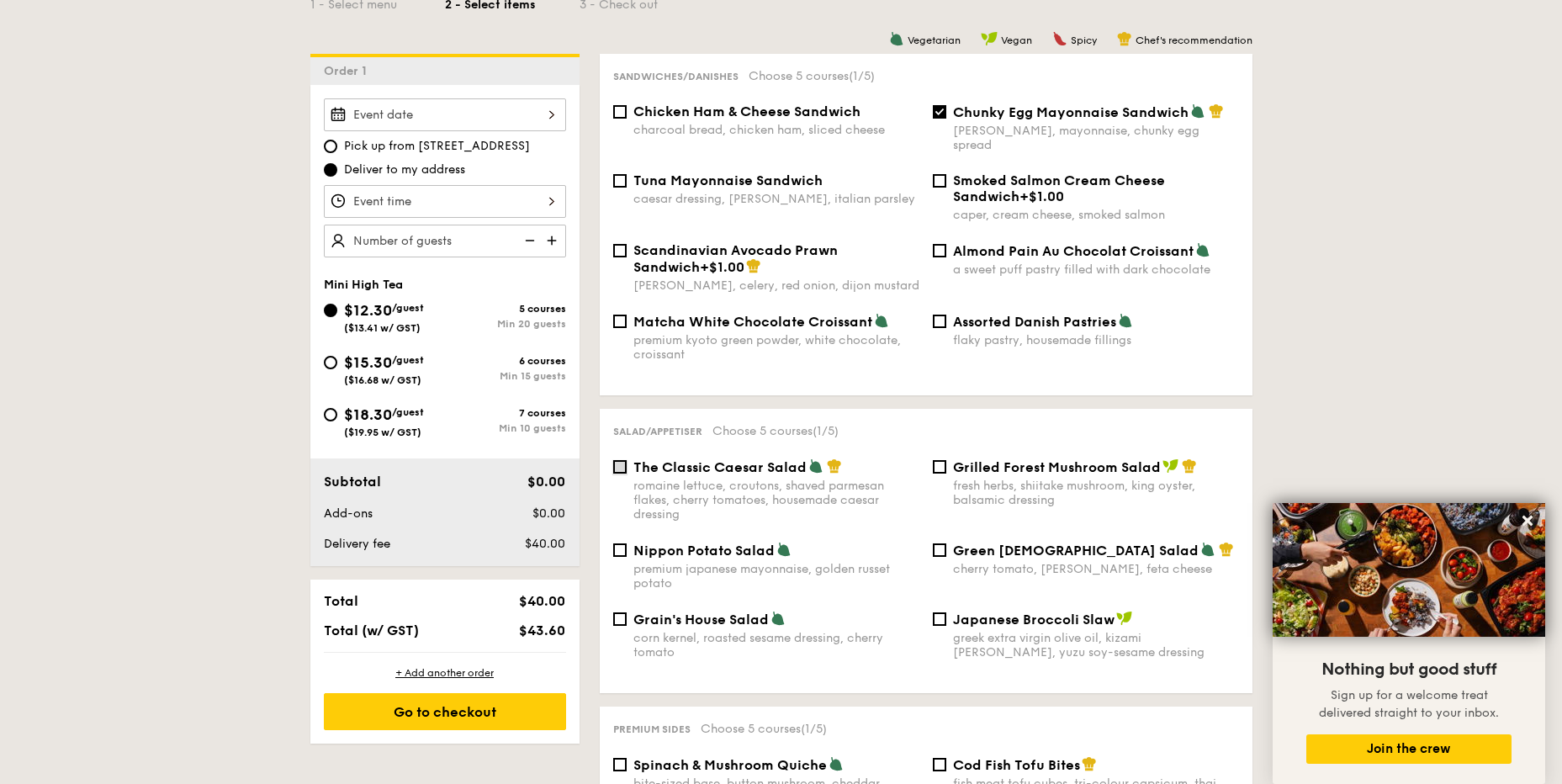
click at [616, 460] on input "The Classic Caesar Salad romaine lettuce, croutons, shaved parmesan flakes, che…" at bounding box center [620, 467] width 14 height 14
checkbox input "true"
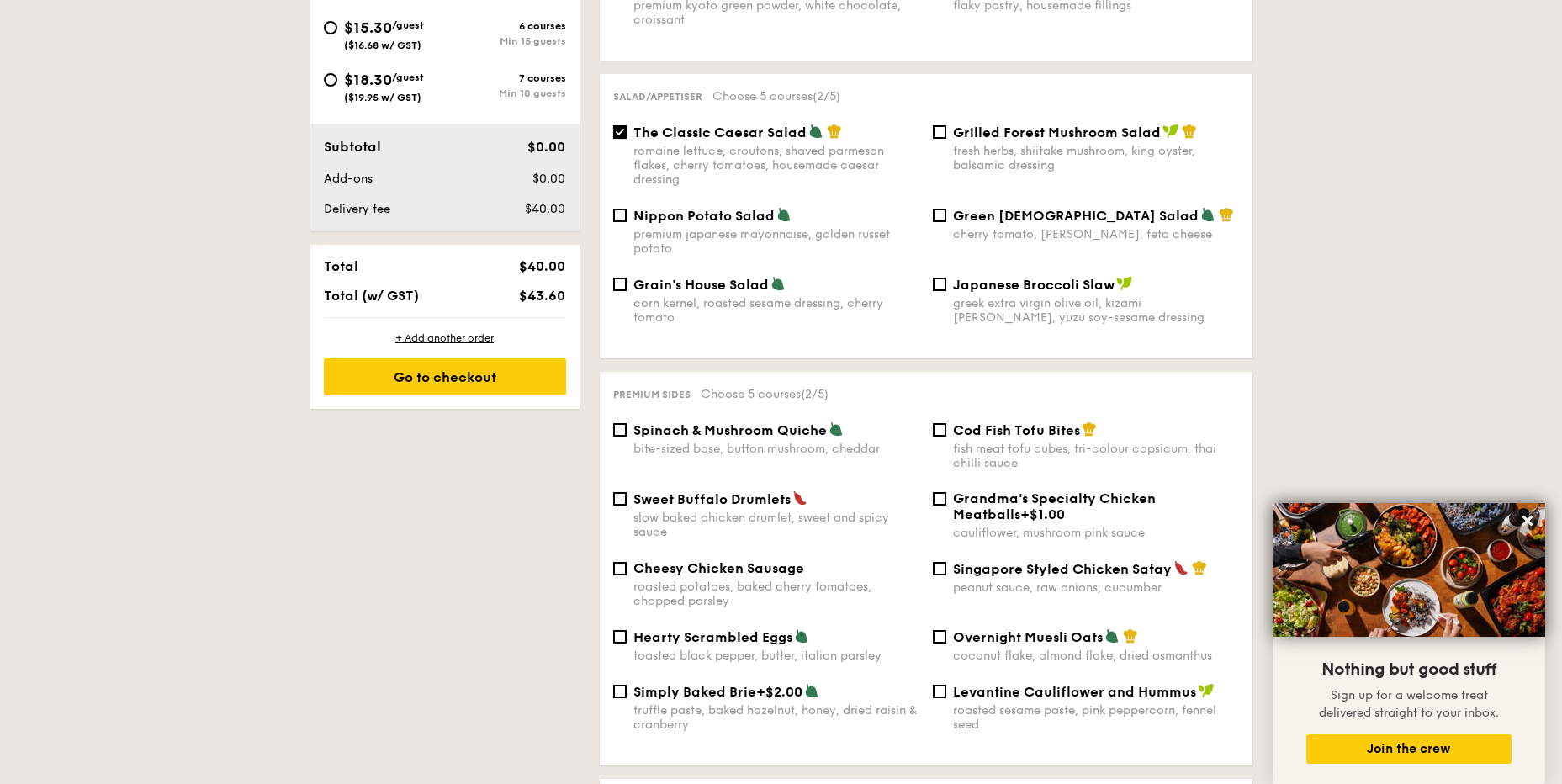
scroll to position [757, 0]
click at [942, 422] on input "Cod Fish Tofu Bites fish meat tofu cubes, tri-colour capsicum, thai chilli sauce" at bounding box center [939, 428] width 14 height 14
checkbox input "true"
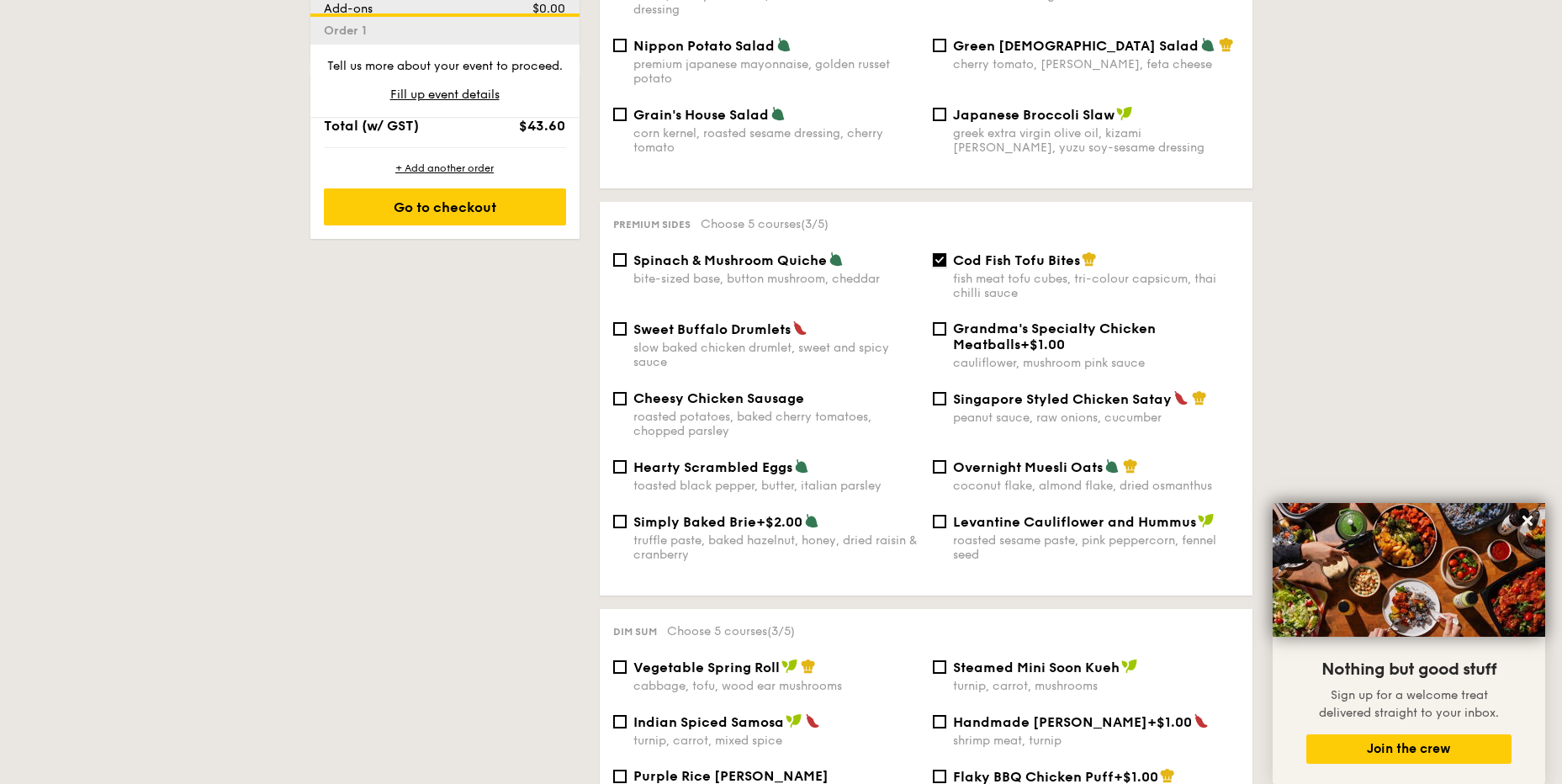
scroll to position [1177, 0]
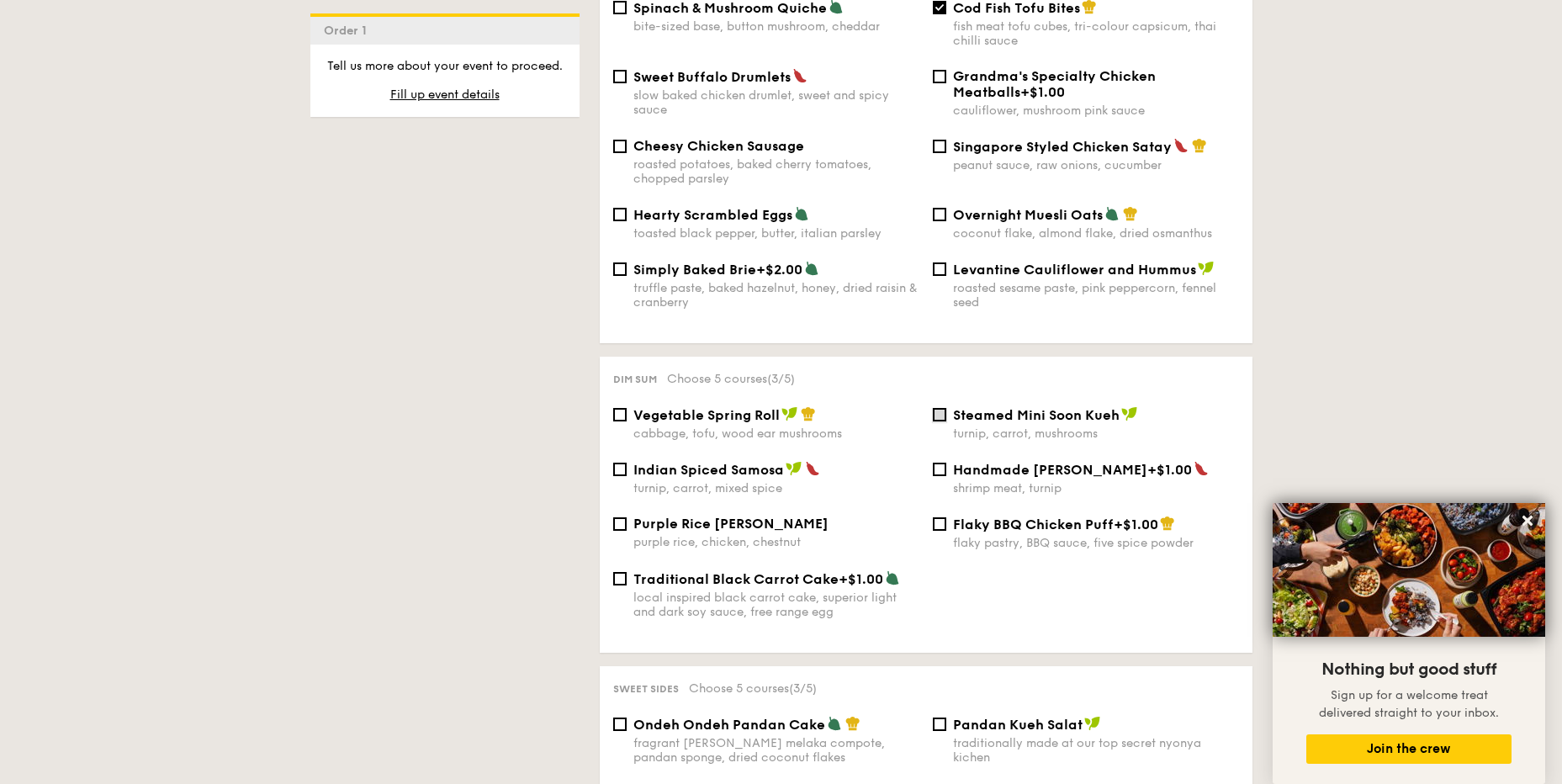
click at [942, 408] on input "Steamed Mini Soon Kueh turnip, carrot, mushrooms" at bounding box center [939, 414] width 14 height 14
checkbox input "true"
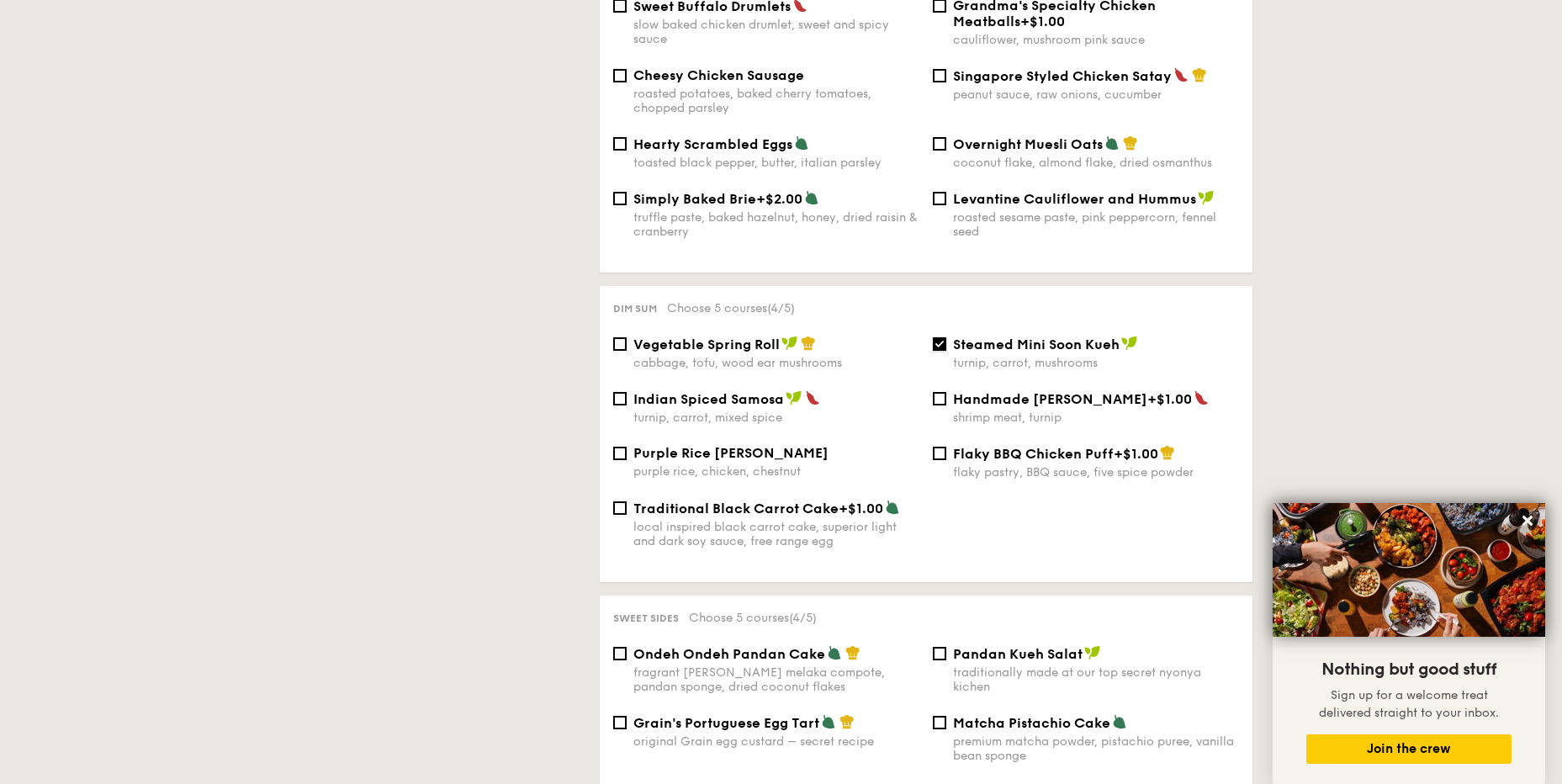
scroll to position [841, 0]
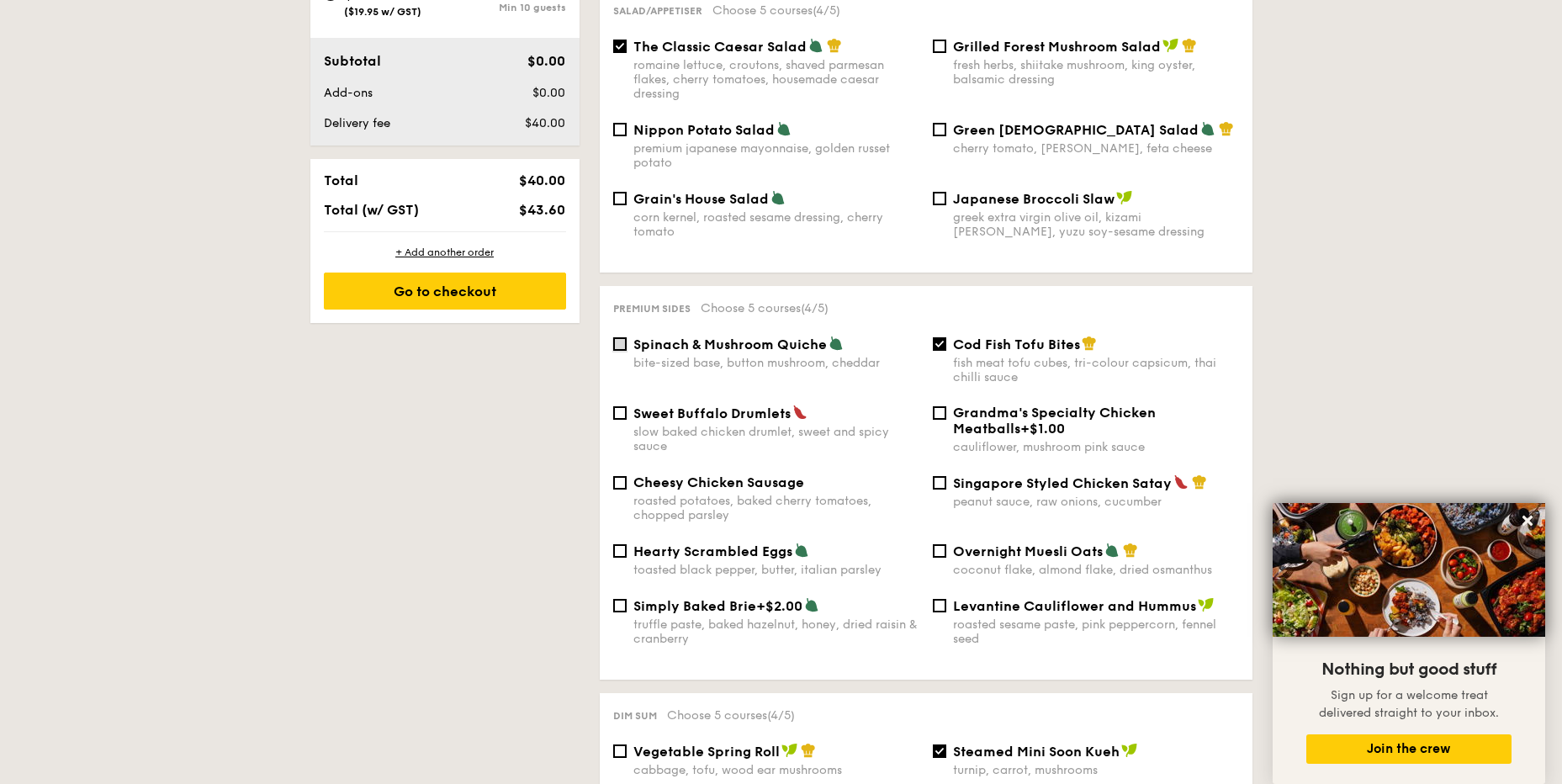
click at [620, 337] on input "Spinach & Mushroom Quiche bite-sized base, button mushroom, cheddar" at bounding box center [620, 344] width 14 height 14
checkbox input "true"
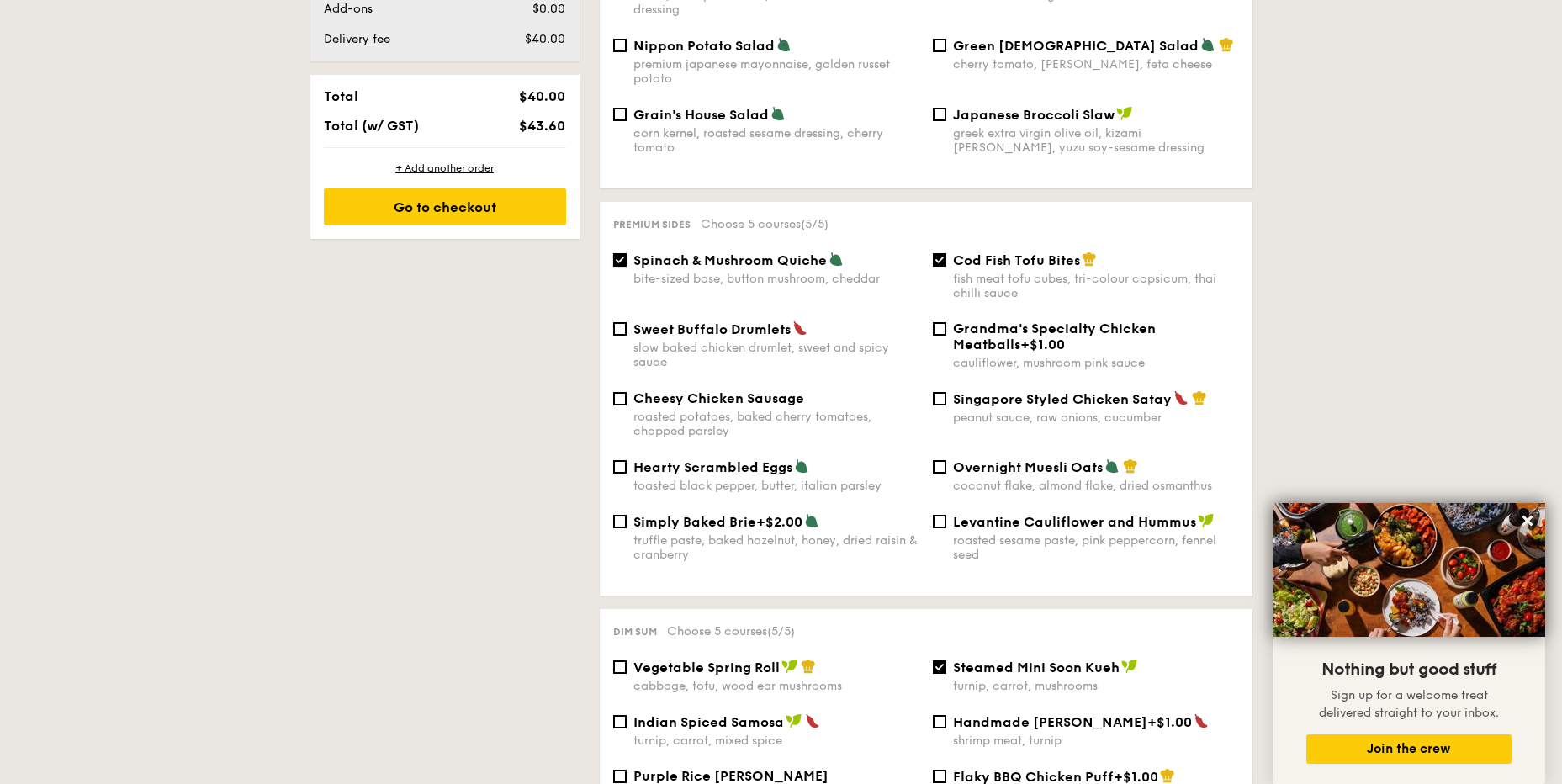
scroll to position [1093, 0]
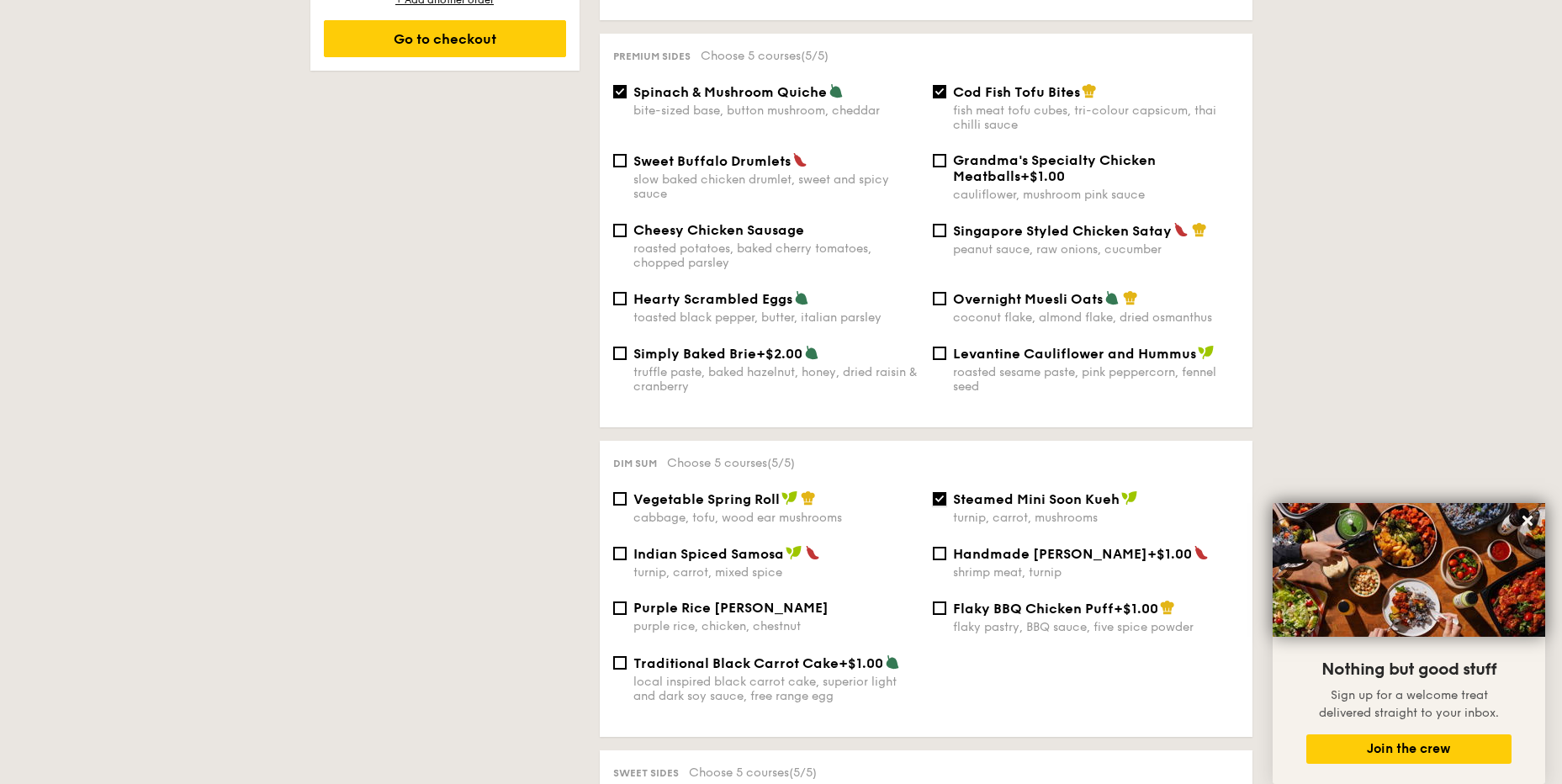
click at [940, 492] on input "Steamed Mini Soon Kueh turnip, carrot, mushrooms" at bounding box center [939, 499] width 14 height 14
checkbox input "false"
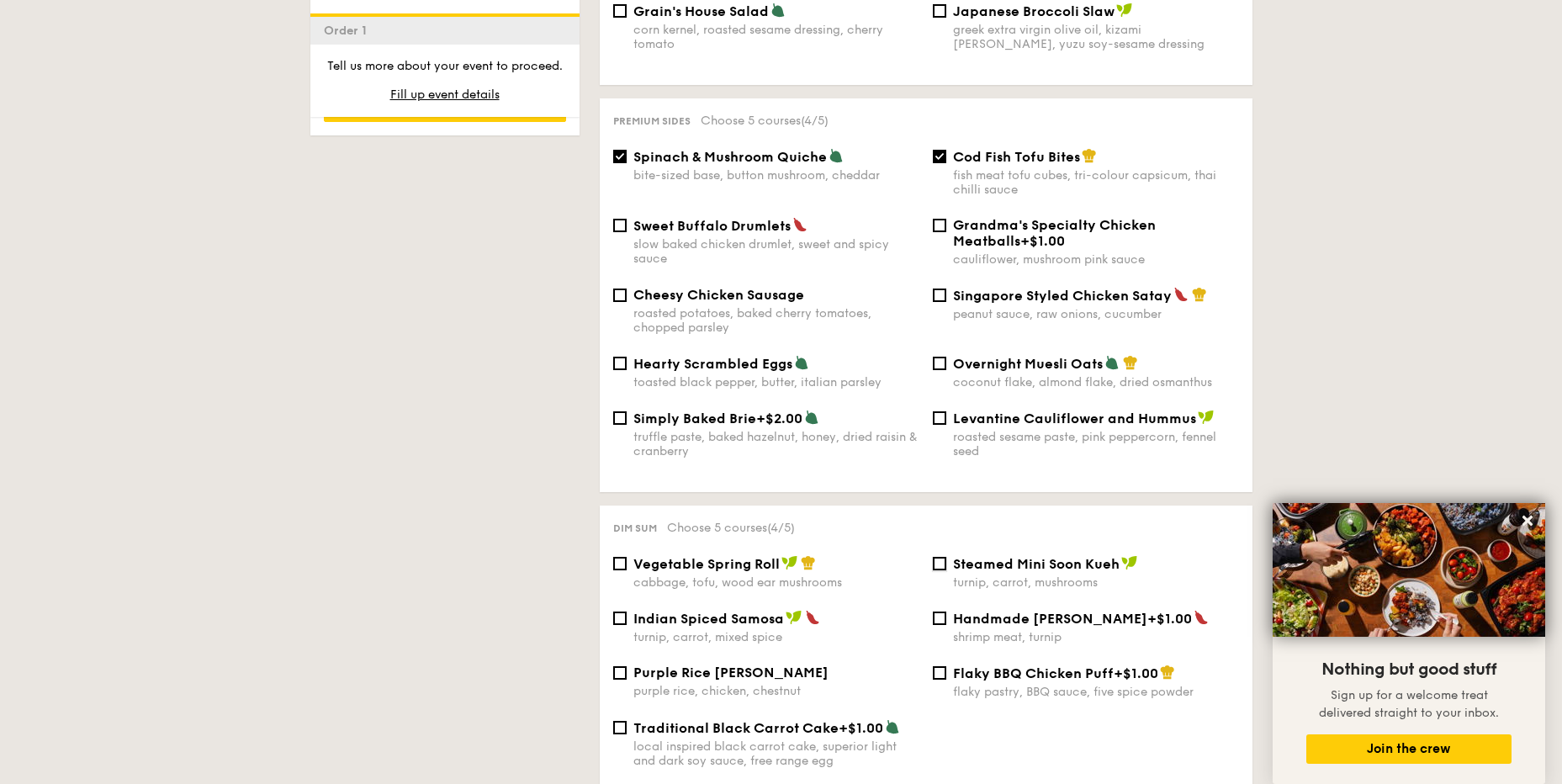
scroll to position [1177, 0]
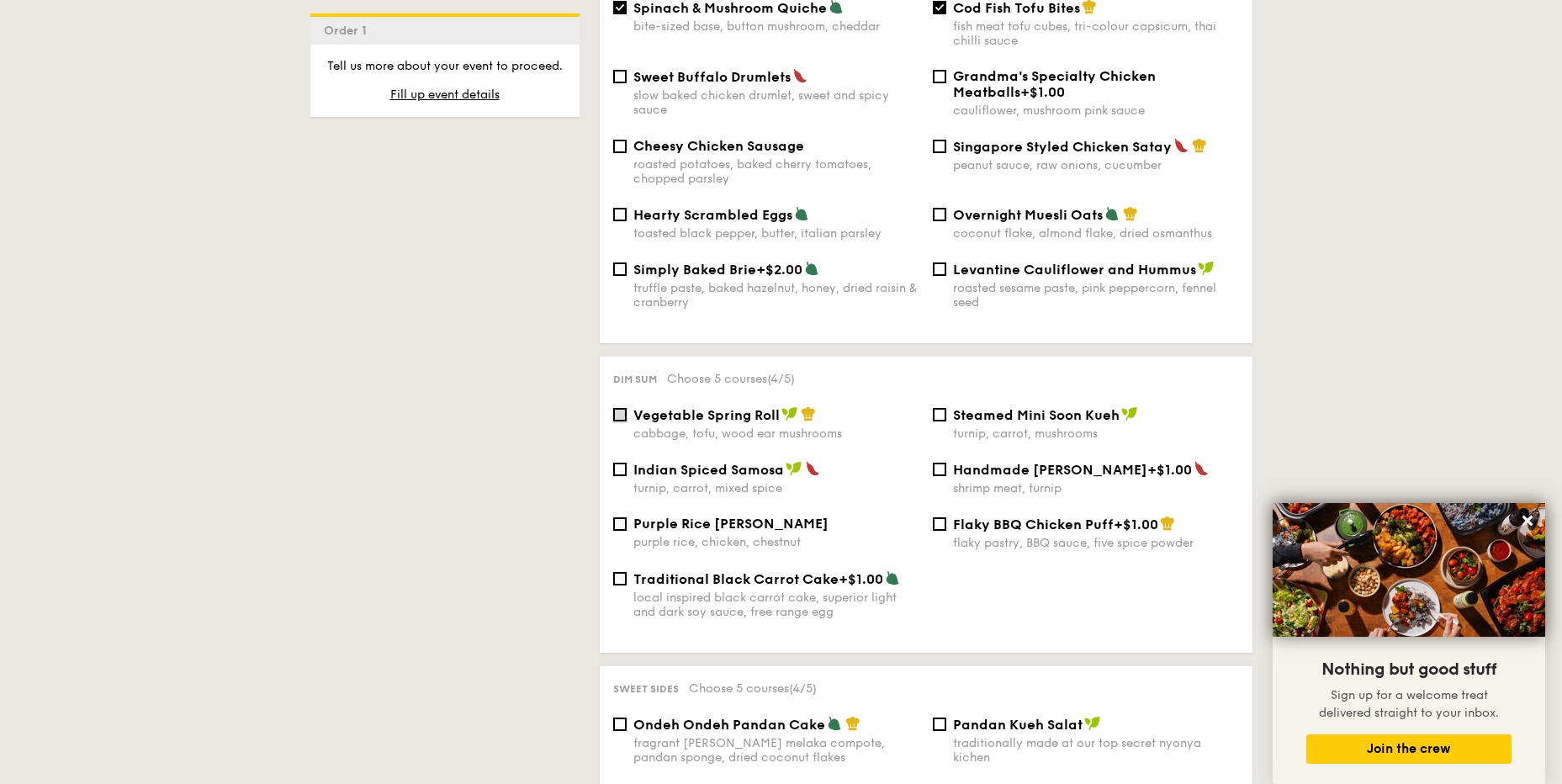
click at [619, 408] on input "Vegetable Spring Roll cabbage, tofu, wood ear mushrooms" at bounding box center [620, 414] width 14 height 14
click at [615, 408] on input "Vegetable Spring Roll cabbage, tofu, wood ear mushrooms" at bounding box center [620, 414] width 14 height 14
checkbox input "false"
click at [939, 408] on input "Steamed Mini Soon Kueh turnip, carrot, mushrooms" at bounding box center [939, 414] width 14 height 14
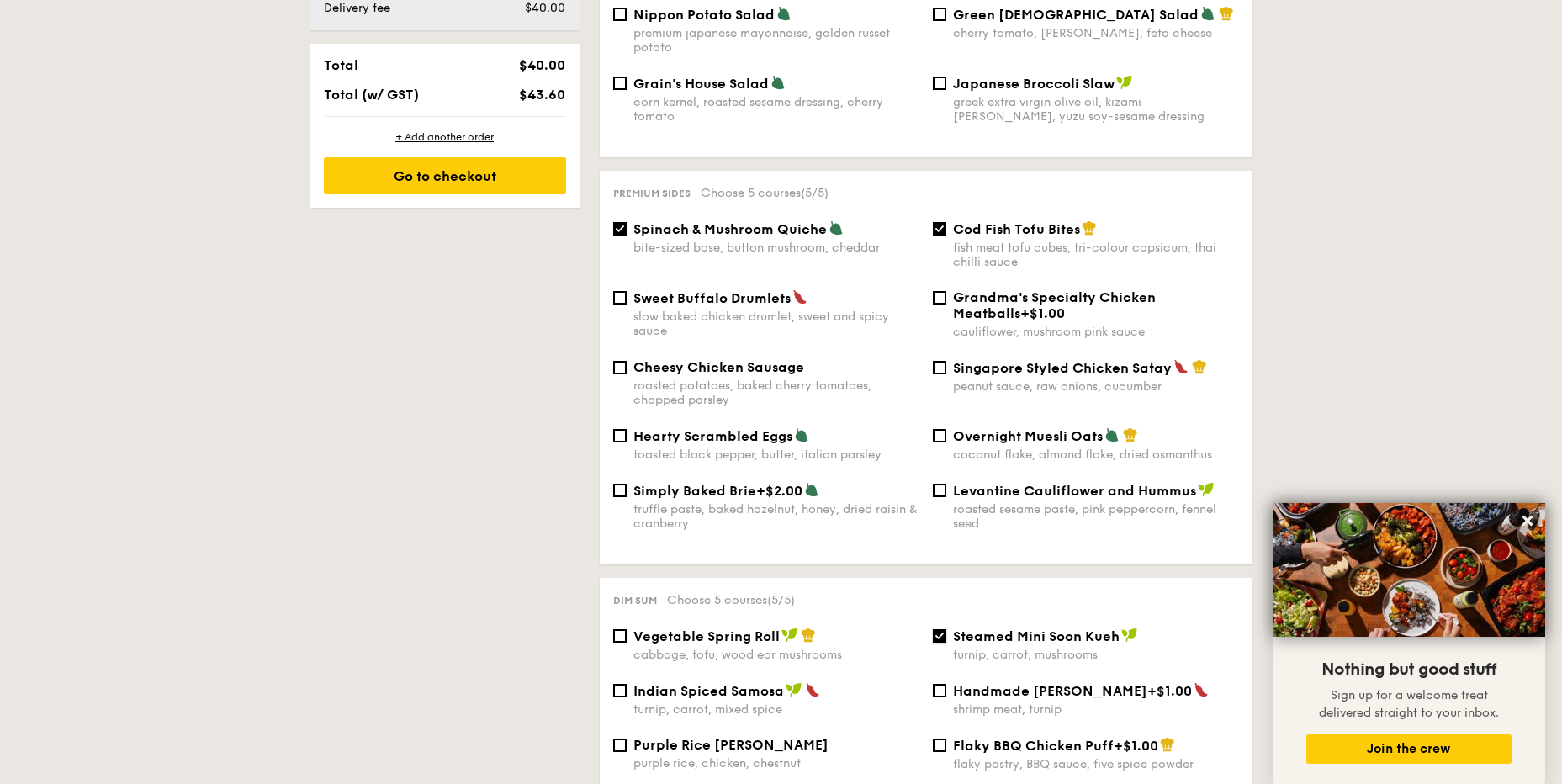
scroll to position [1093, 0]
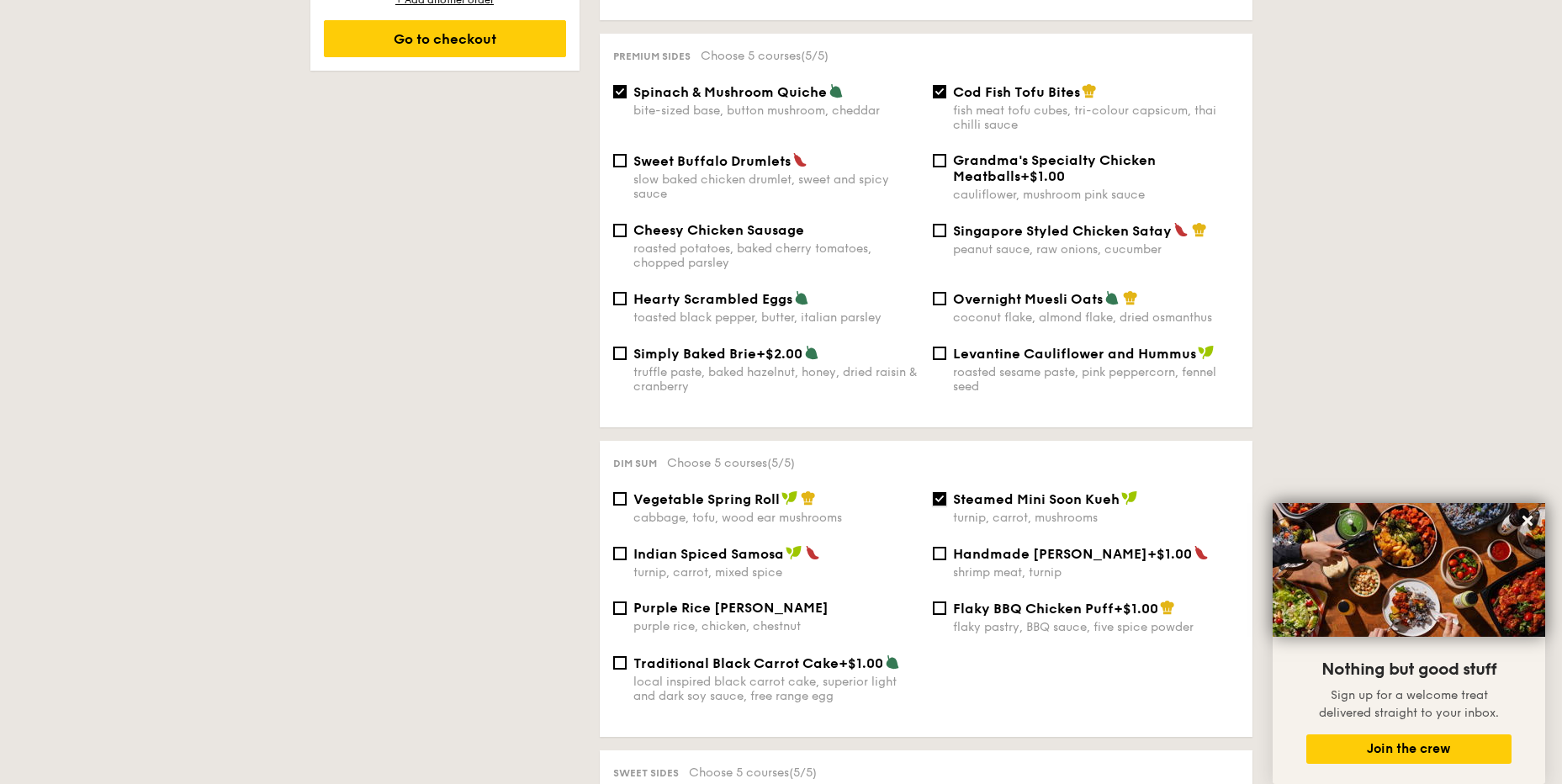
click at [937, 492] on input "Steamed Mini Soon Kueh turnip, carrot, mushrooms" at bounding box center [939, 499] width 14 height 14
checkbox input "false"
click at [942, 347] on input "Levantine Cauliflower and Hummus roasted sesame paste, pink peppercorn, fennel …" at bounding box center [939, 353] width 14 height 14
checkbox input "true"
click at [619, 85] on input "Spinach & Mushroom Quiche bite-sized base, button mushroom, cheddar" at bounding box center [620, 92] width 14 height 14
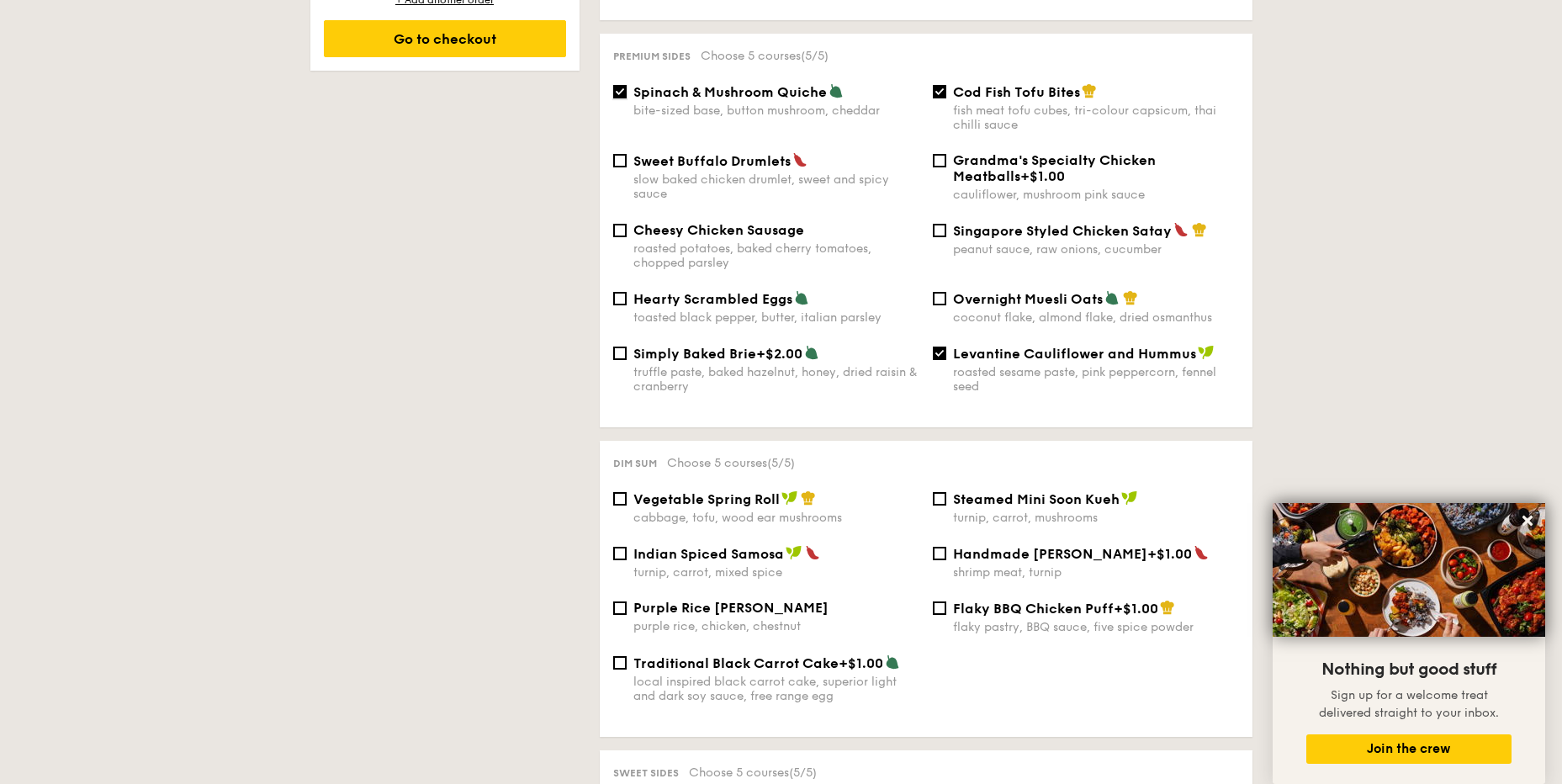
checkbox input "false"
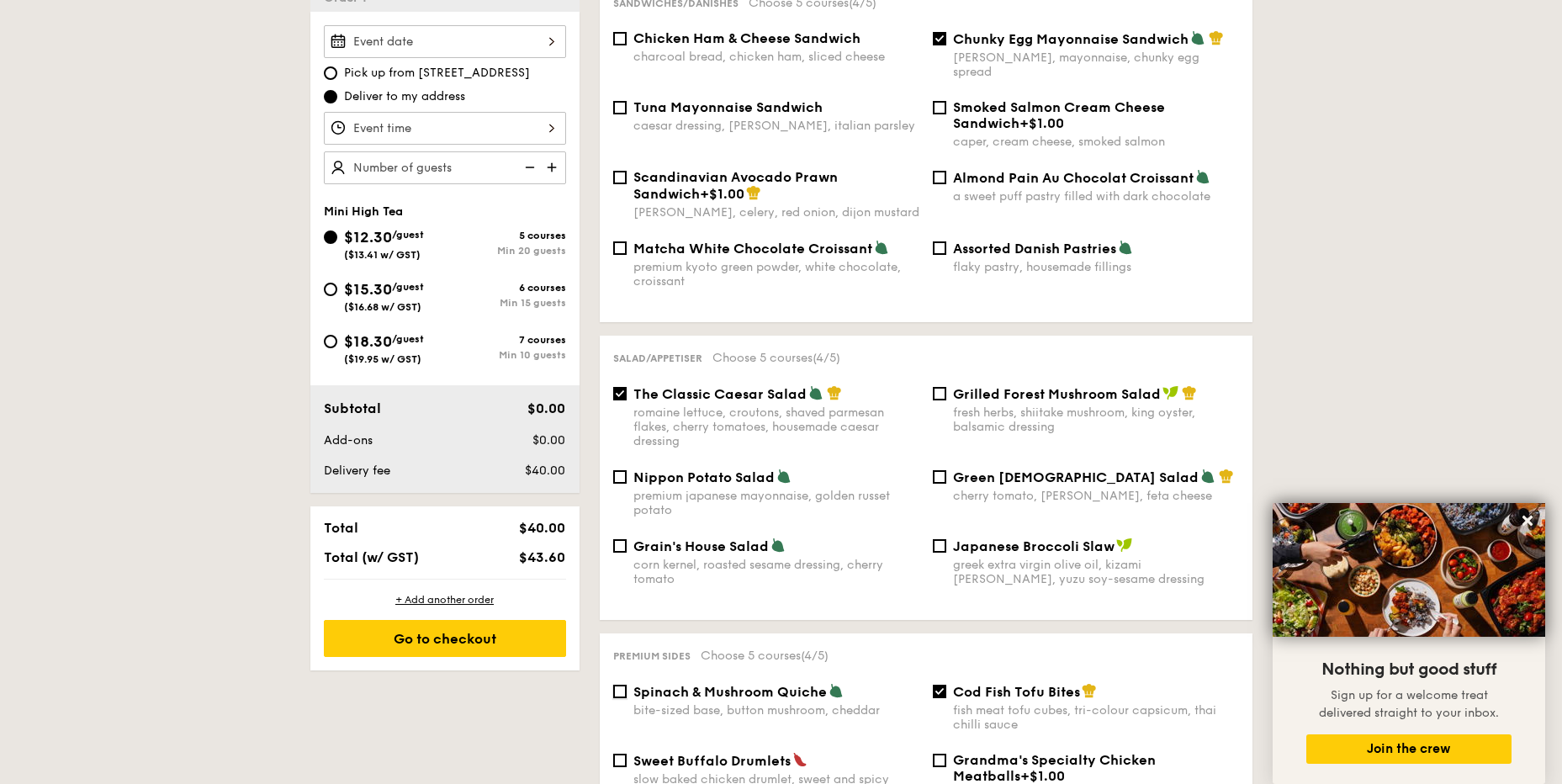
scroll to position [337, 0]
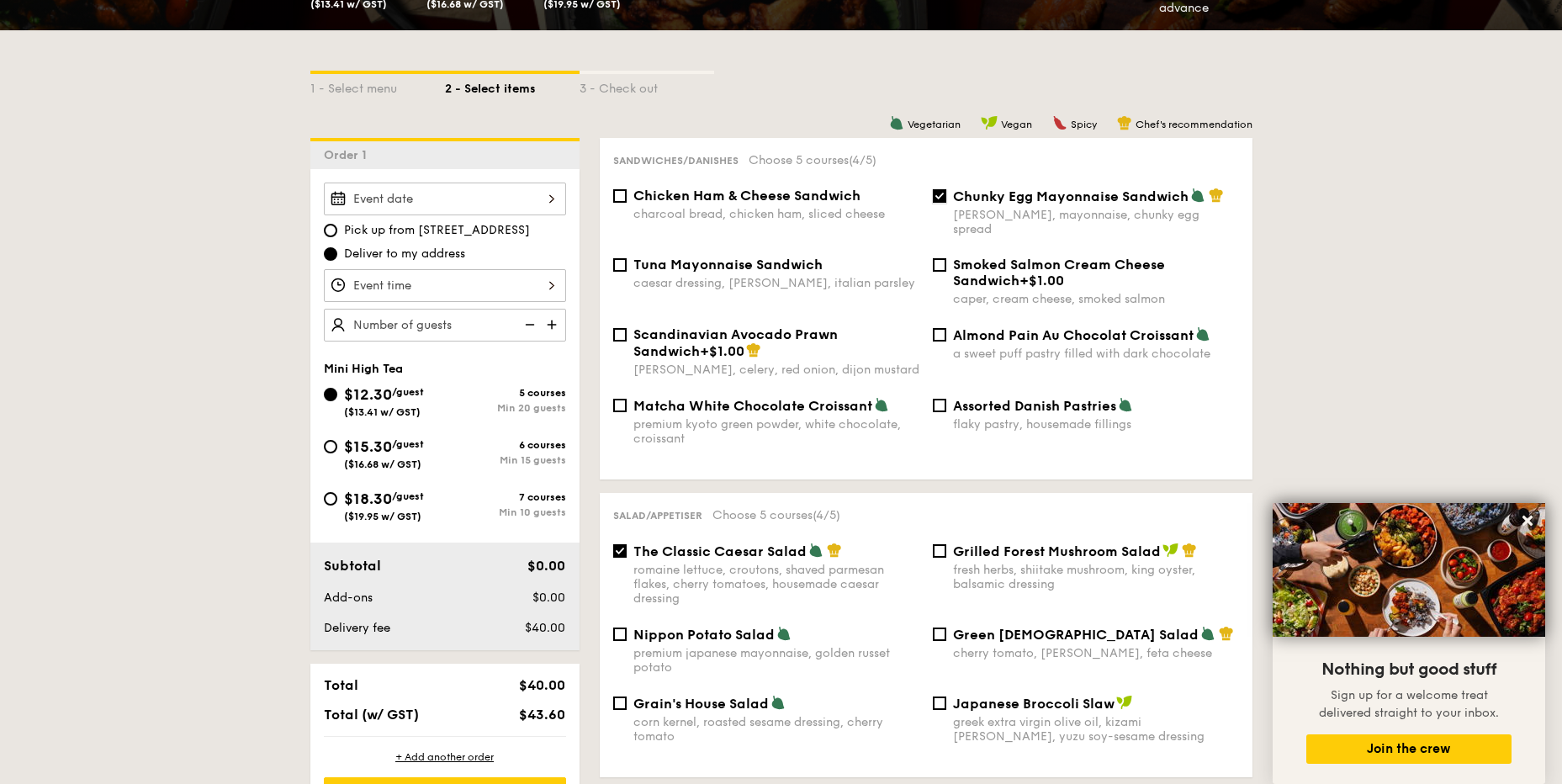
click at [944, 196] on input "Chunky Egg Mayonnaise Sandwich dijon mustard, mayonnaise, chunky egg spread" at bounding box center [939, 195] width 14 height 14
checkbox input "false"
click at [615, 328] on input "Scandinavian Avocado Prawn Sandwich +$1.00 dill, celery, red onion, dijon musta…" at bounding box center [620, 335] width 14 height 14
checkbox input "true"
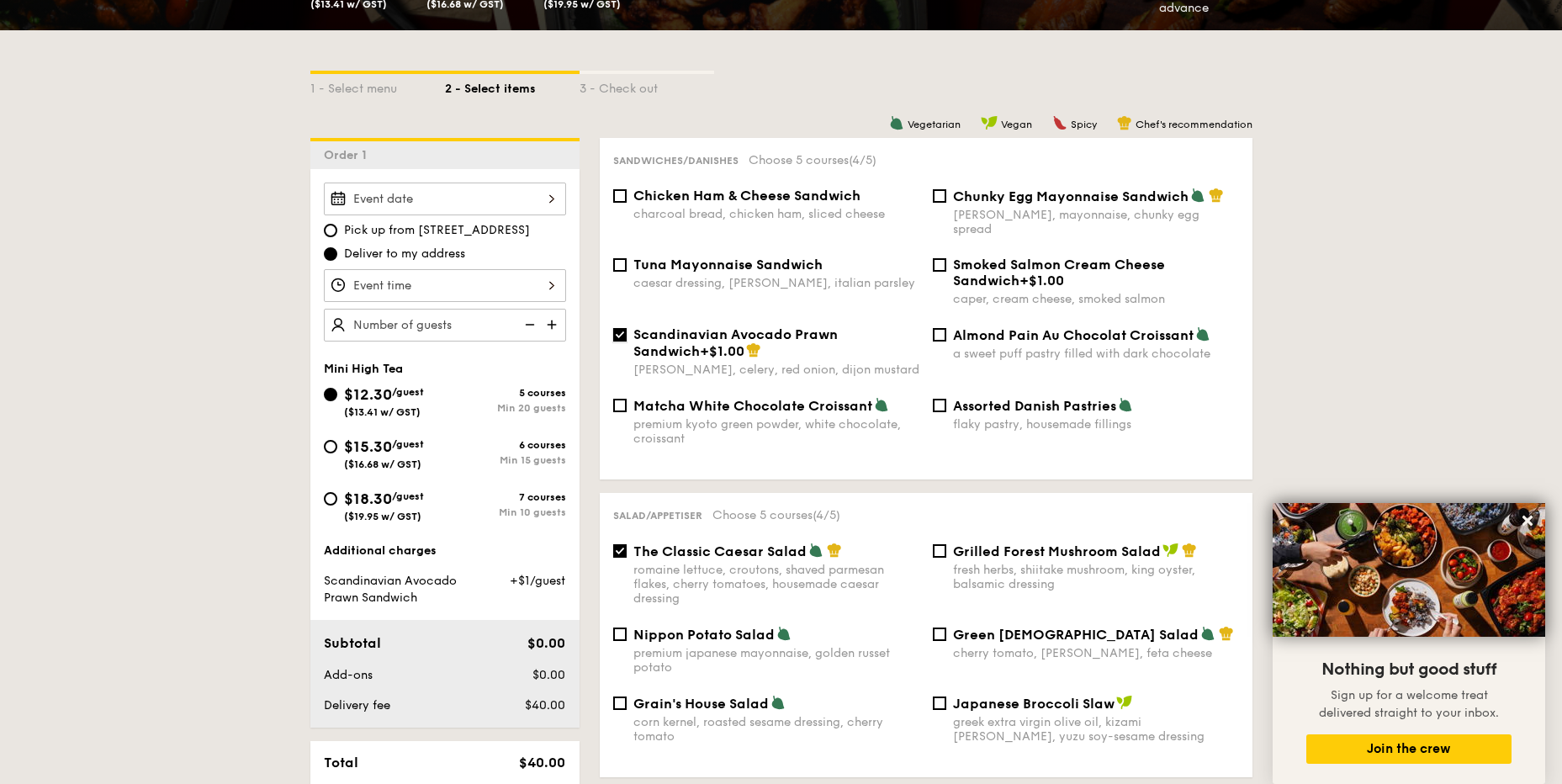
scroll to position [589, 0]
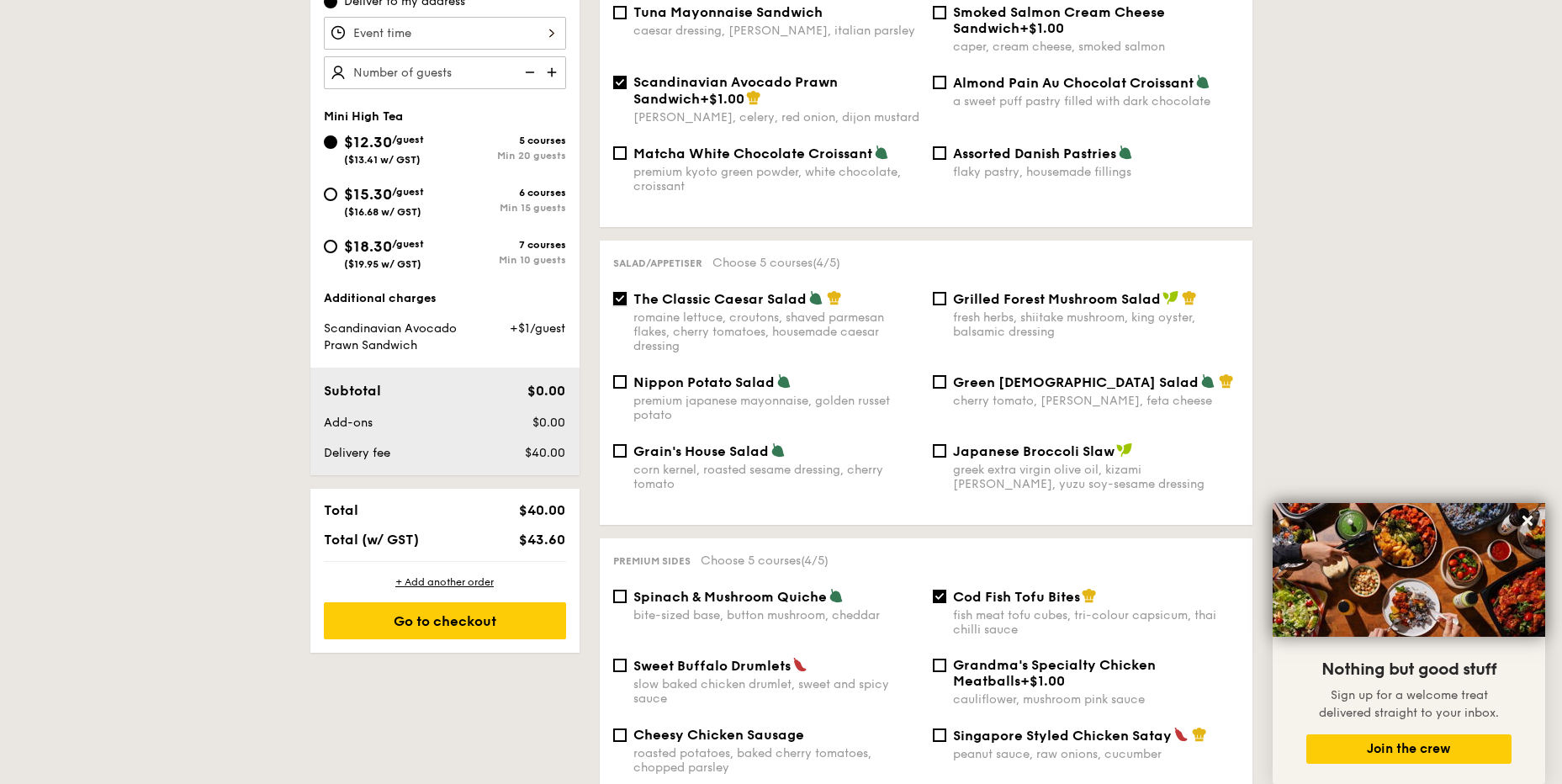
click at [620, 292] on input "The Classic Caesar Salad romaine lettuce, croutons, shaved parmesan flakes, che…" at bounding box center [620, 298] width 14 height 14
checkbox input "false"
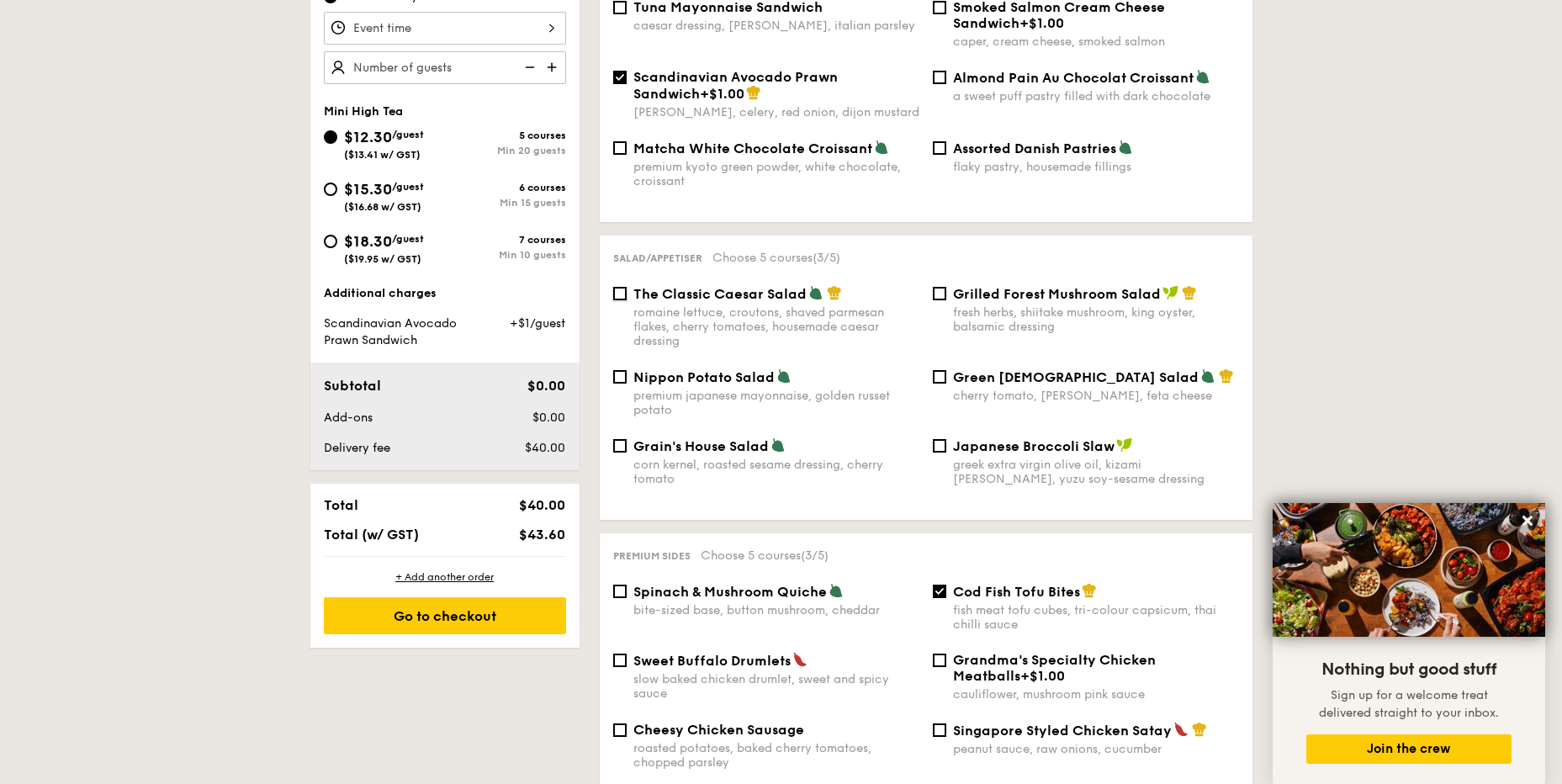
scroll to position [841, 0]
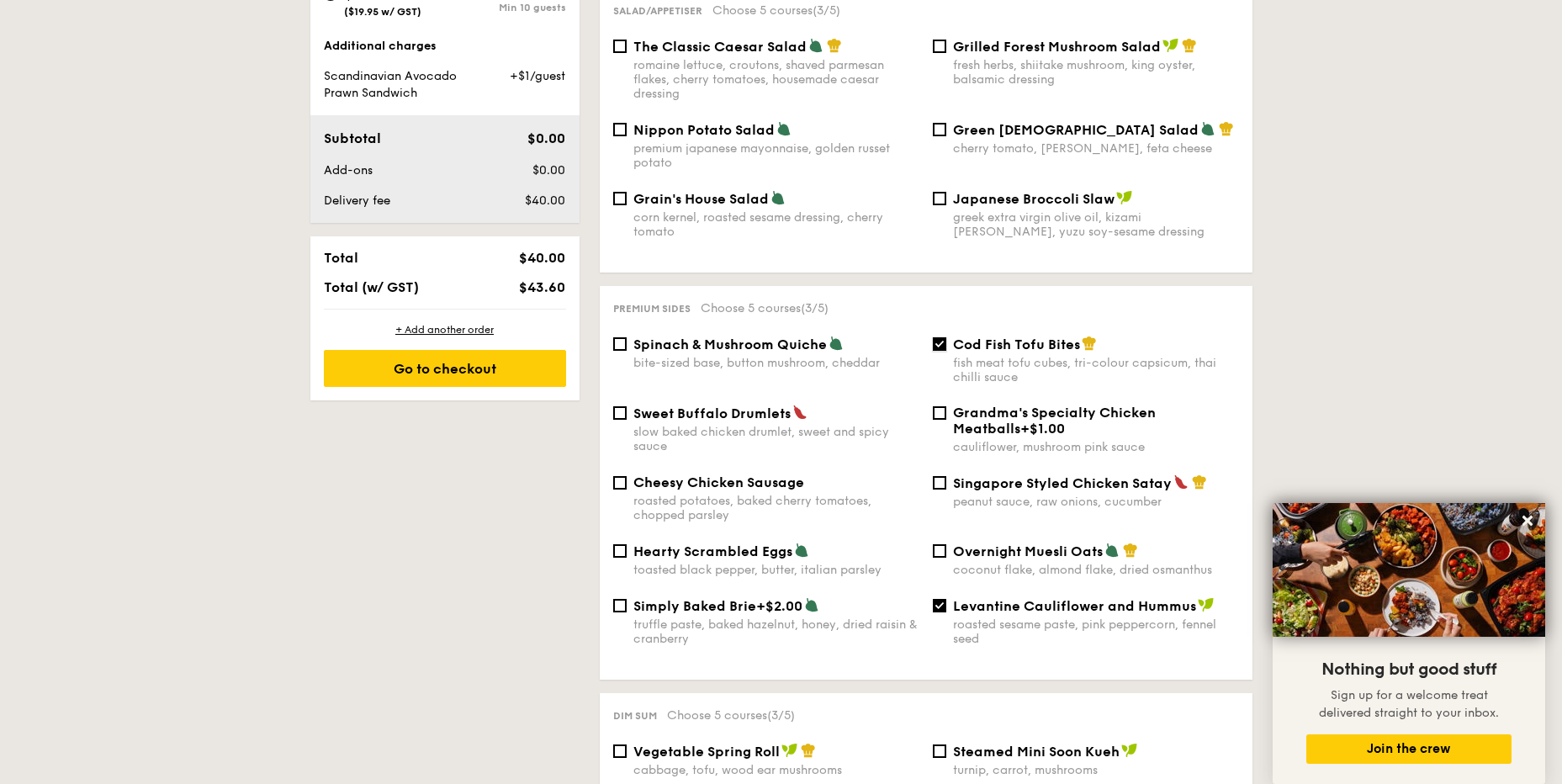
click at [934, 337] on input "Cod Fish Tofu Bites fish meat tofu cubes, tri-colour capsicum, thai chilli sauce" at bounding box center [939, 344] width 14 height 14
checkbox input "false"
click at [937, 474] on div "Singapore Styled Chicken Satay peanut sauce, raw onions, cucumber" at bounding box center [1086, 491] width 320 height 35
click at [941, 476] on input "Singapore Styled Chicken Satay peanut sauce, raw onions, cucumber" at bounding box center [939, 482] width 14 height 14
checkbox input "true"
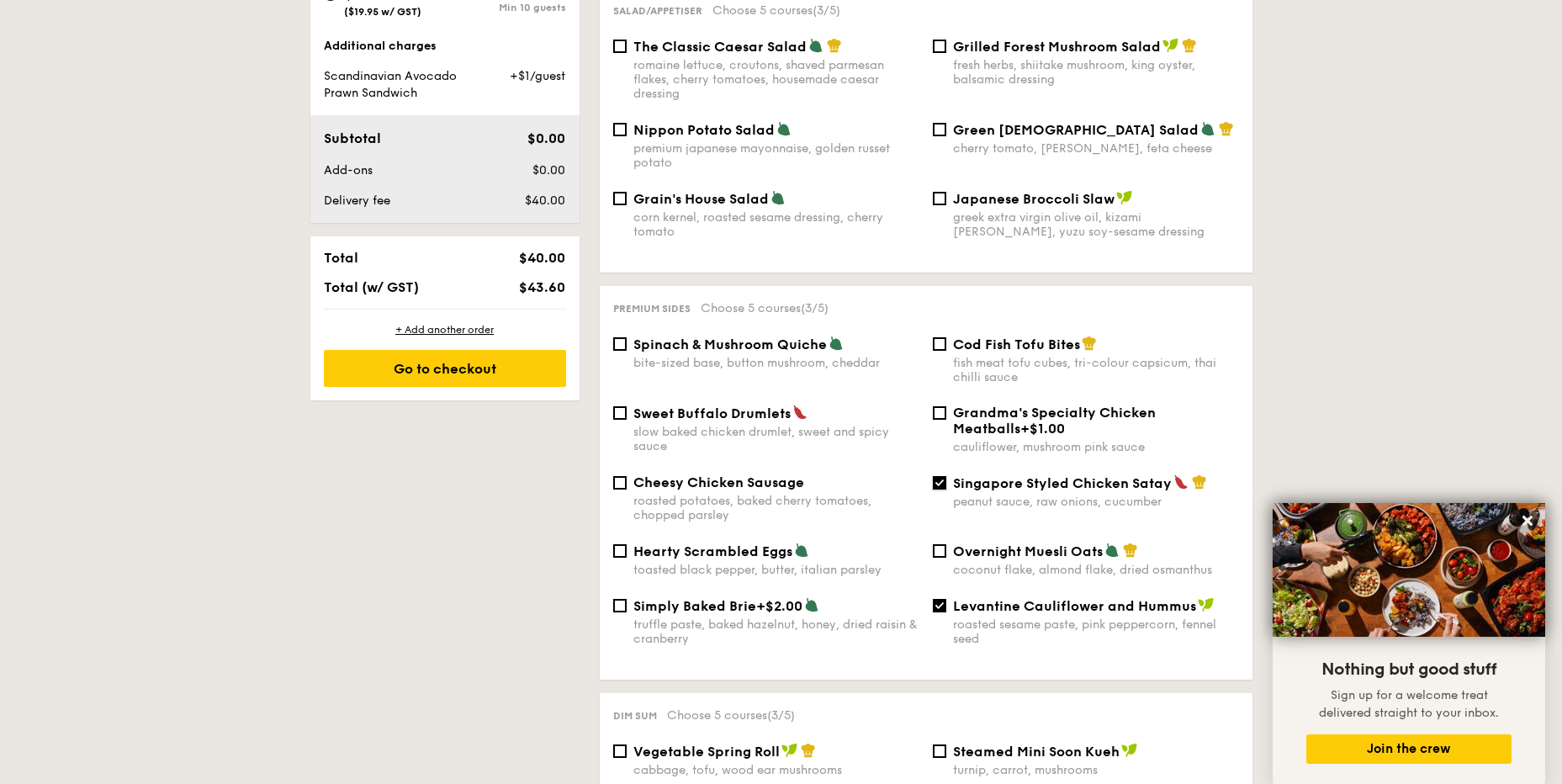
scroll to position [1177, 0]
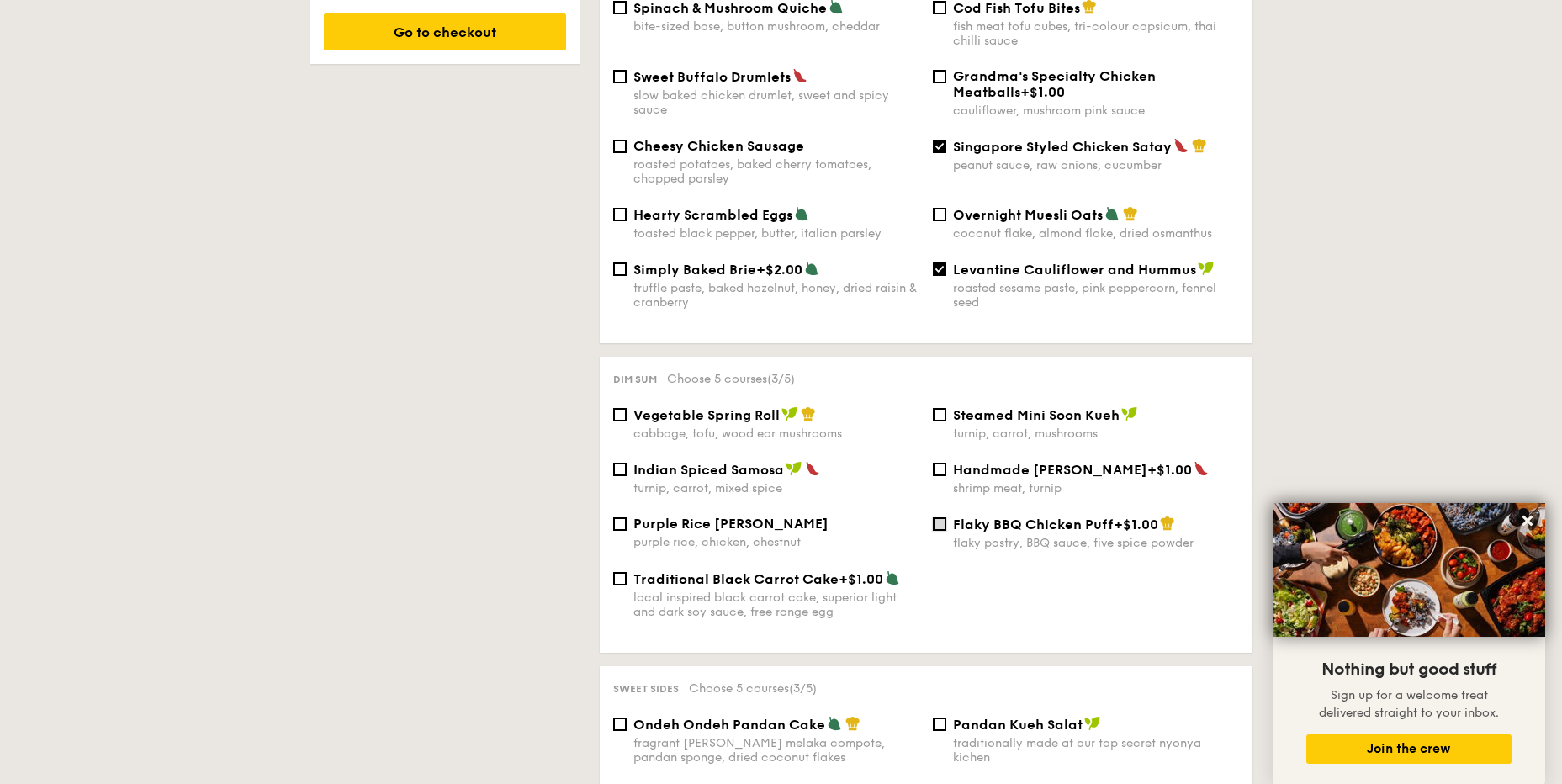
click at [939, 517] on input "Flaky BBQ Chicken Puff +$1.00 flaky pastry, BBQ sauce, five spice powder" at bounding box center [939, 524] width 14 height 14
checkbox input "true"
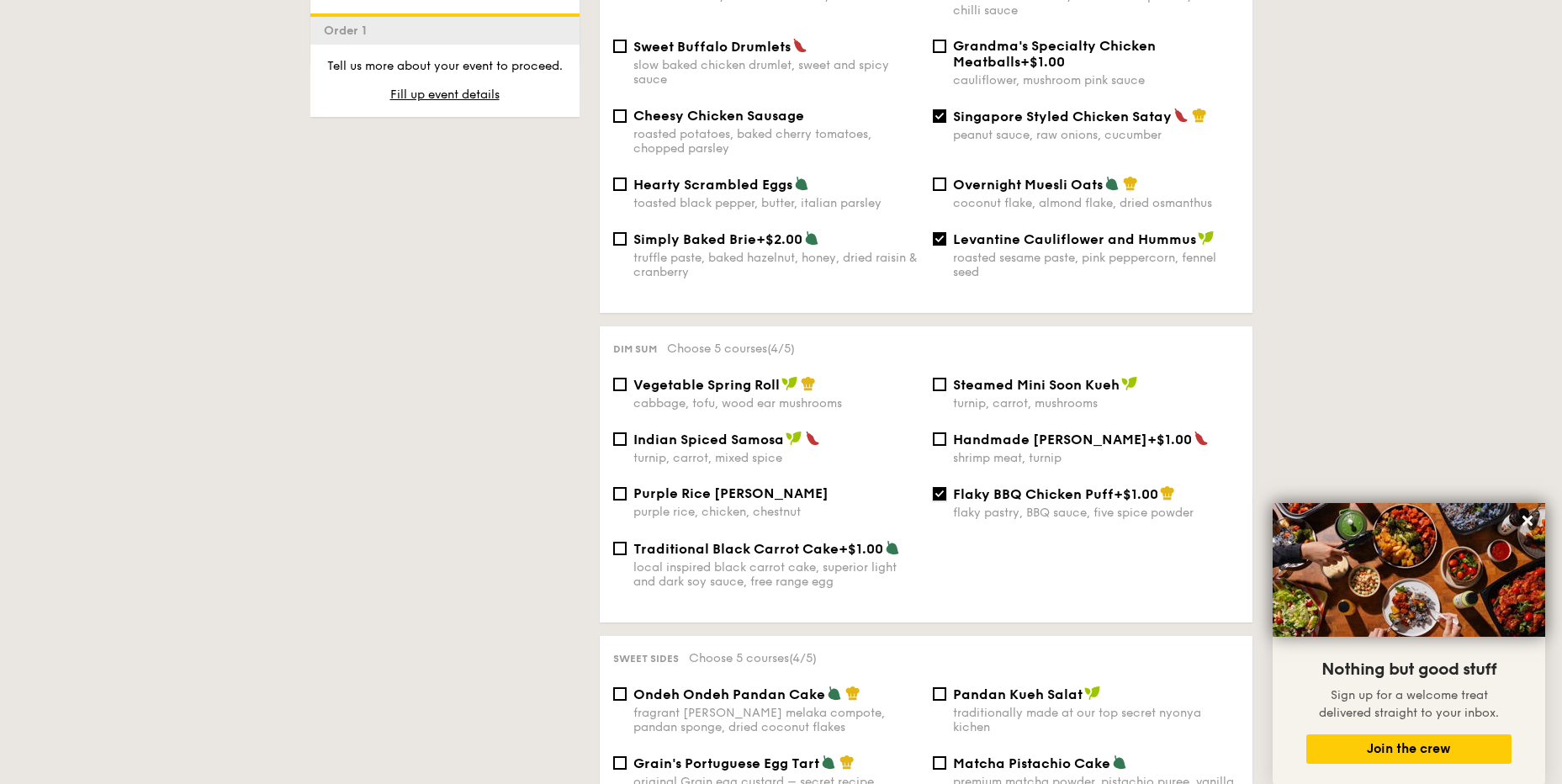
scroll to position [1544, 0]
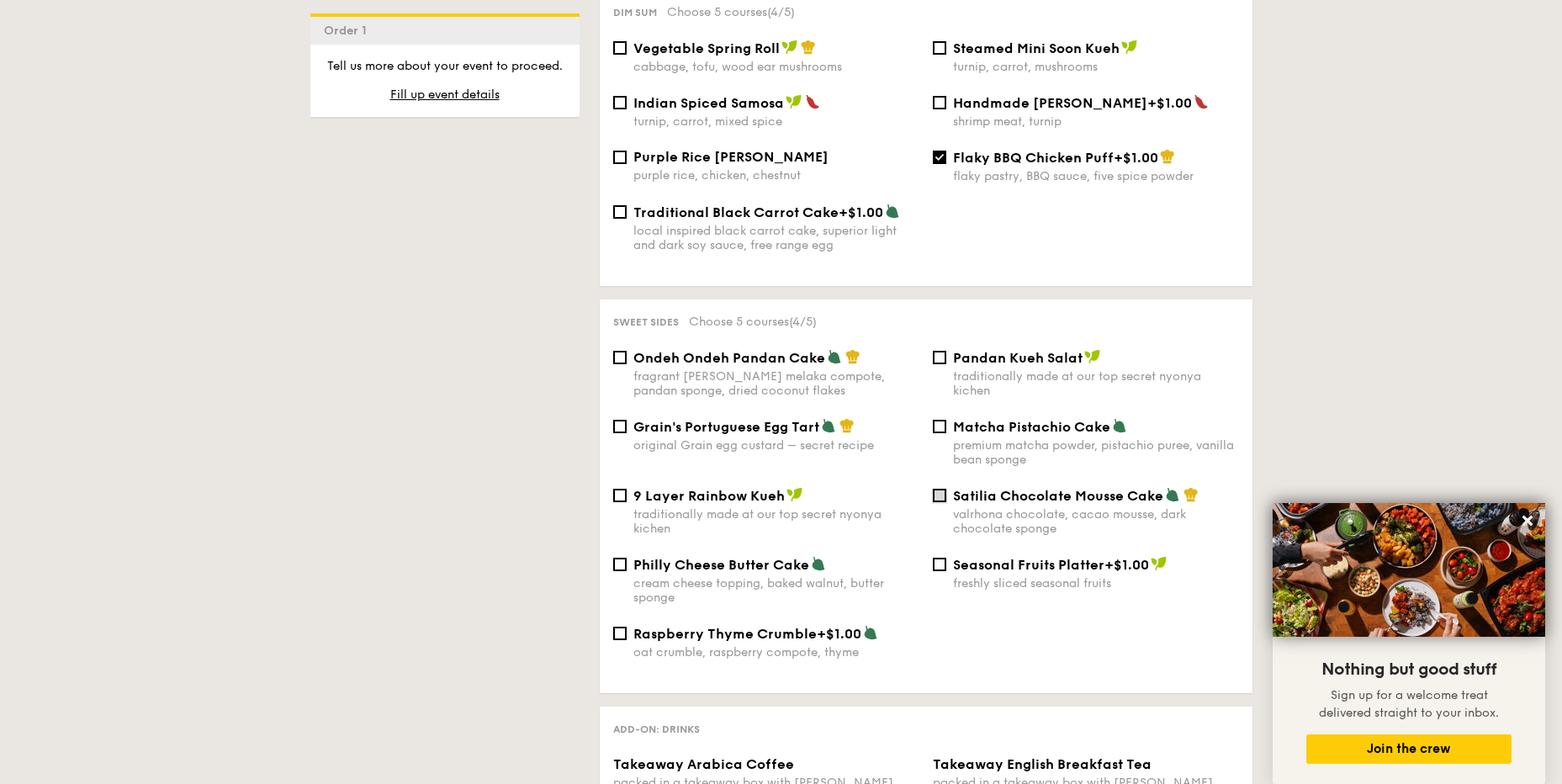
click at [941, 489] on input "Satilia Chocolate Mousse Cake valrhona chocolate, cacao mousse, dark chocolate …" at bounding box center [939, 495] width 14 height 14
checkbox input "true"
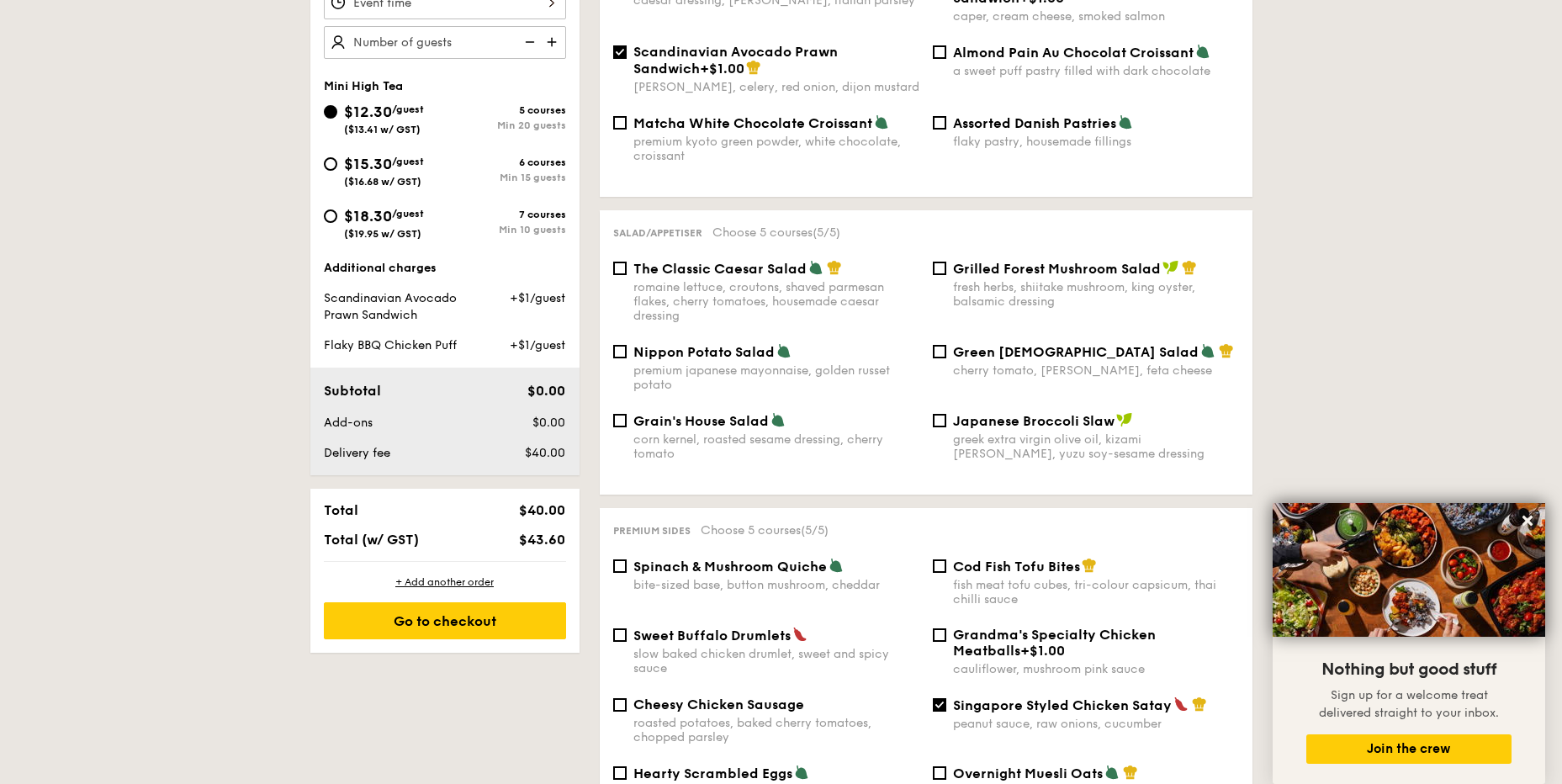
scroll to position [282, 0]
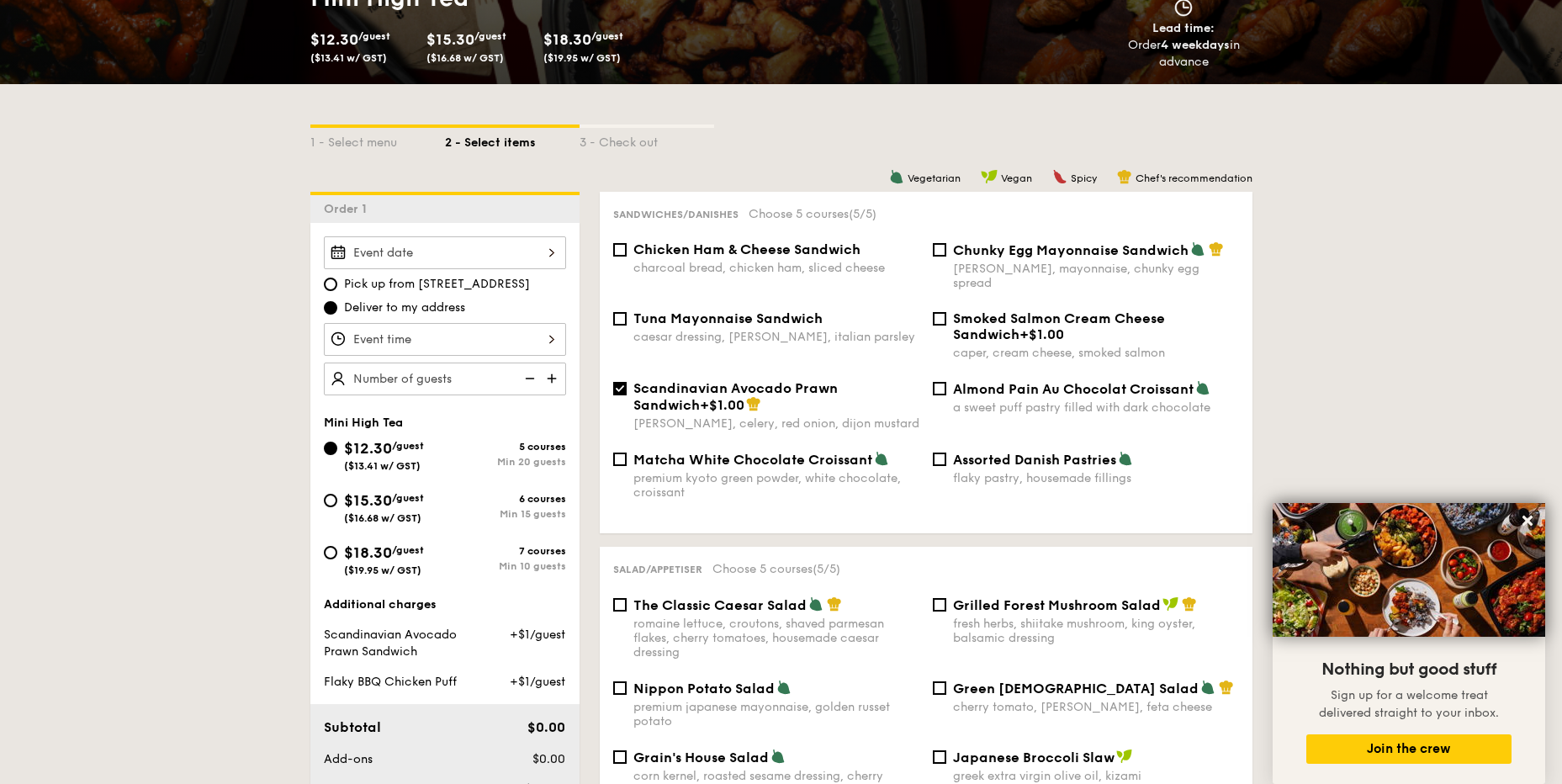
click at [550, 381] on img at bounding box center [554, 378] width 26 height 32
click at [550, 381] on img at bounding box center [554, 378] width 26 height 32
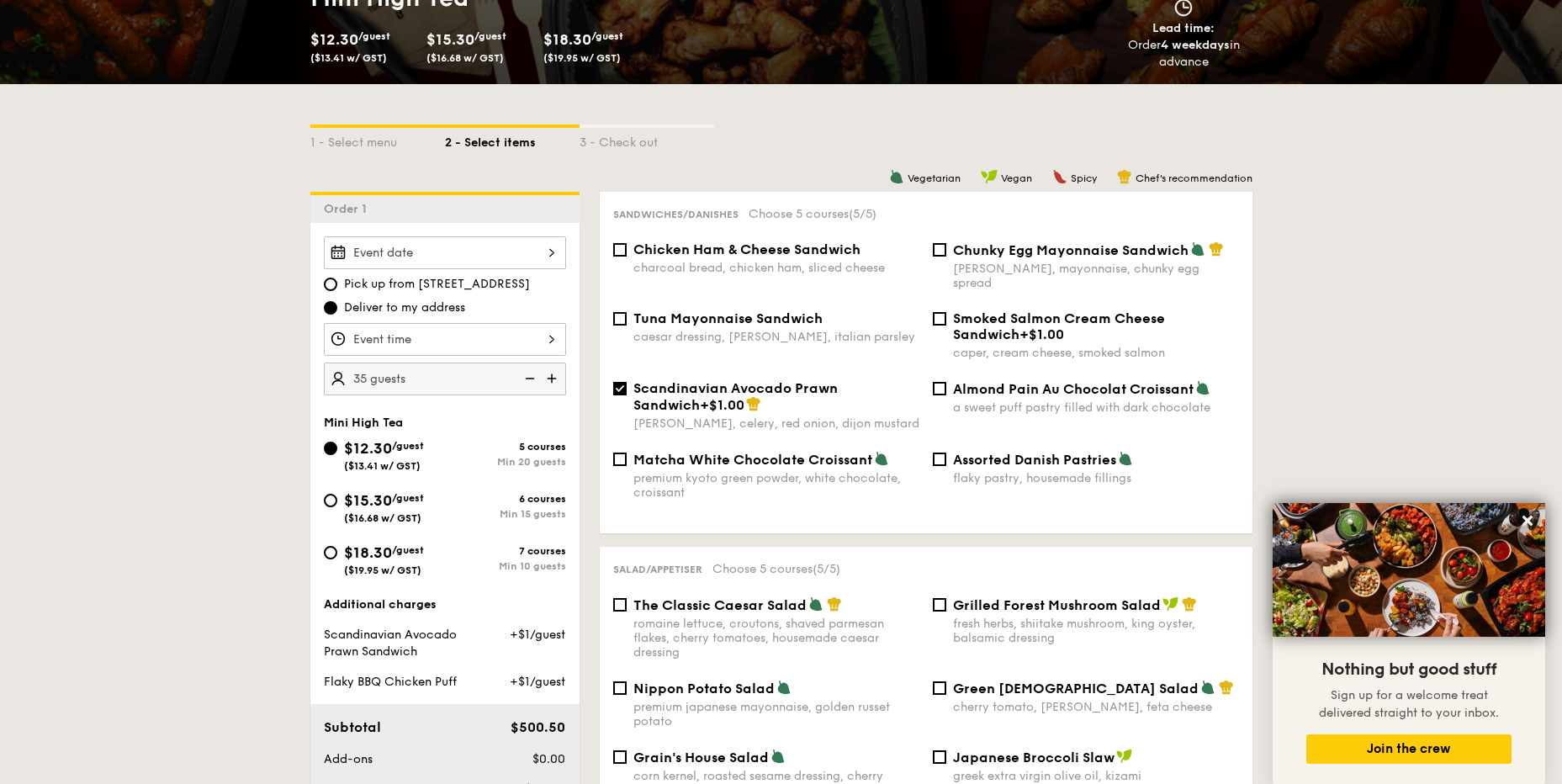
type input "40 guests"
click at [548, 254] on input "Takeaway Arabica Coffee packed in a takeaway box with [PERSON_NAME], sugar, and…" at bounding box center [445, 253] width 242 height 33
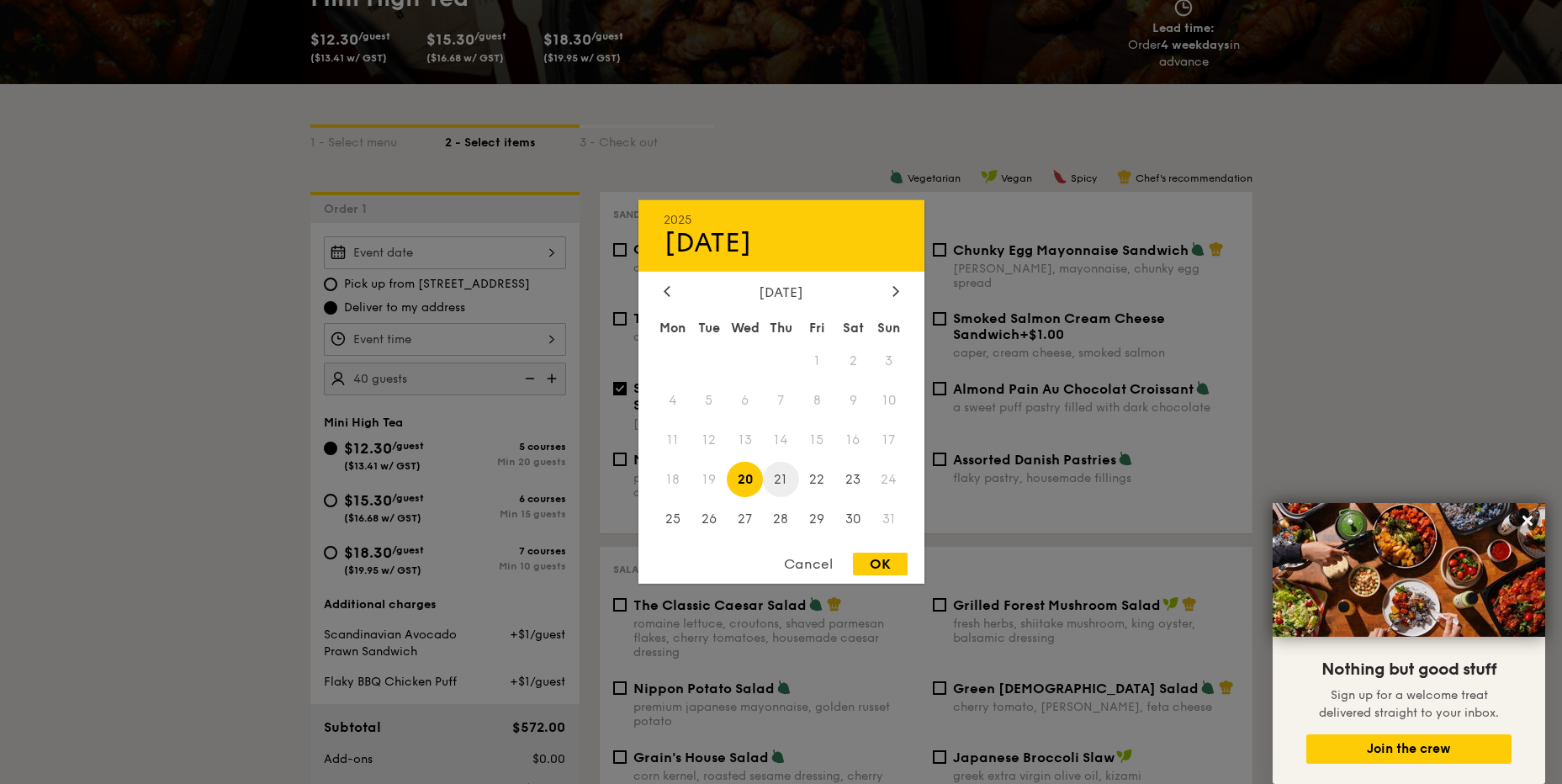
click at [792, 476] on span "21" at bounding box center [781, 479] width 36 height 36
click at [889, 566] on div "OK" at bounding box center [881, 564] width 55 height 23
type input "[DATE]"
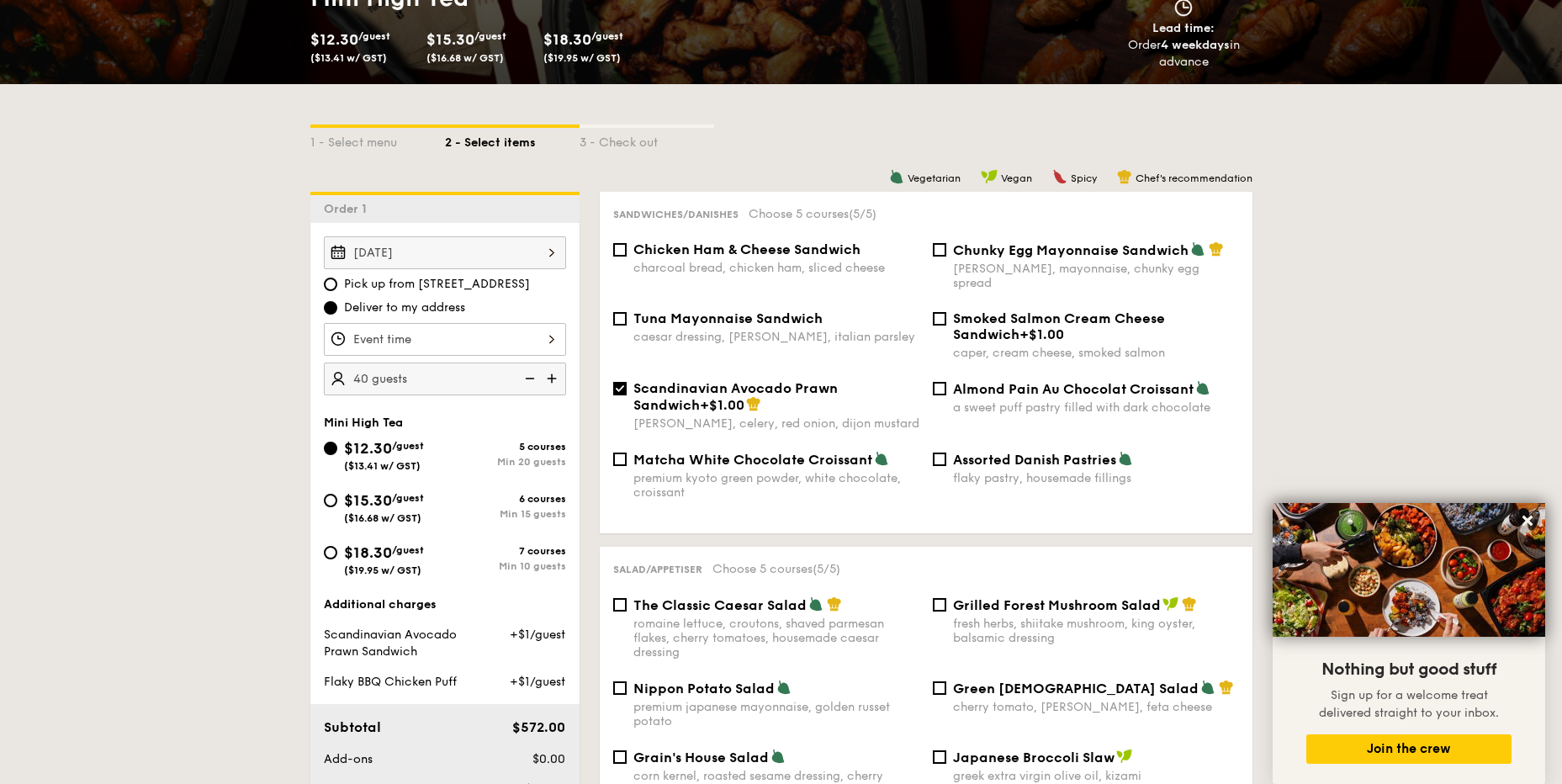
click at [544, 340] on input "Takeaway Arabica Coffee packed in a takeaway box with [PERSON_NAME], sugar, and…" at bounding box center [445, 339] width 242 height 33
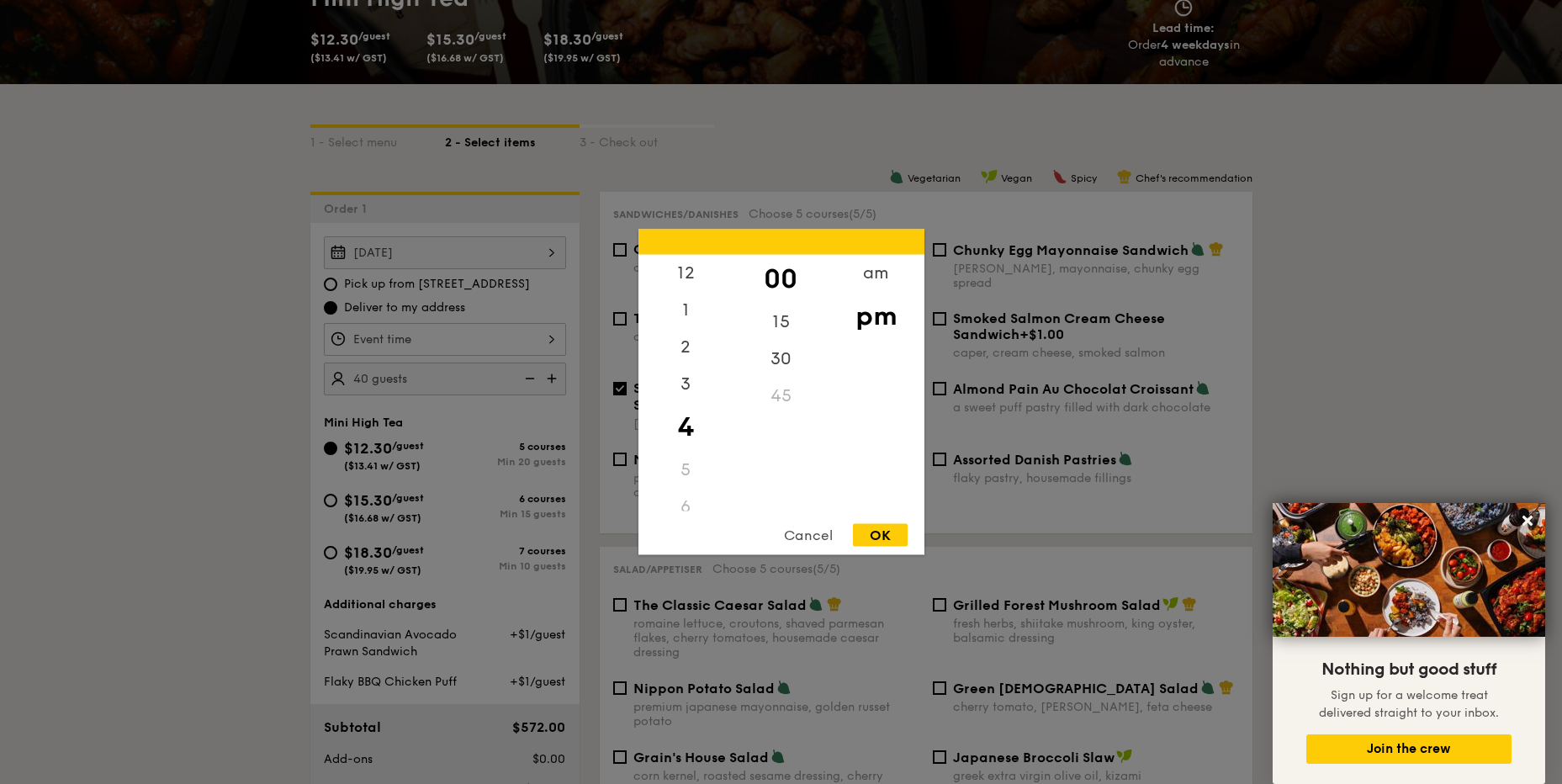
click at [682, 435] on div "4" at bounding box center [686, 426] width 95 height 49
click at [789, 372] on div "30" at bounding box center [781, 365] width 95 height 49
click at [880, 536] on div "OK" at bounding box center [881, 535] width 55 height 23
type input "4:30PM"
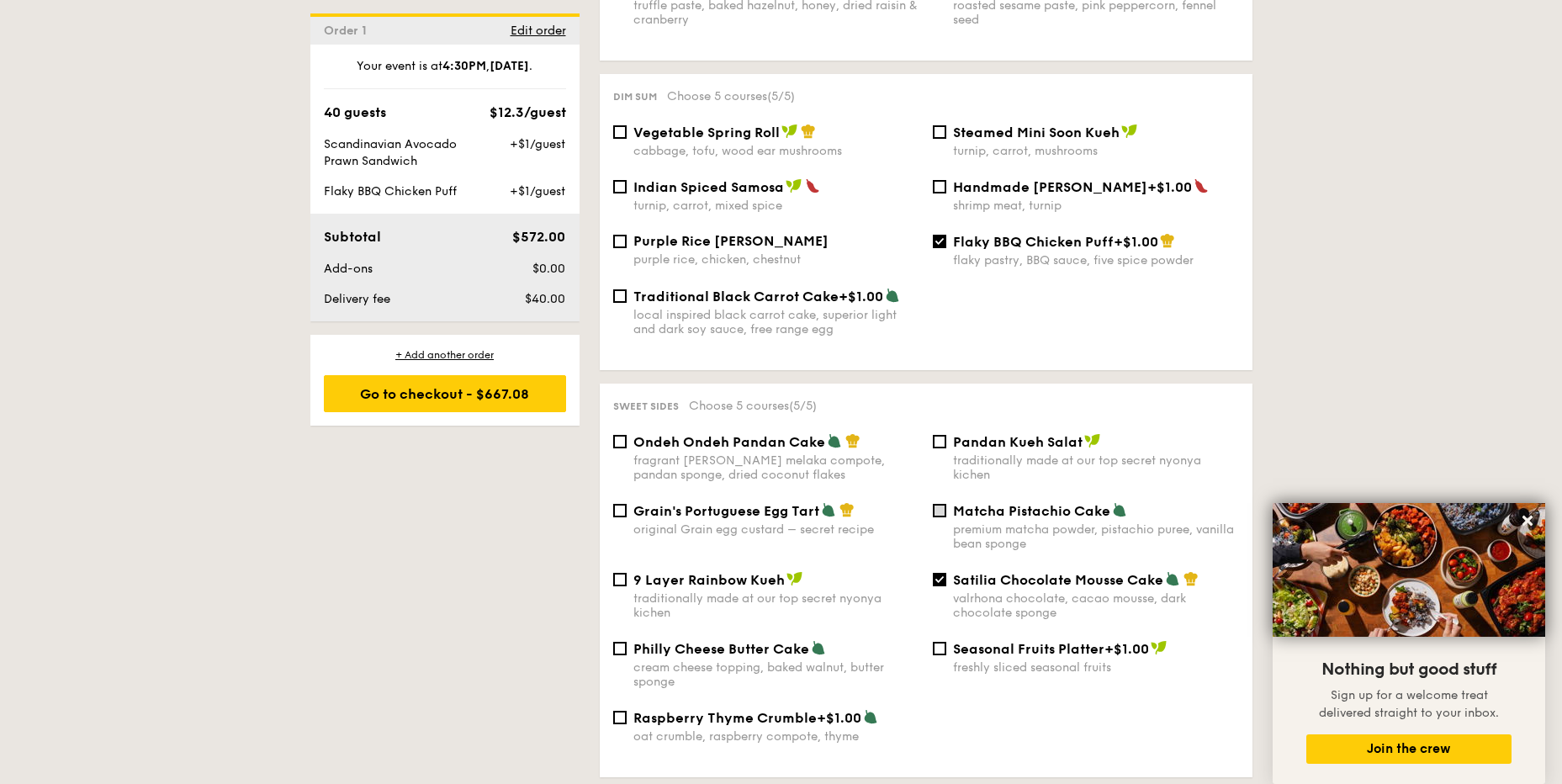
scroll to position [1544, 0]
